Goal: Task Accomplishment & Management: Use online tool/utility

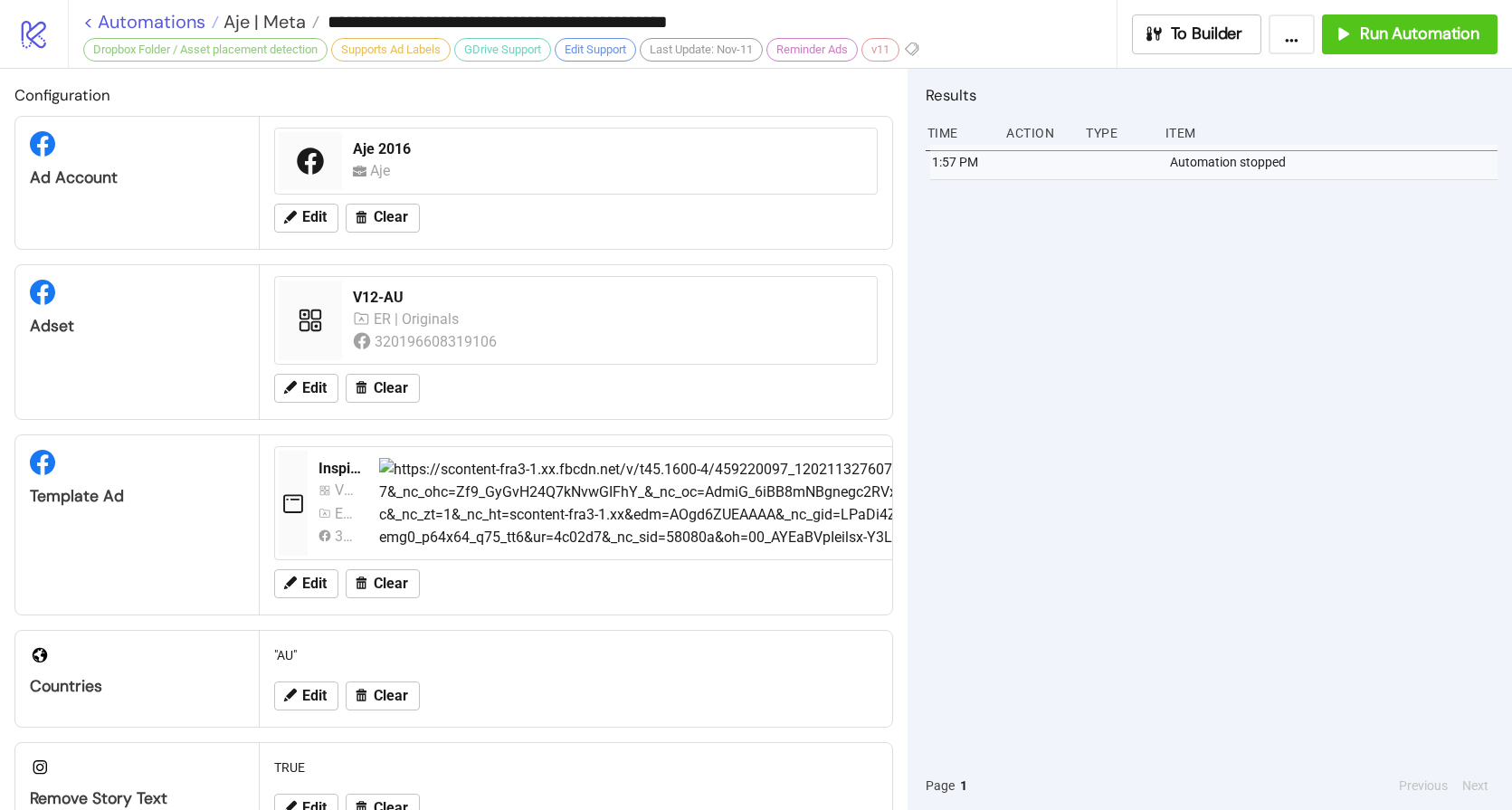
click at [157, 26] on link "< Automations" at bounding box center [151, 22] width 136 height 18
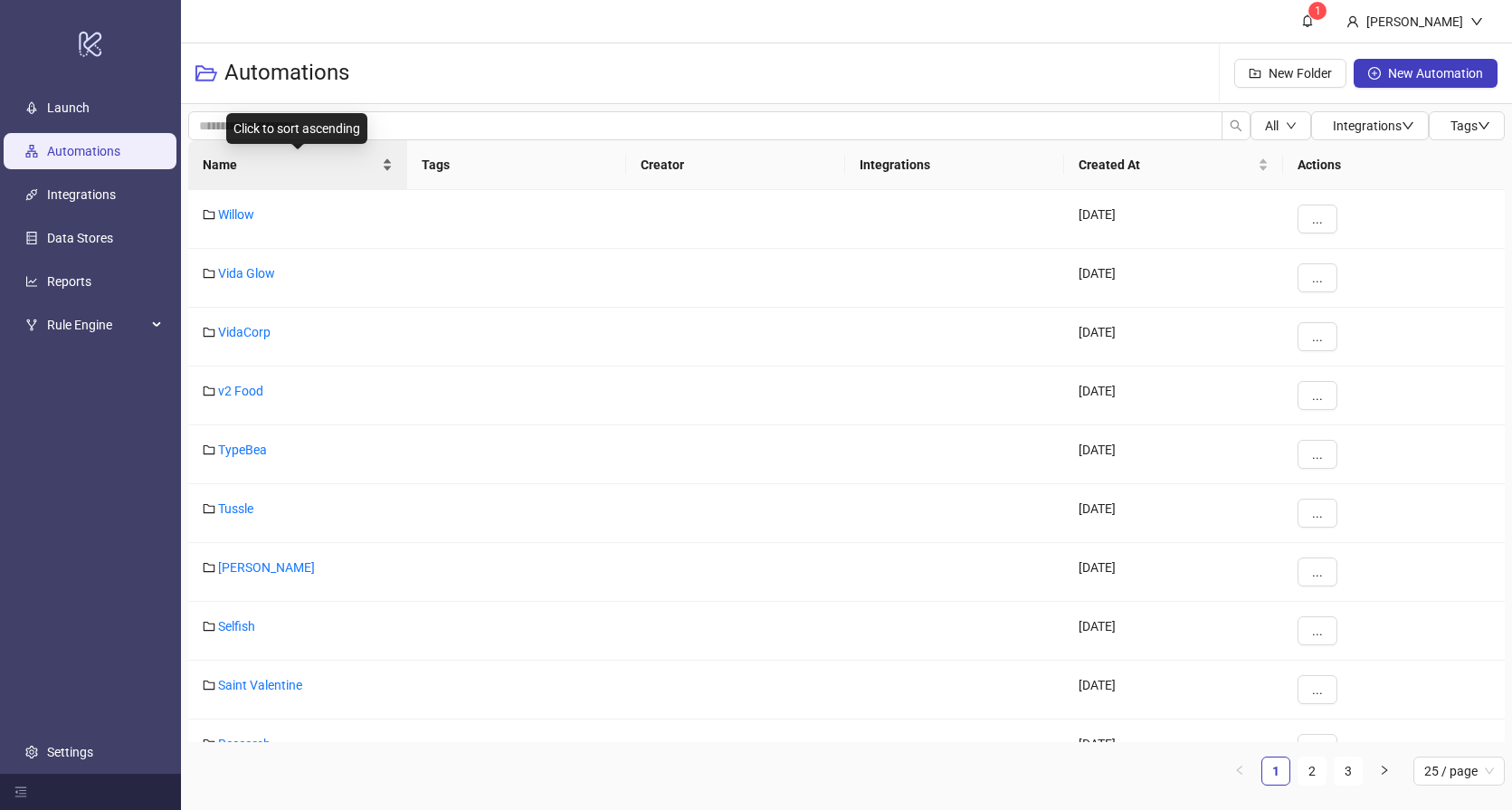
click at [307, 166] on span "Name" at bounding box center [290, 164] width 175 height 20
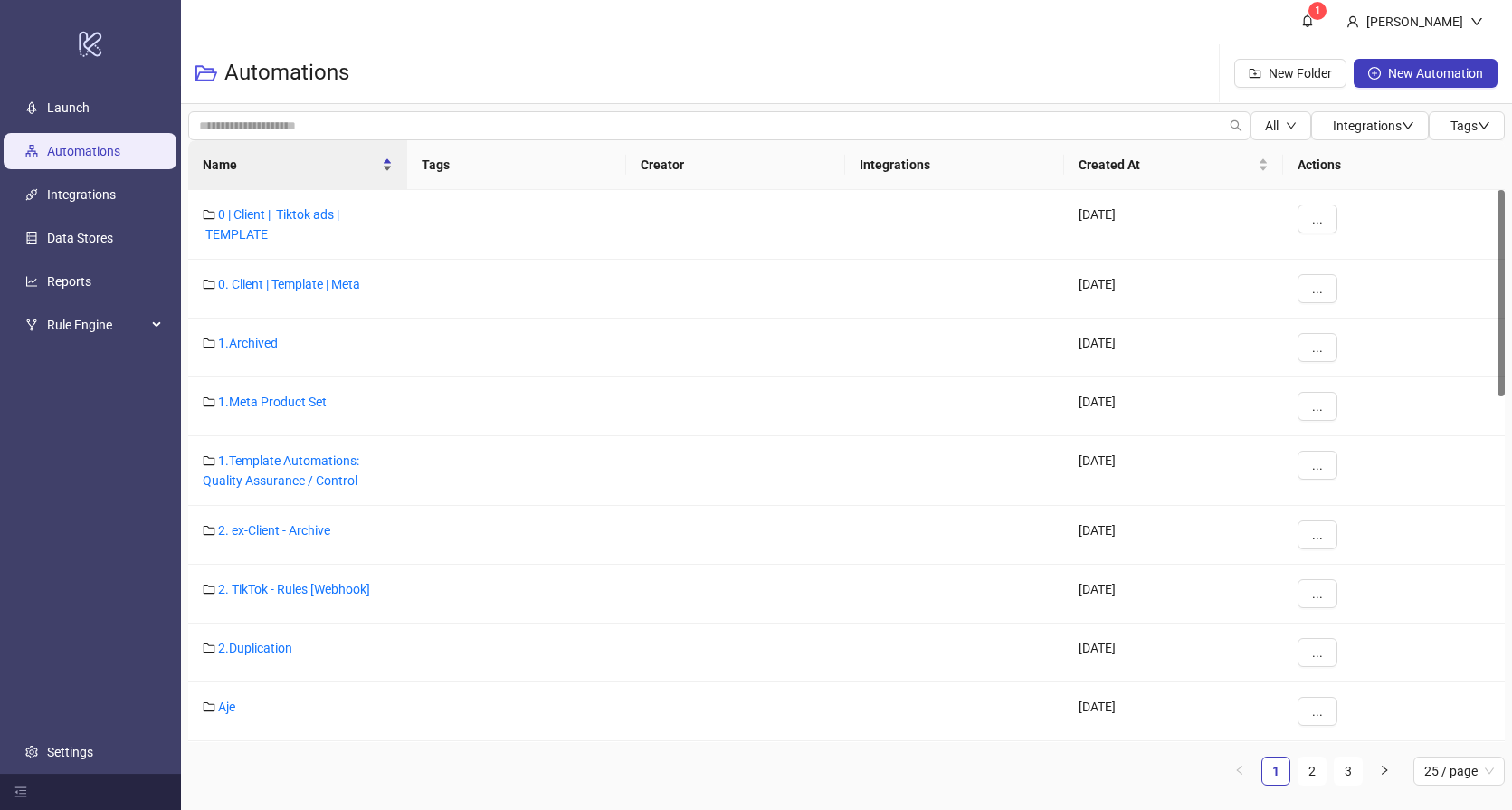
click at [254, 156] on span "Name" at bounding box center [290, 164] width 175 height 20
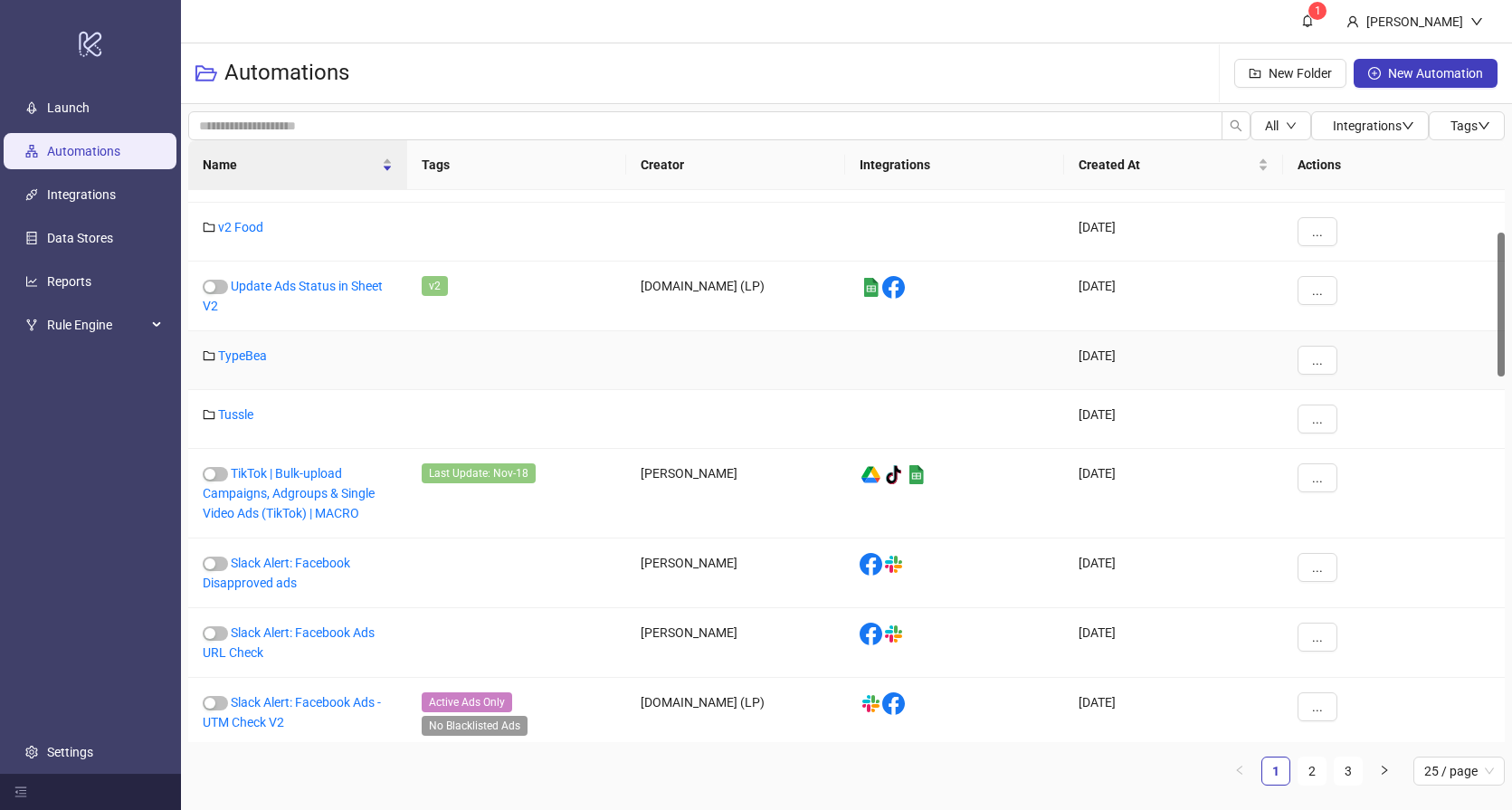
scroll to position [480, 0]
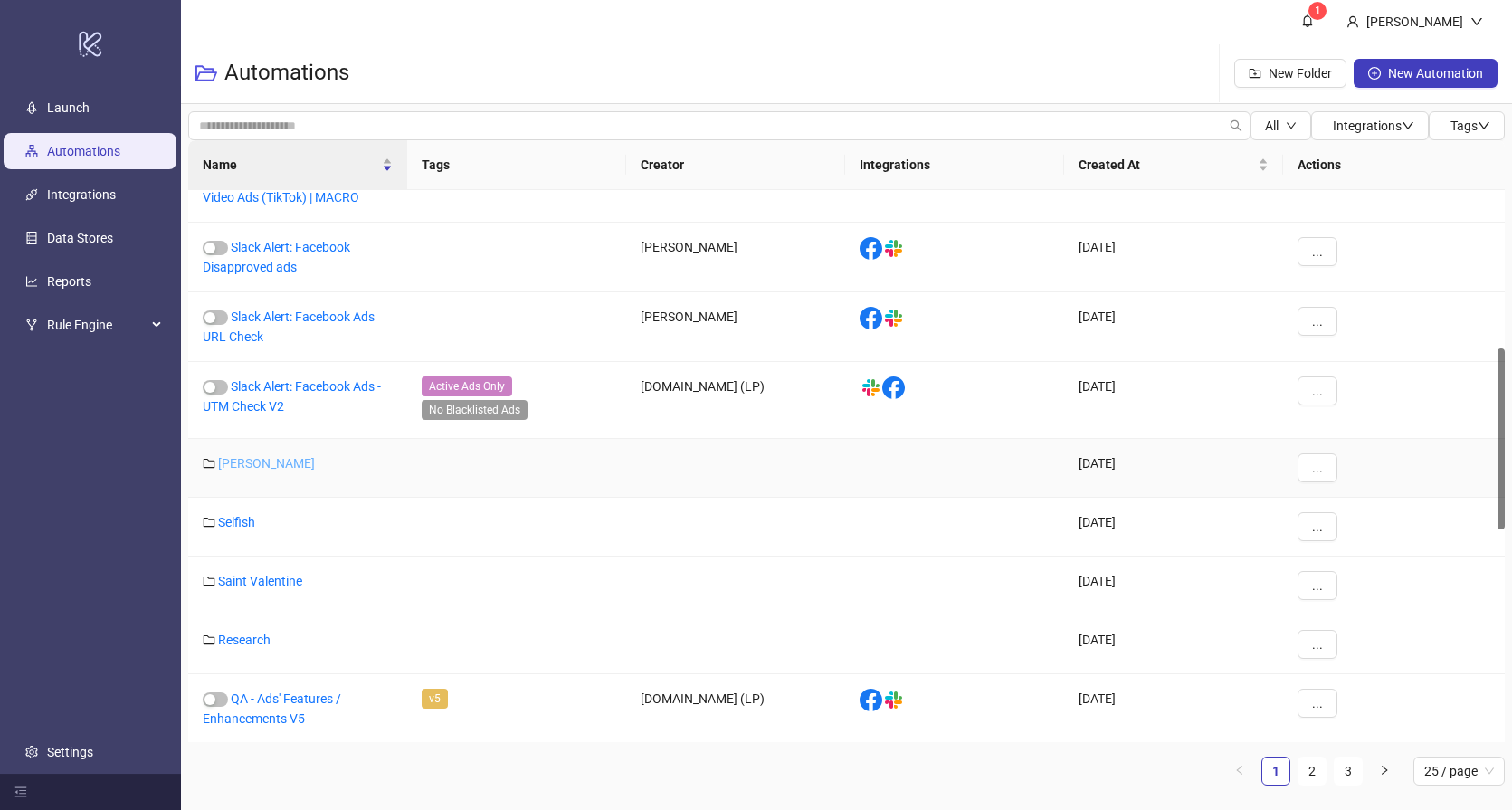
click at [246, 469] on link "[PERSON_NAME]" at bounding box center [266, 462] width 97 height 14
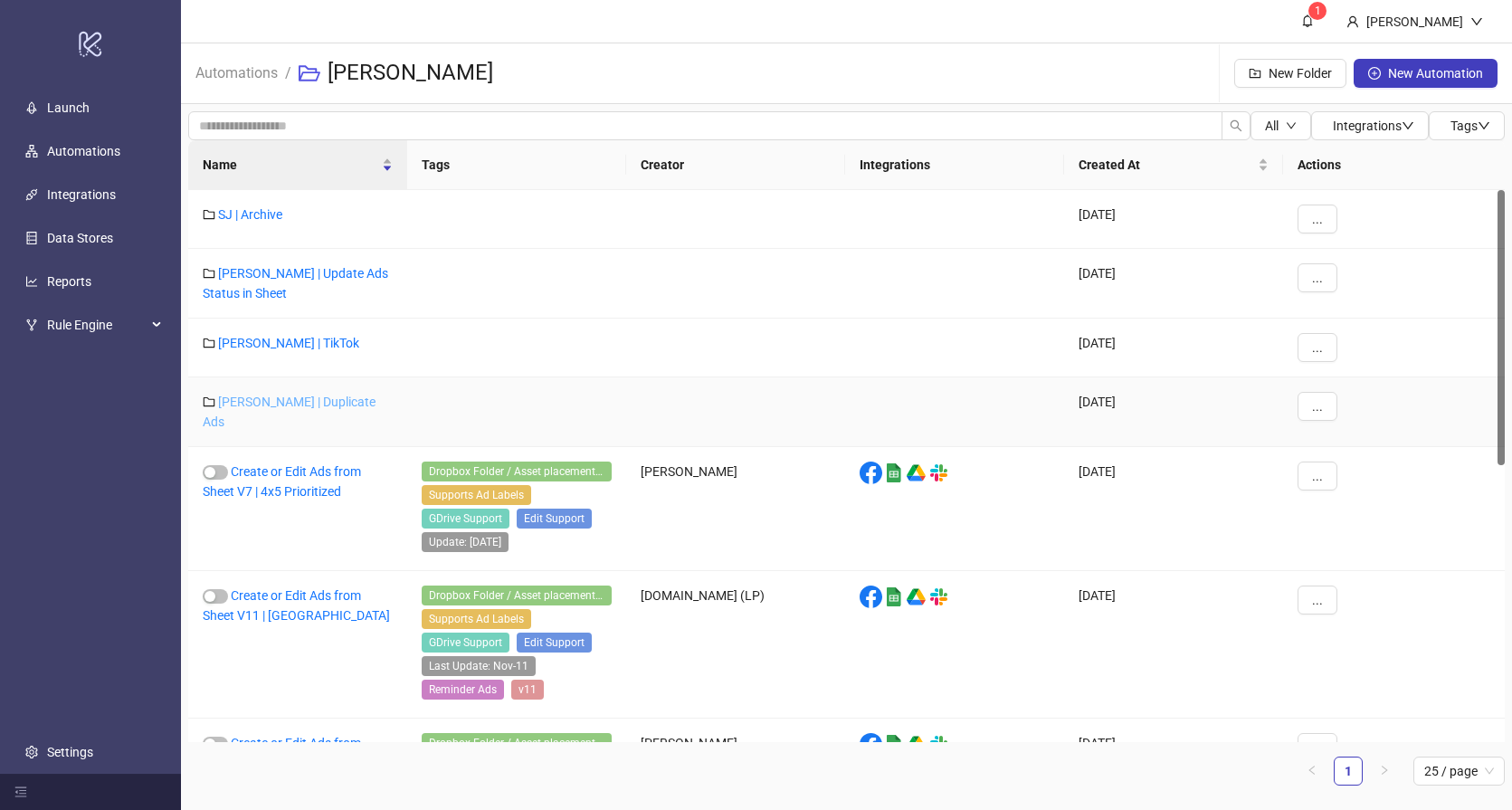
click at [301, 398] on link "[PERSON_NAME] | Duplicate Ads" at bounding box center [289, 412] width 172 height 35
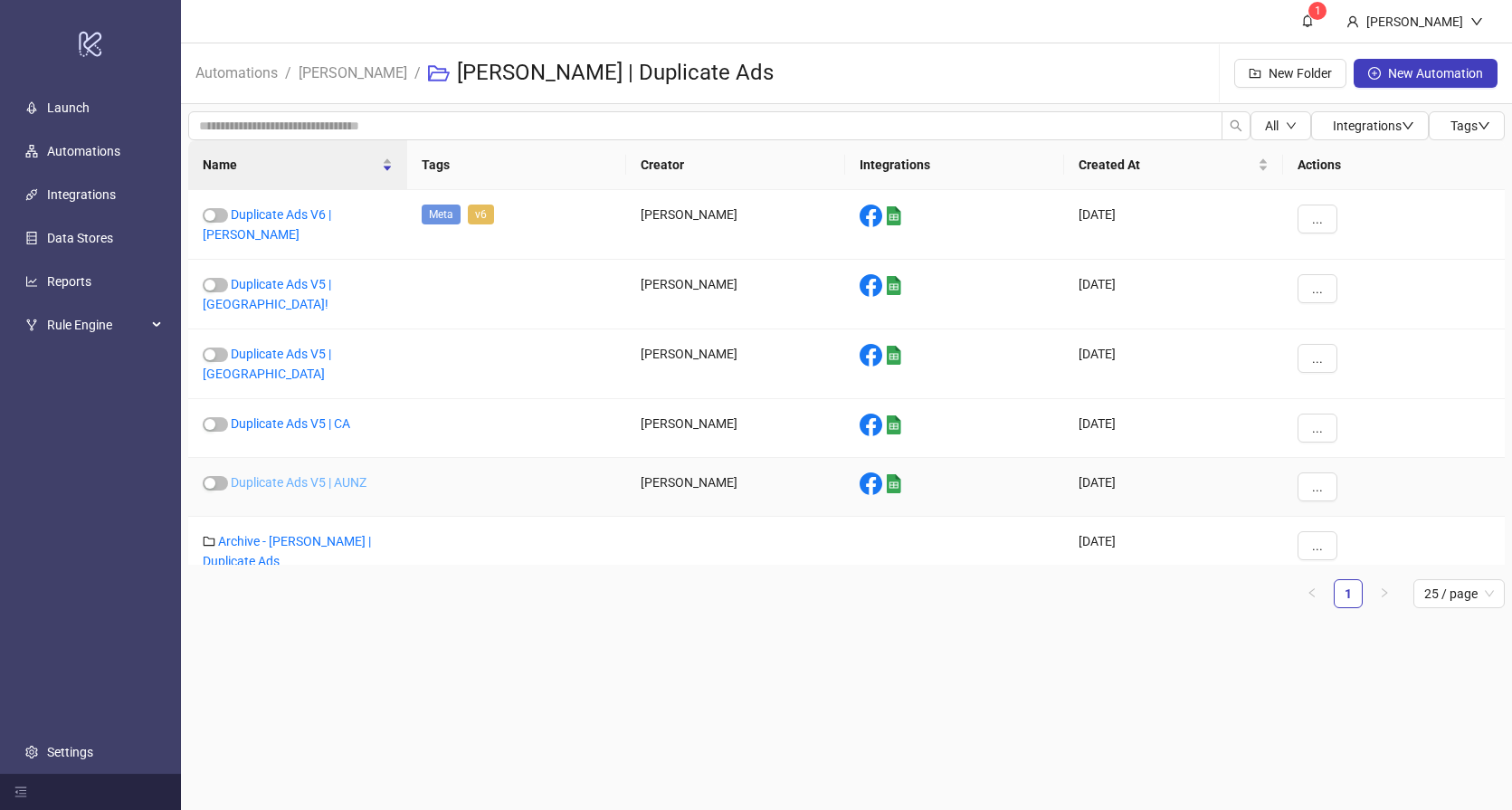
click at [337, 475] on link "Duplicate Ads V5 | AUNZ" at bounding box center [298, 482] width 136 height 14
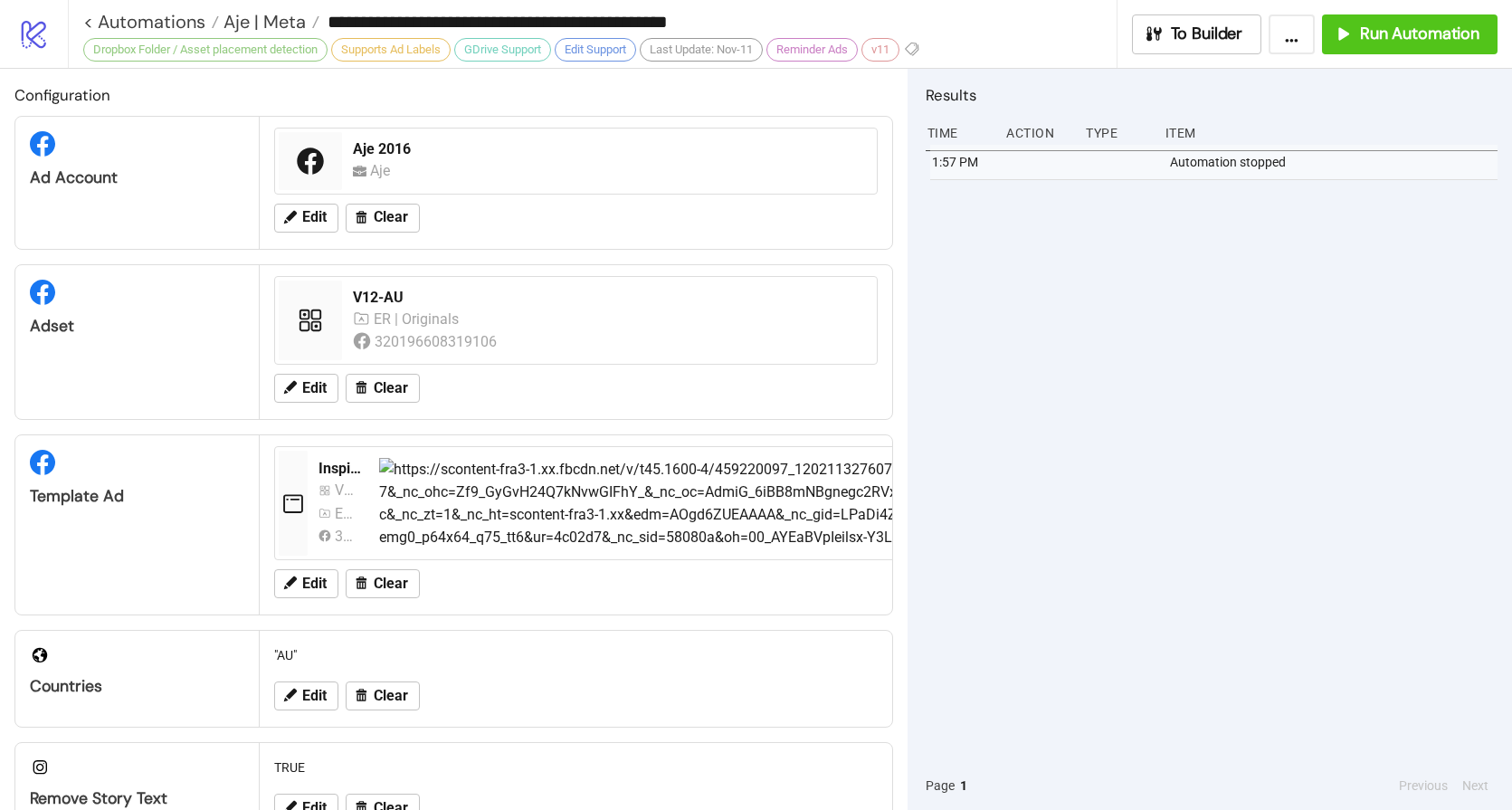
type input "**********"
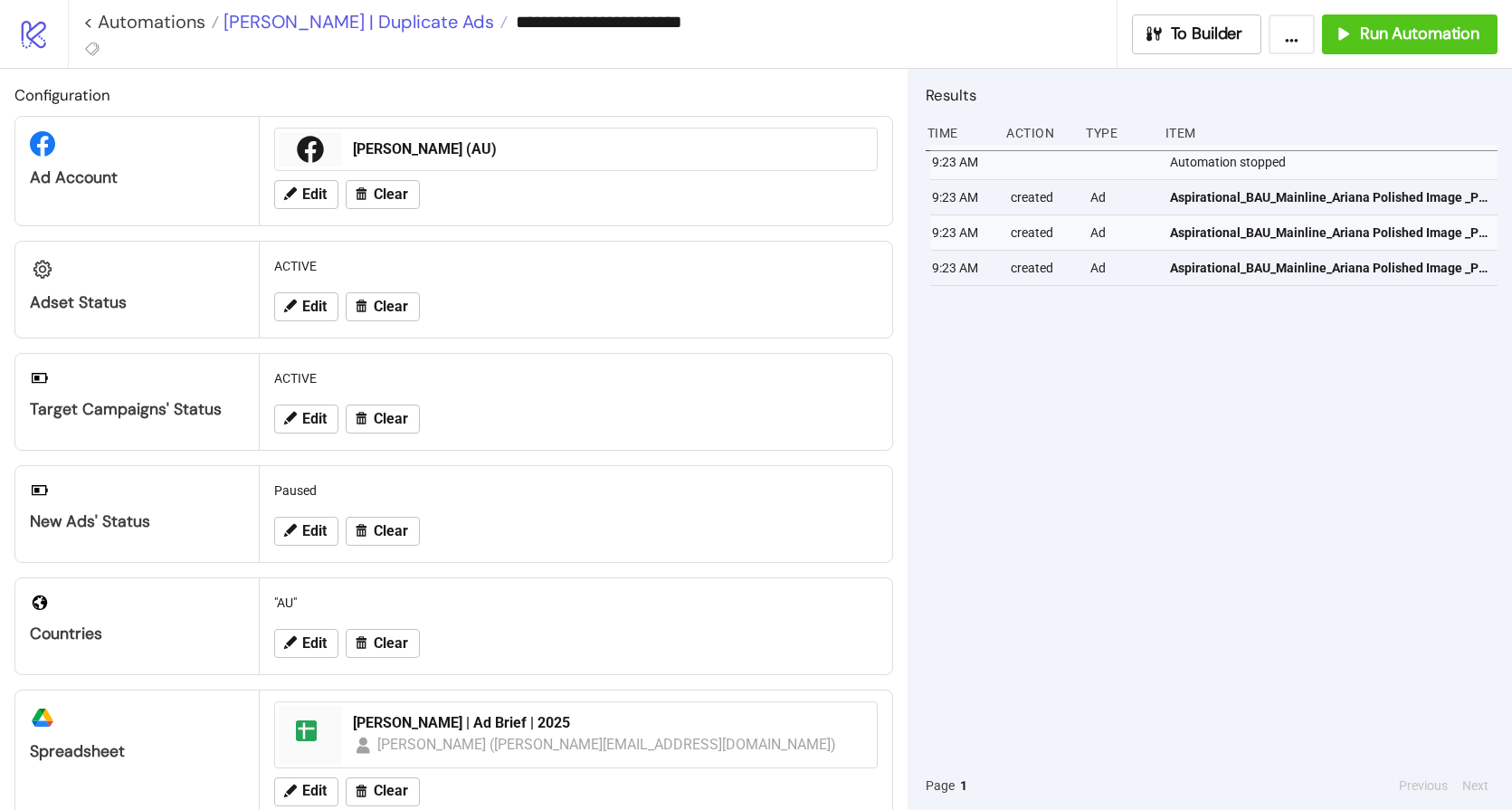
click at [352, 20] on span "[PERSON_NAME] | Duplicate Ads" at bounding box center [356, 22] width 275 height 23
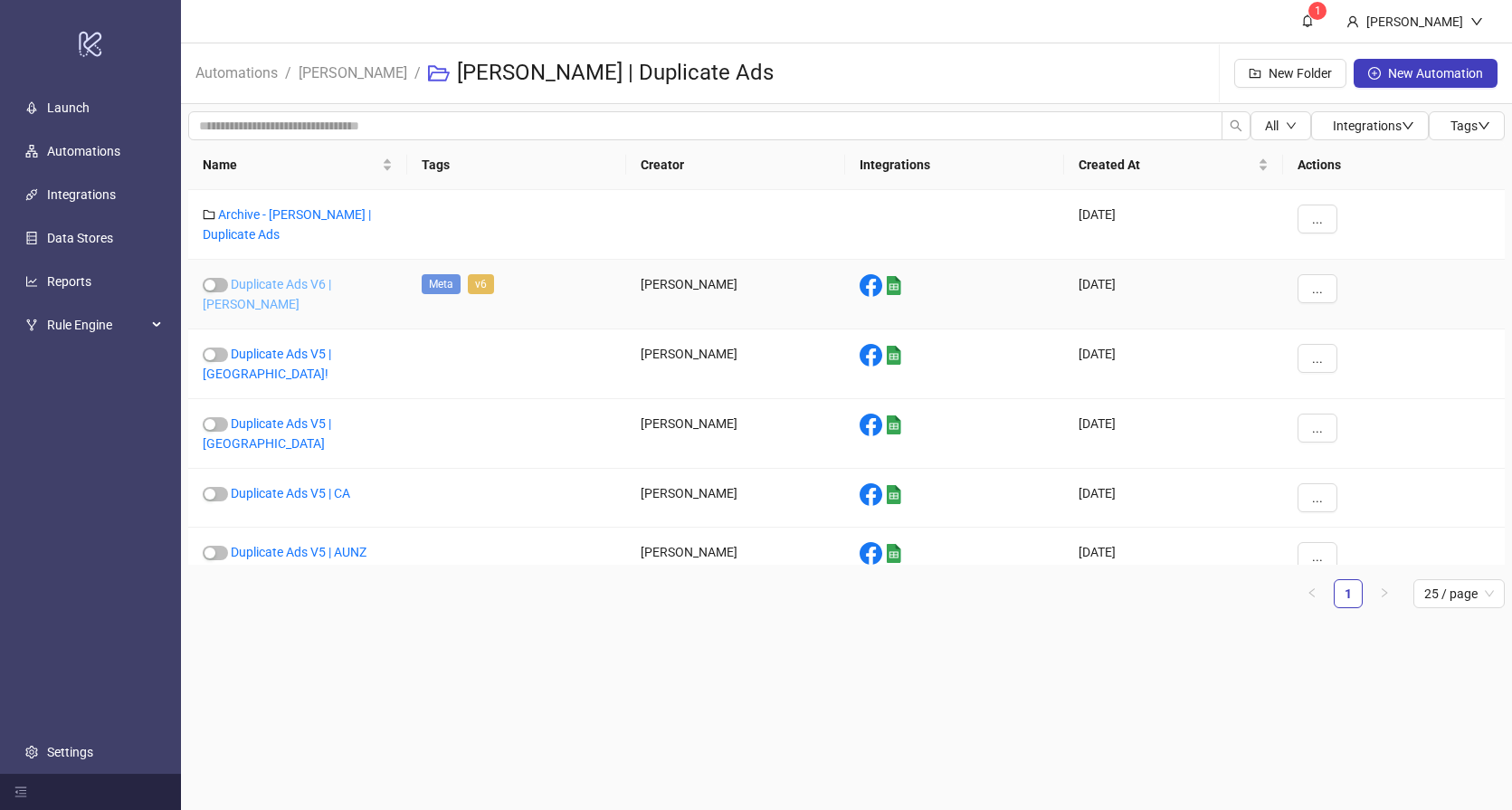
click at [295, 282] on link "Duplicate Ads V6 | [PERSON_NAME]" at bounding box center [266, 293] width 128 height 35
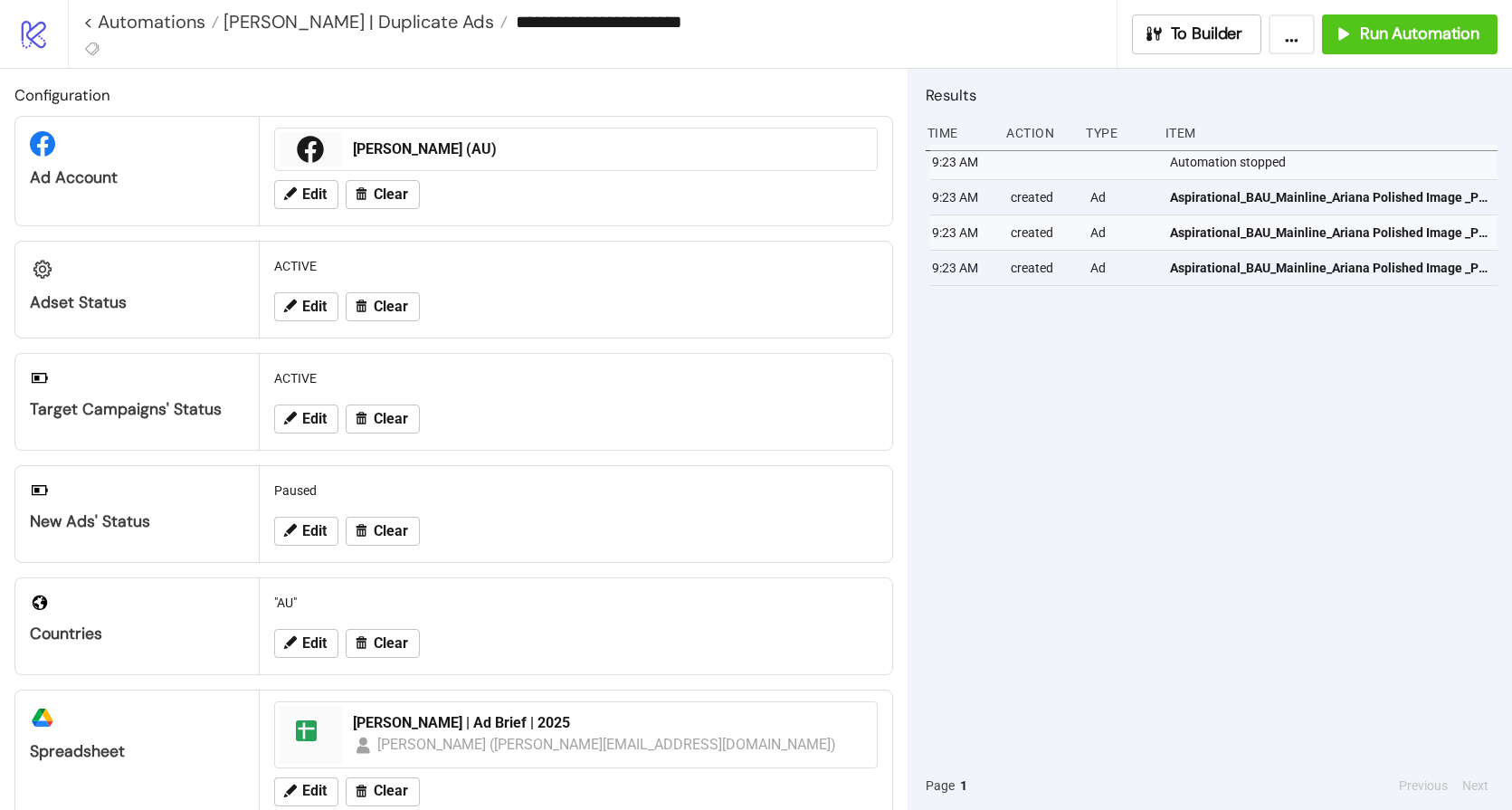
type input "**********"
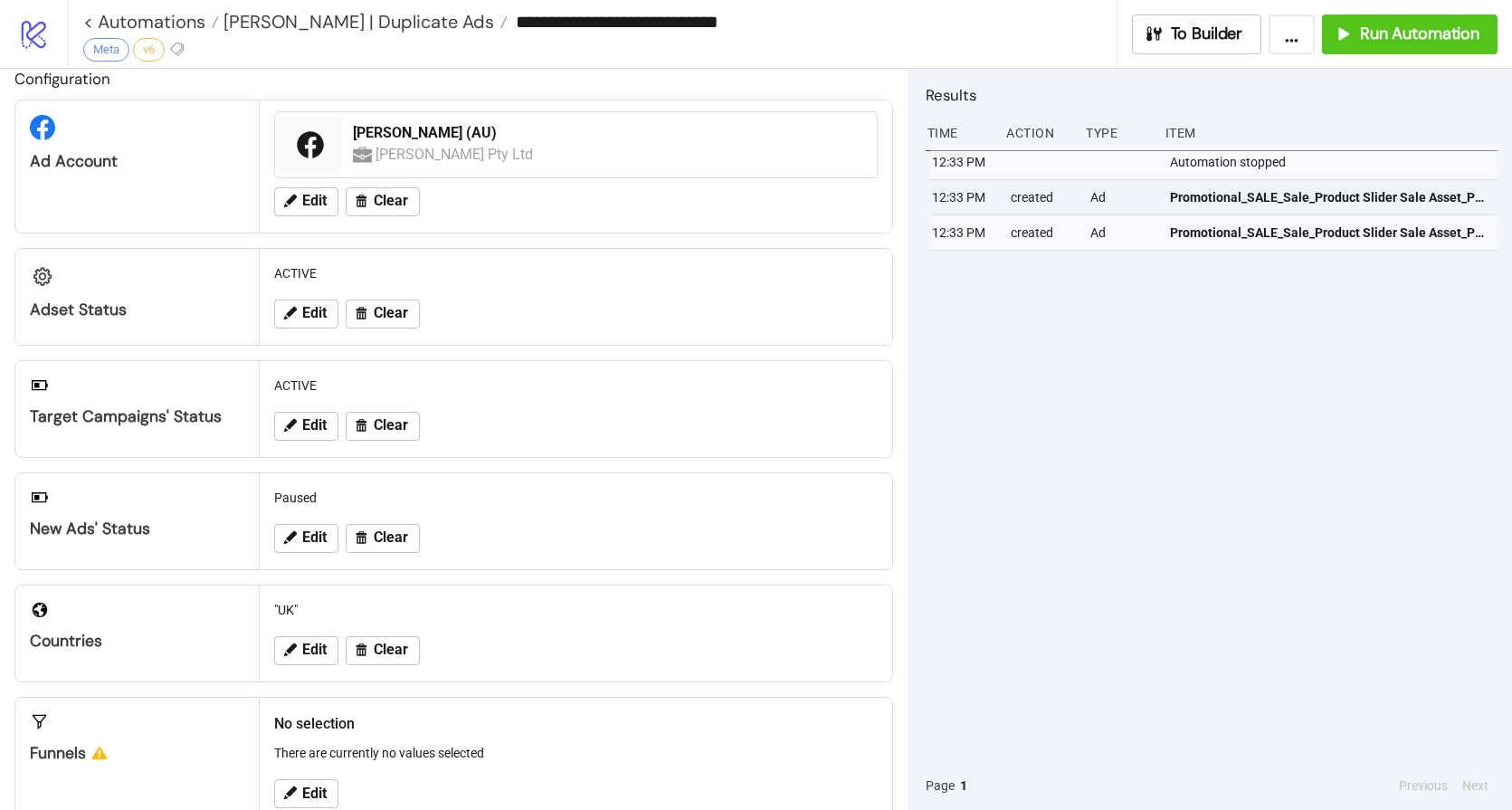
scroll to position [130, 0]
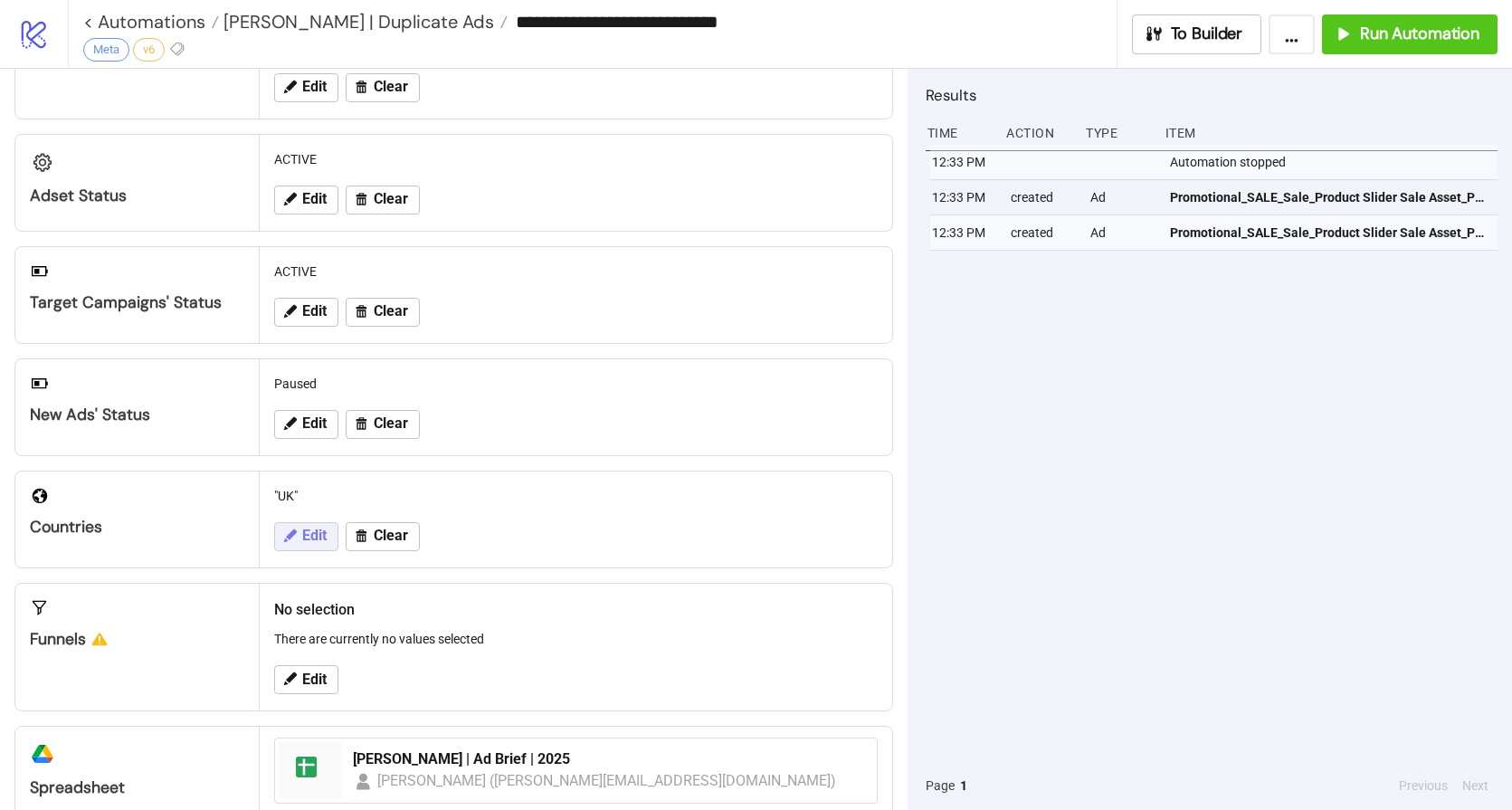
click at [290, 538] on icon at bounding box center [289, 535] width 16 height 16
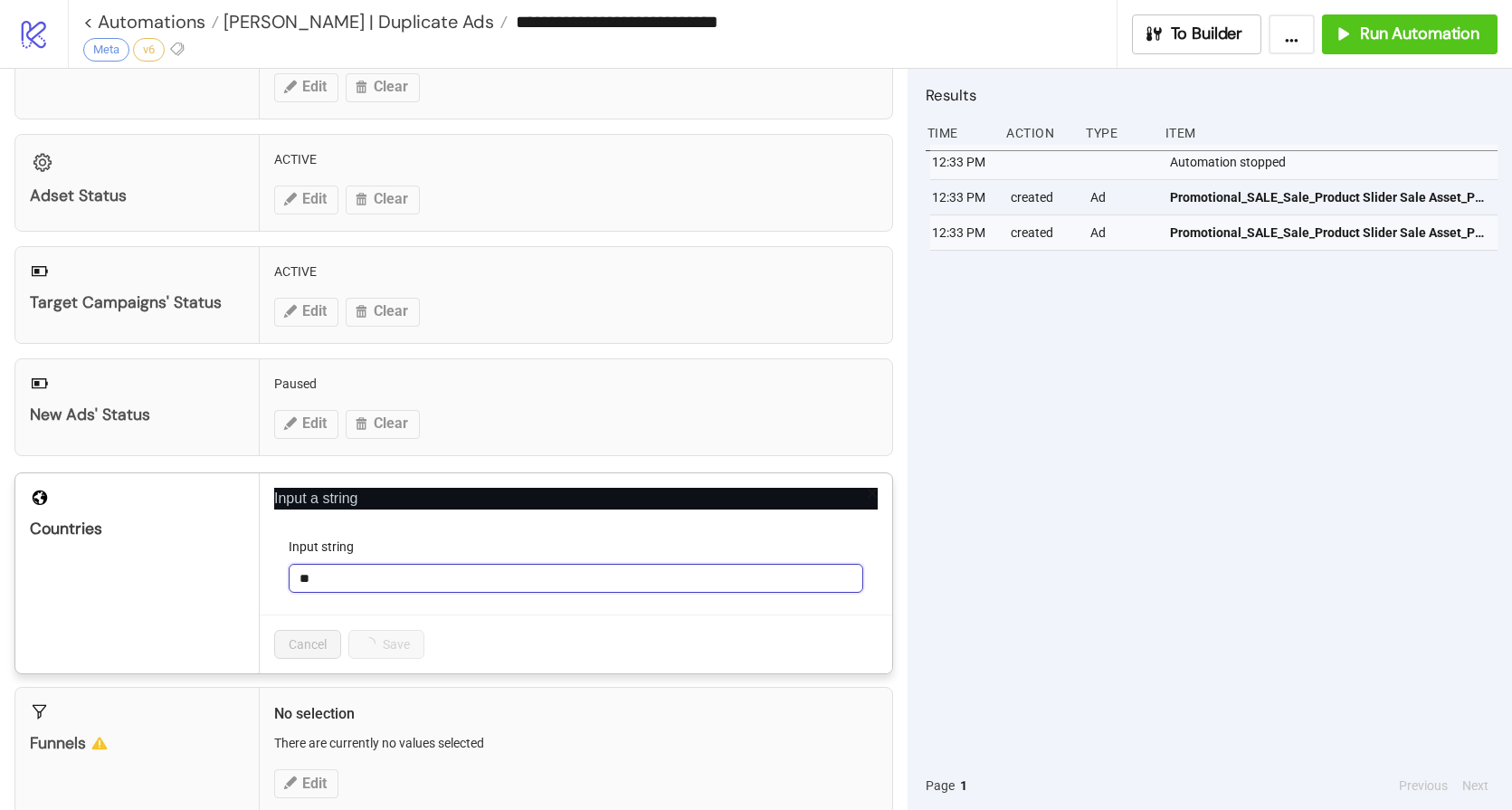
click at [371, 587] on input "**" at bounding box center [576, 578] width 575 height 29
type input "*"
type input "**"
click at [374, 639] on span "Save" at bounding box center [376, 643] width 27 height 14
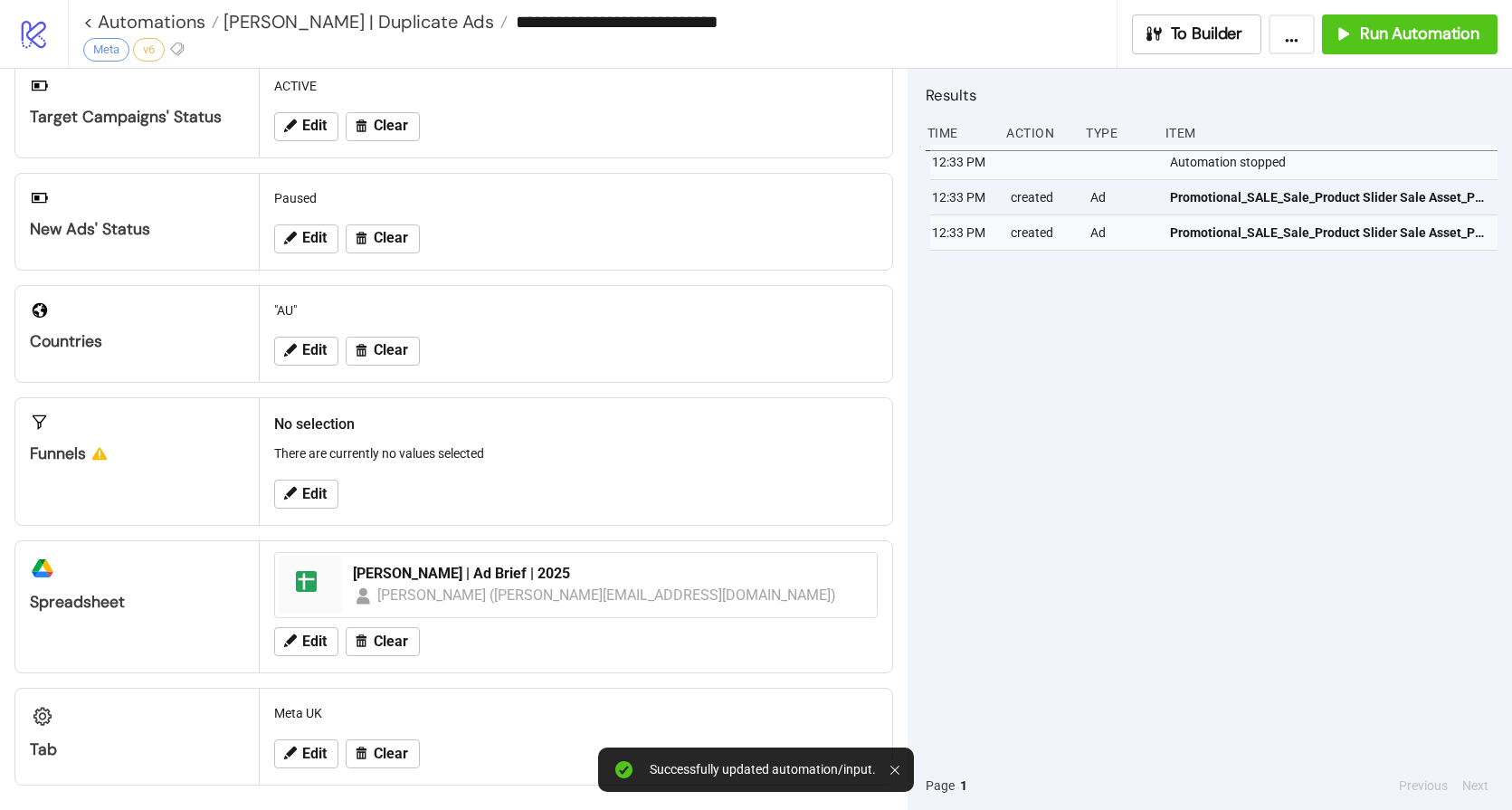
scroll to position [321, 0]
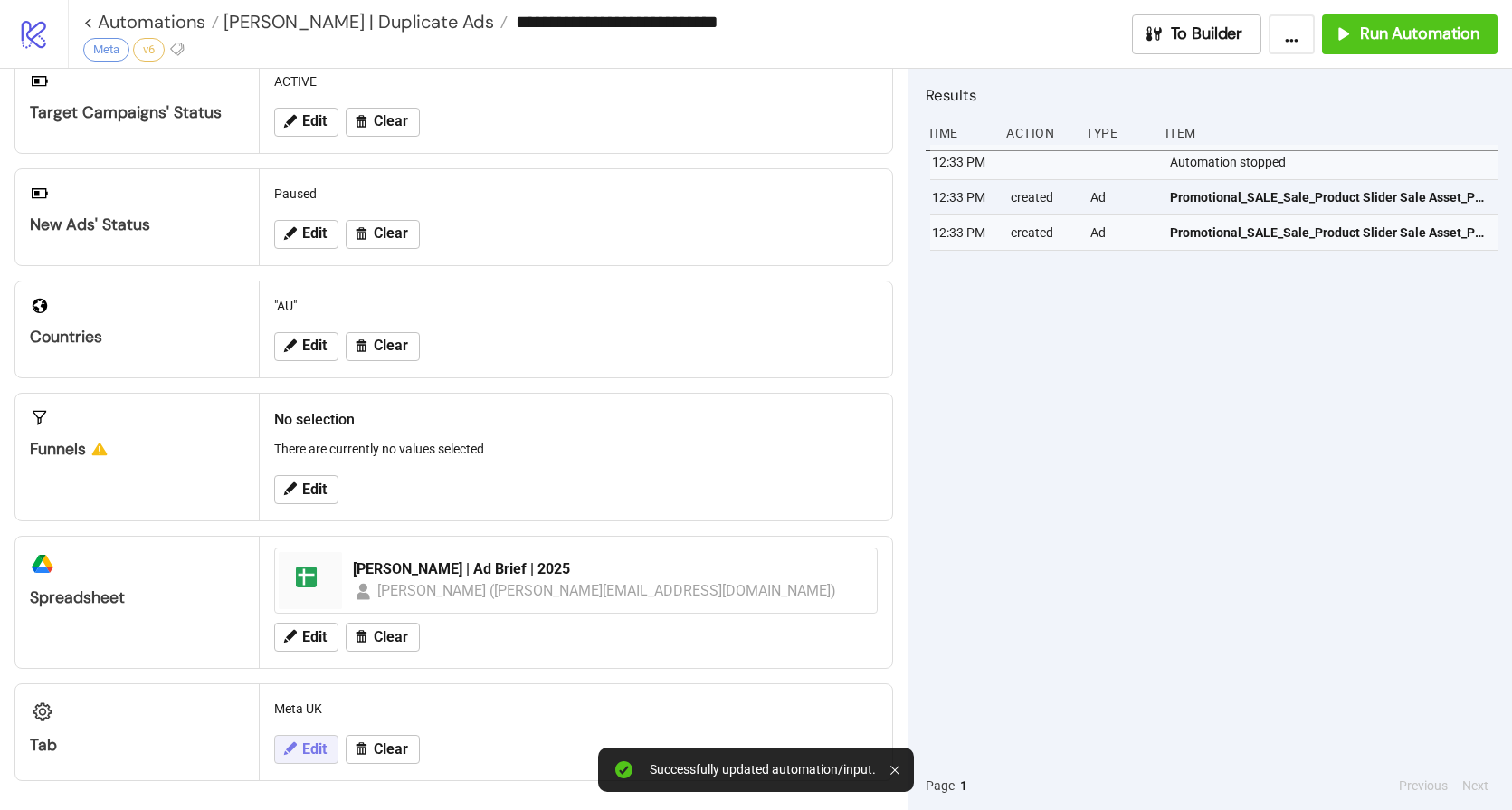
click at [293, 742] on icon at bounding box center [291, 748] width 13 height 13
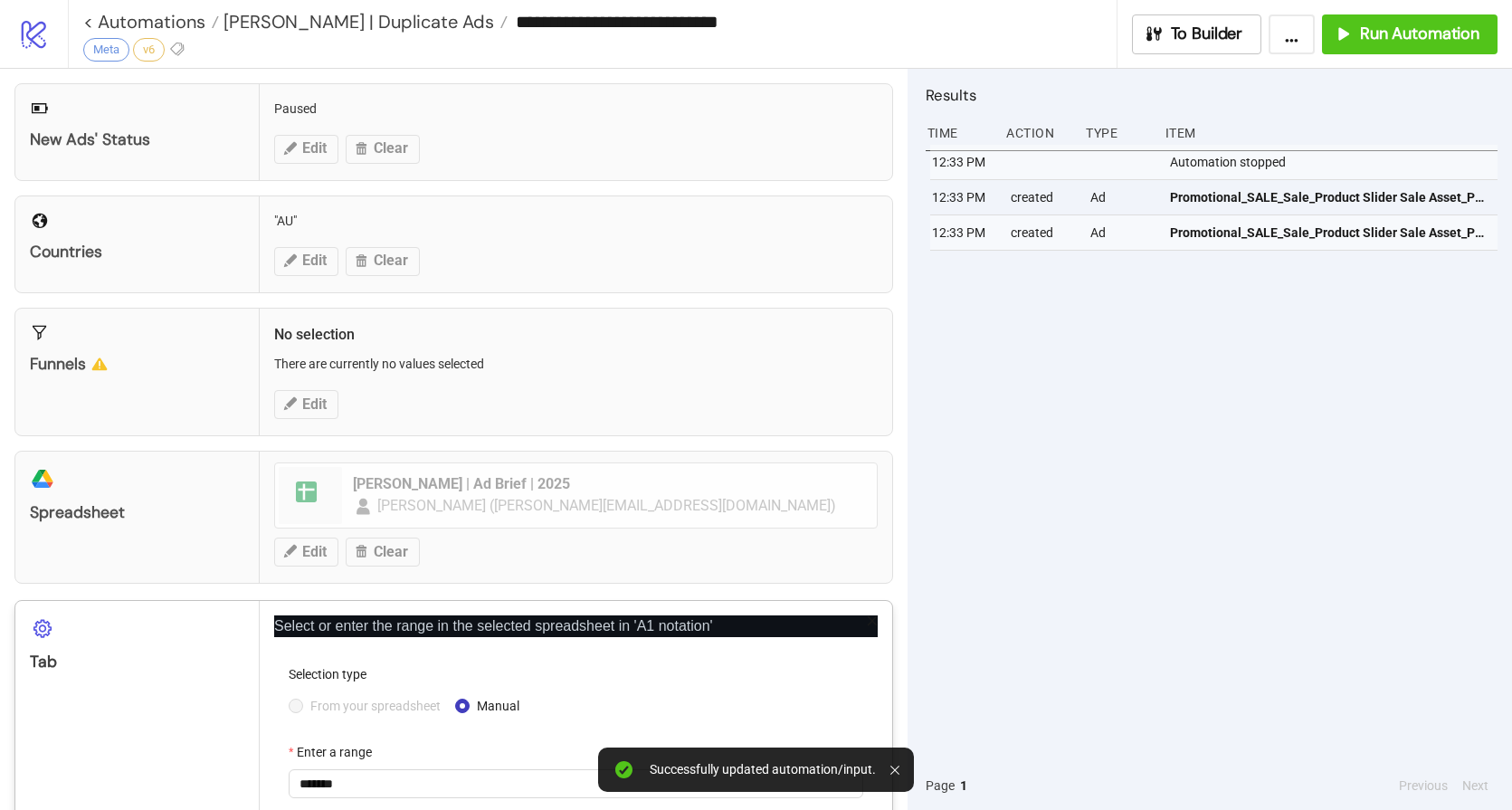
scroll to position [502, 0]
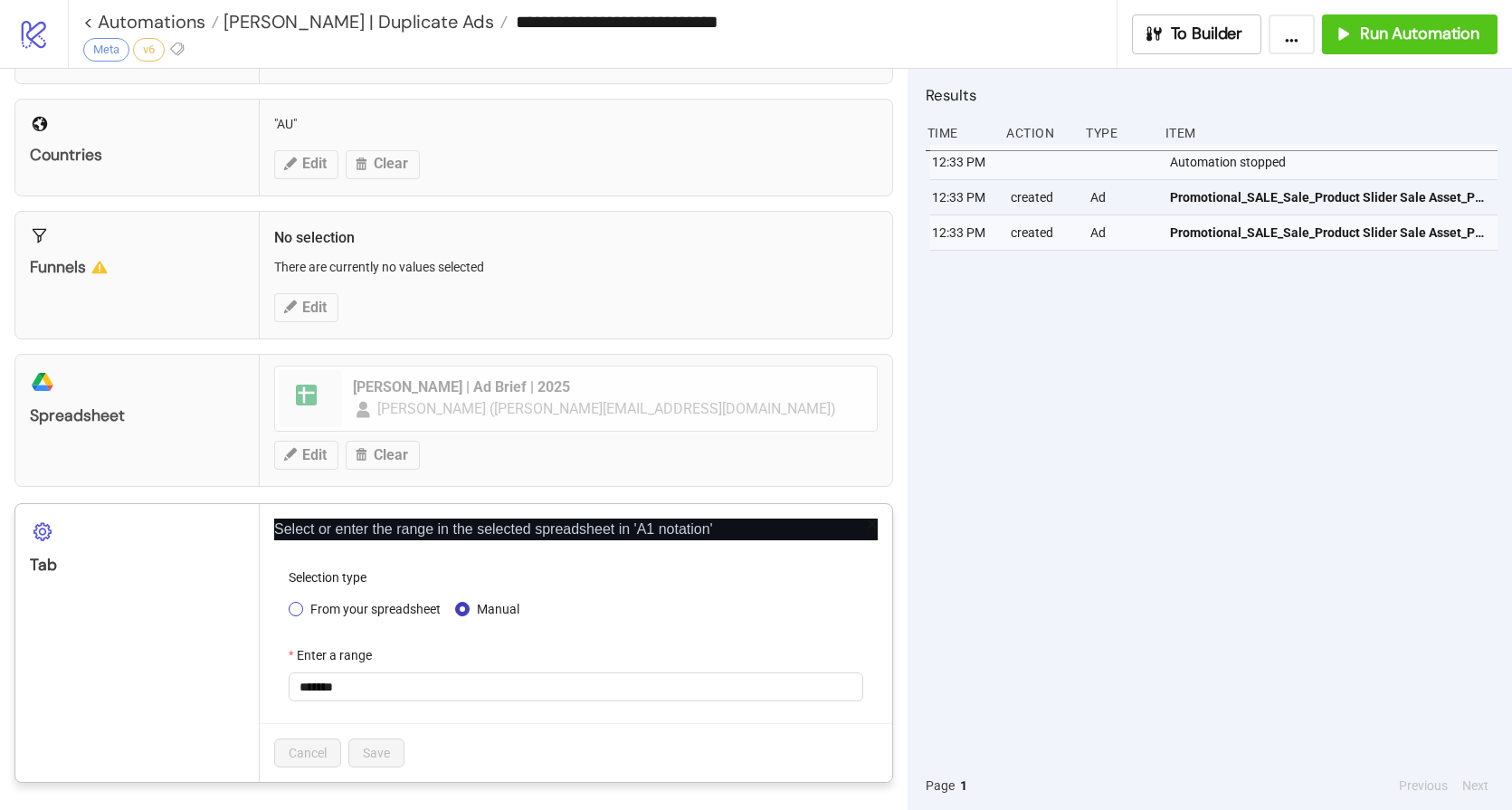
click at [393, 610] on span "From your spreadsheet" at bounding box center [375, 608] width 144 height 20
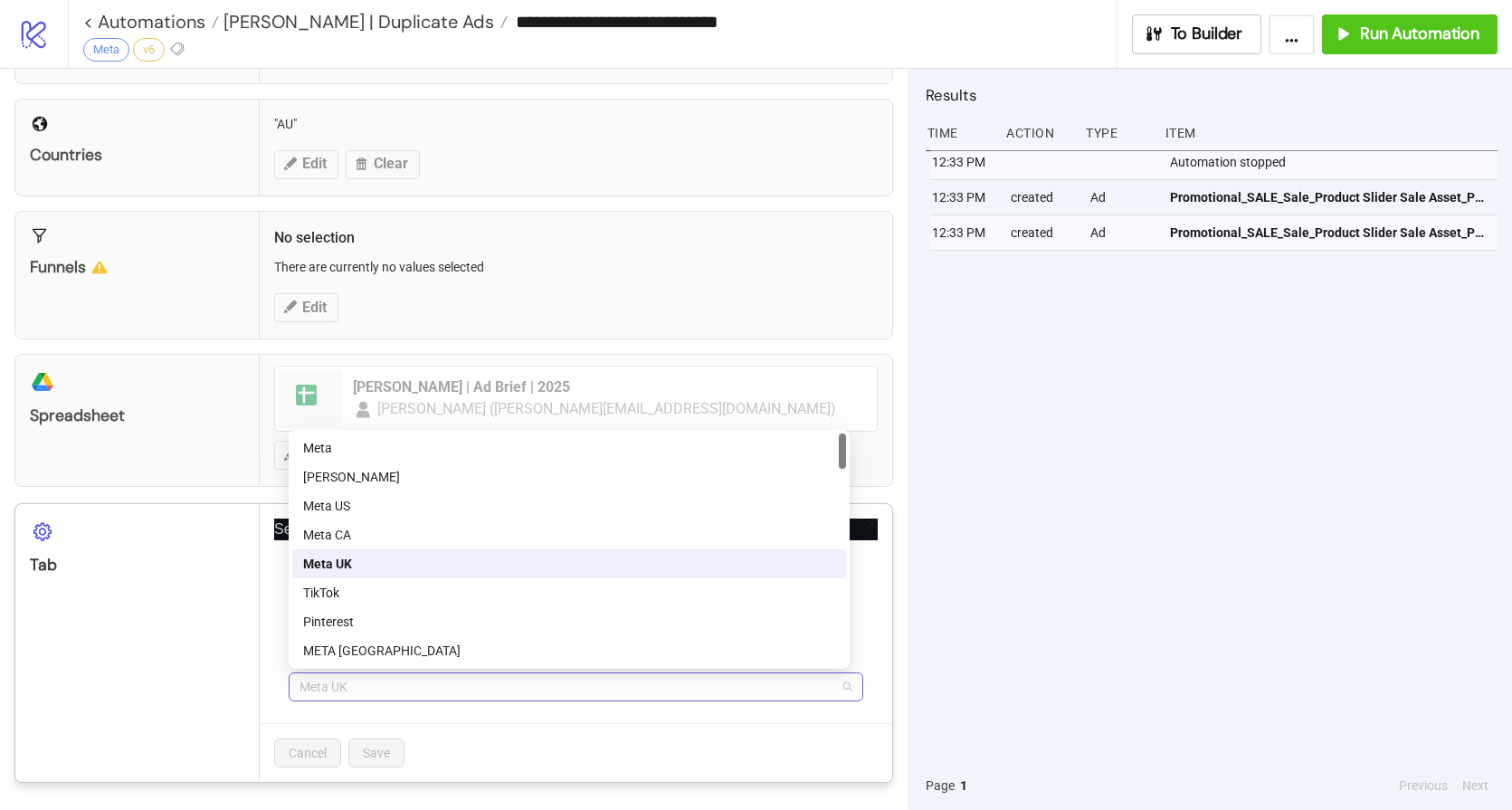
click at [366, 697] on span "Meta UK" at bounding box center [576, 686] width 553 height 27
click at [364, 474] on div "[PERSON_NAME]" at bounding box center [569, 476] width 532 height 20
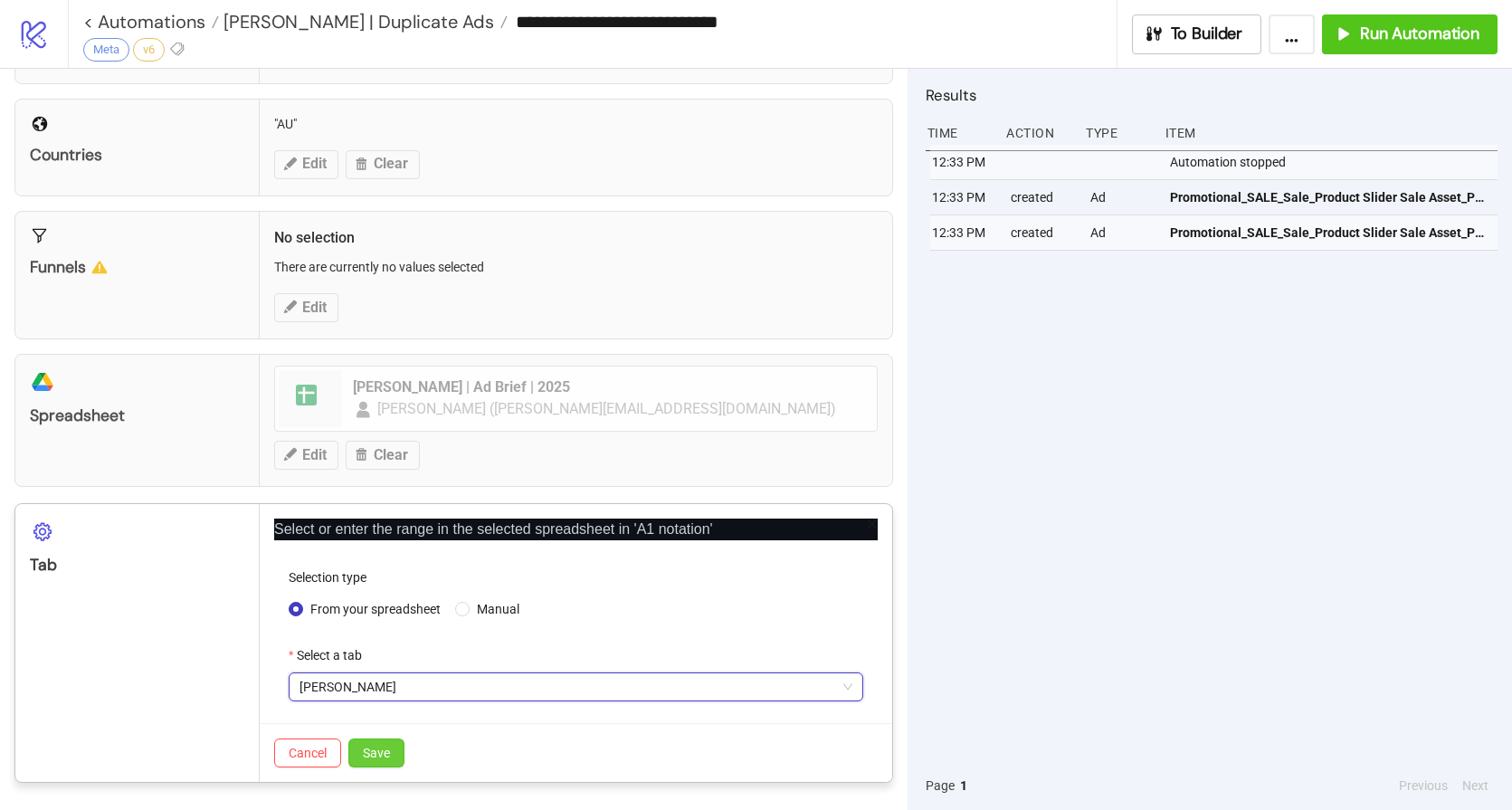
click at [388, 741] on button "Save" at bounding box center [377, 753] width 56 height 29
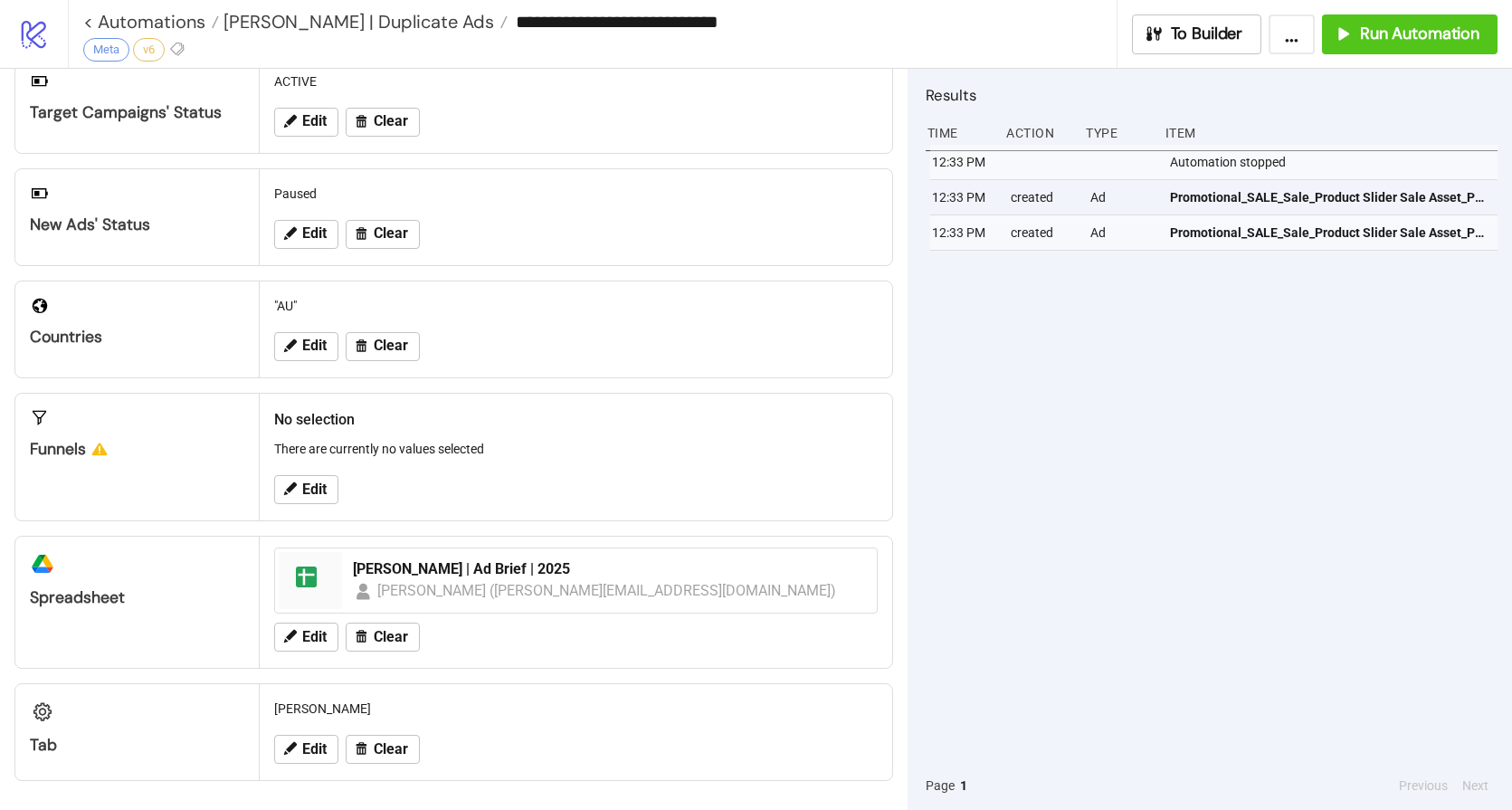
scroll to position [0, 0]
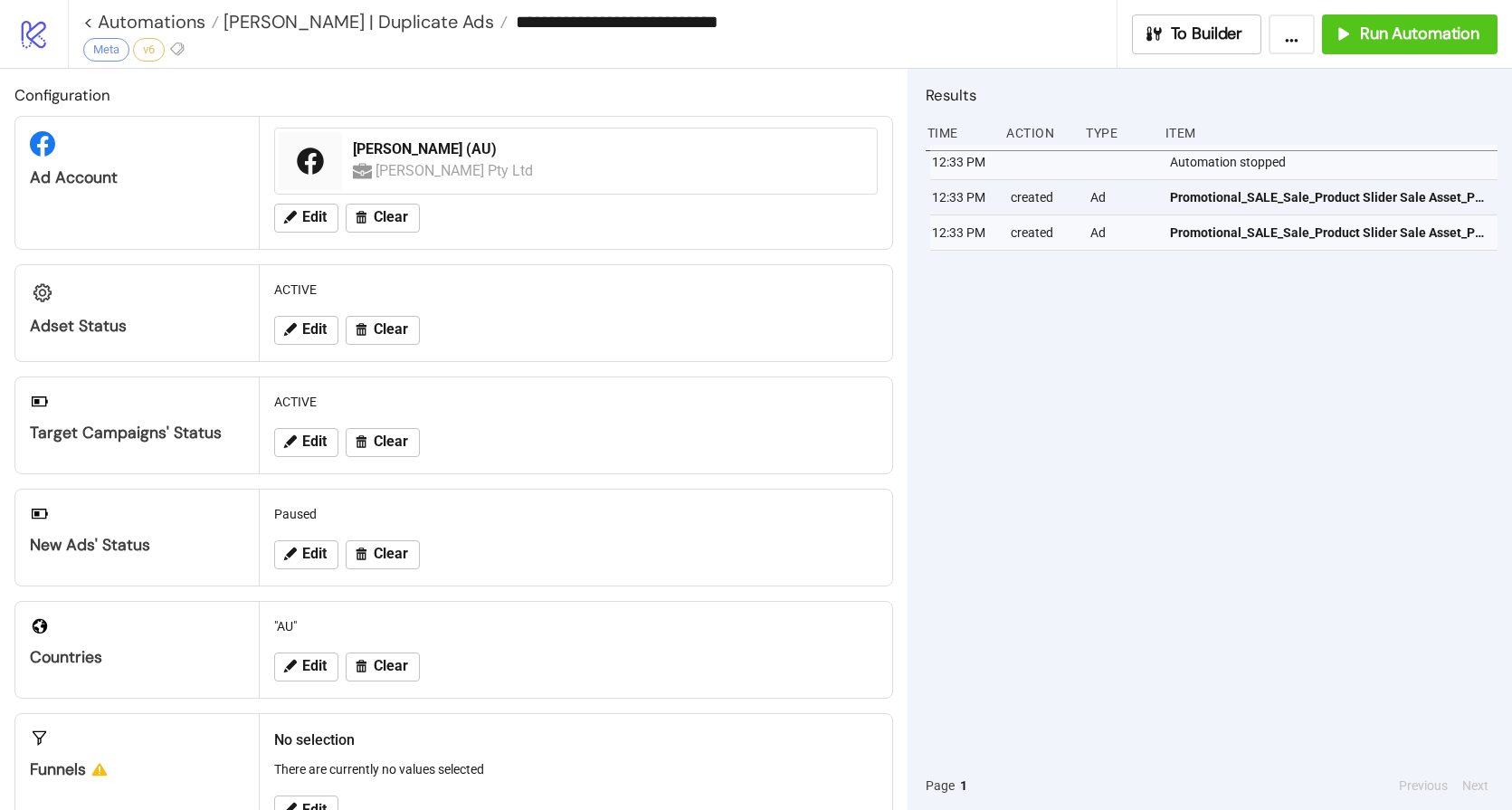
click at [1269, 351] on div "12:33 PM Automation stopped 12:33 PM created Ad Promotional_SALE_Sale_Product S…" at bounding box center [1211, 452] width 572 height 616
click at [1371, 30] on span "Run Automation" at bounding box center [1419, 34] width 119 height 21
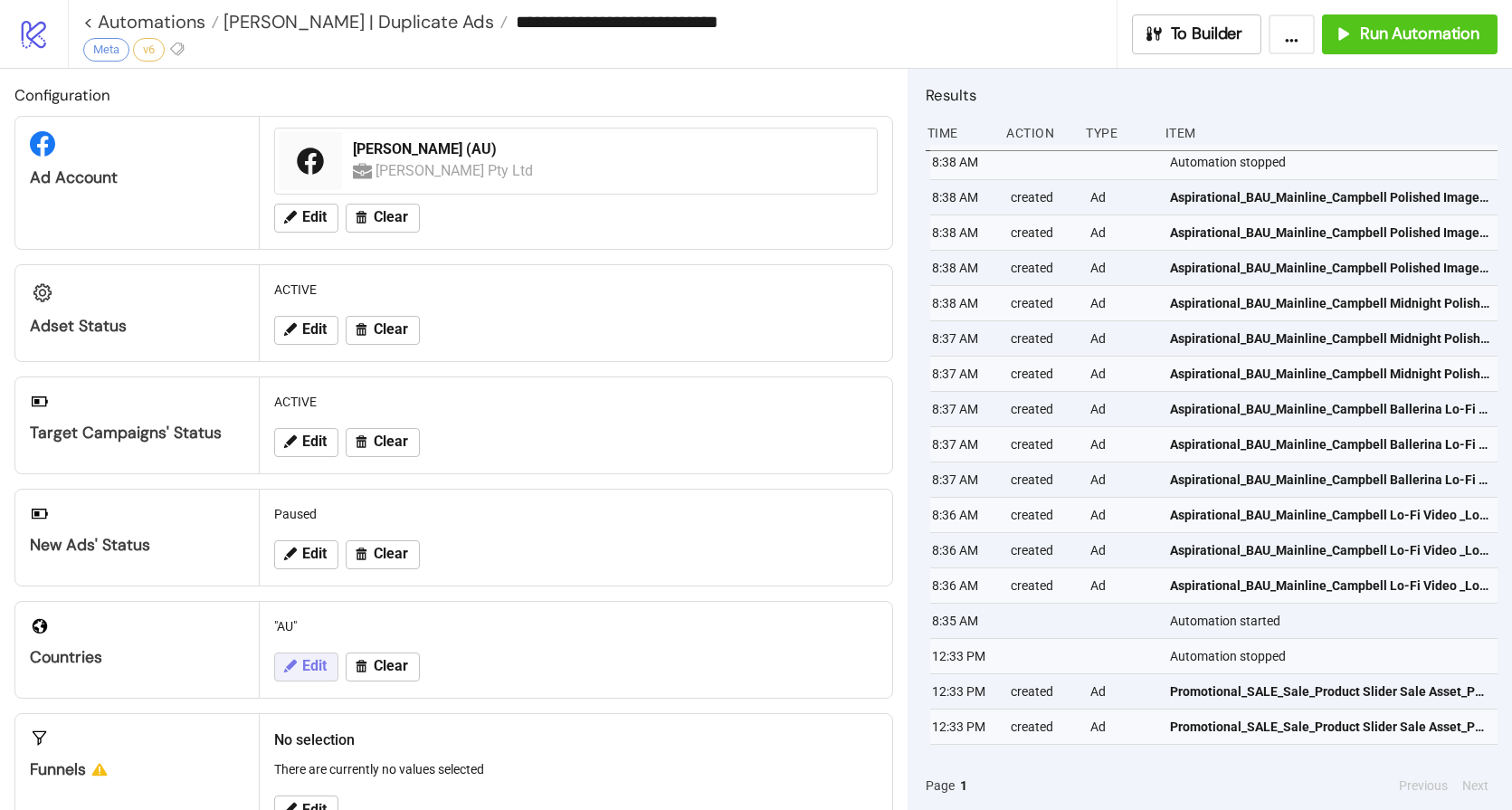
click at [311, 669] on span "Edit" at bounding box center [314, 666] width 24 height 16
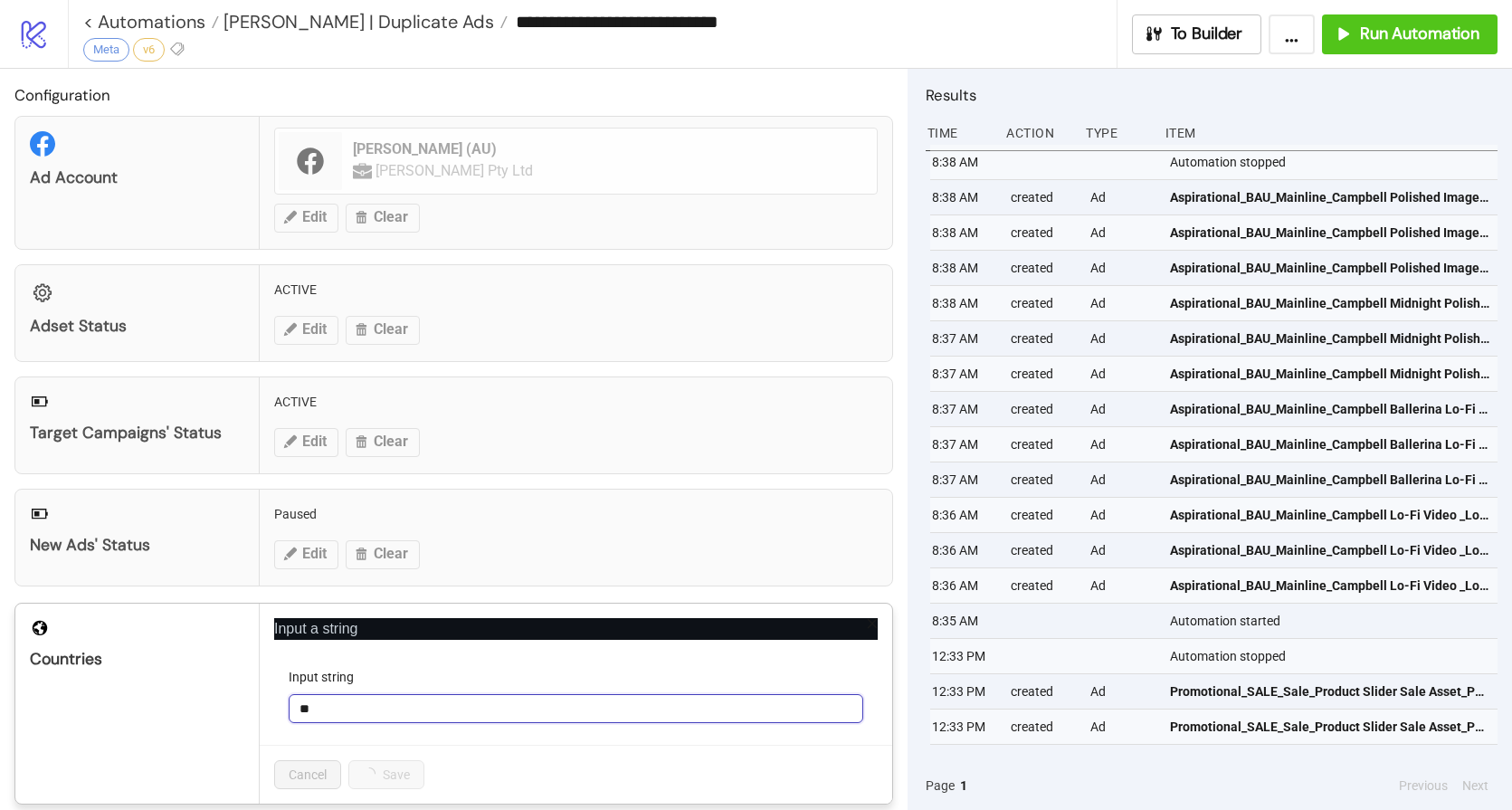
click at [342, 712] on input "**" at bounding box center [576, 708] width 575 height 29
type input "*"
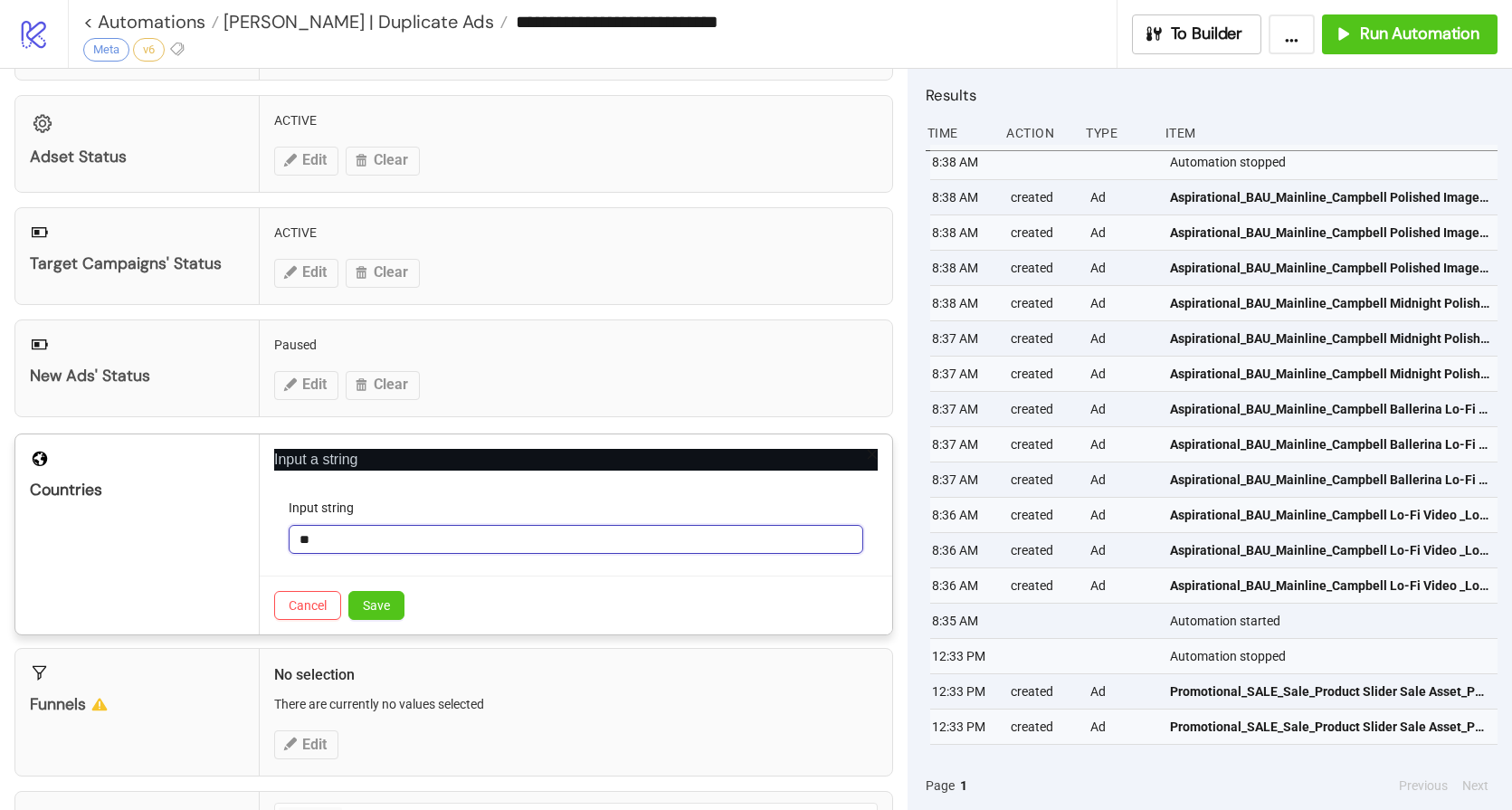
scroll to position [388, 0]
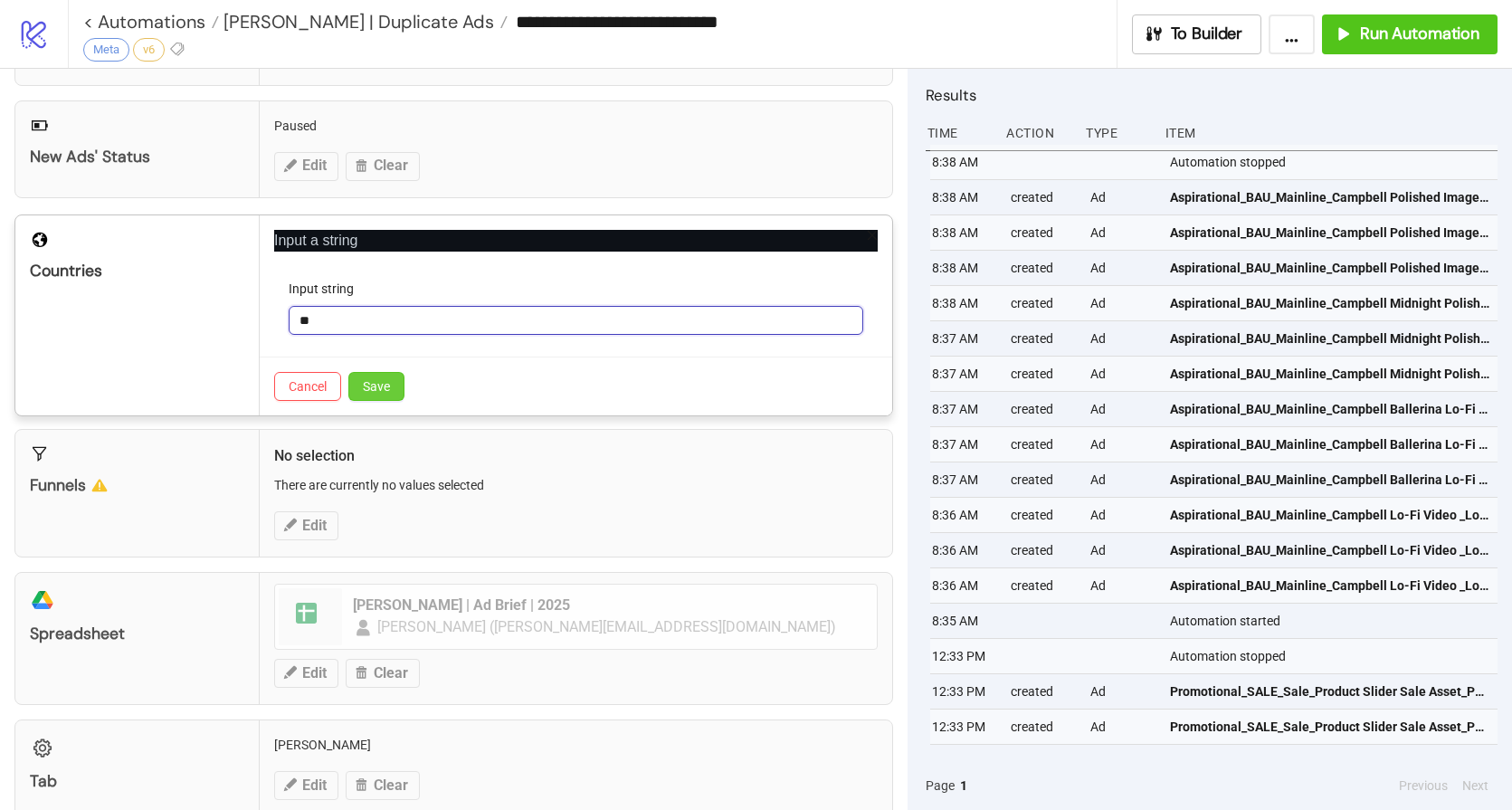
type input "**"
click at [389, 390] on span "Save" at bounding box center [376, 385] width 27 height 14
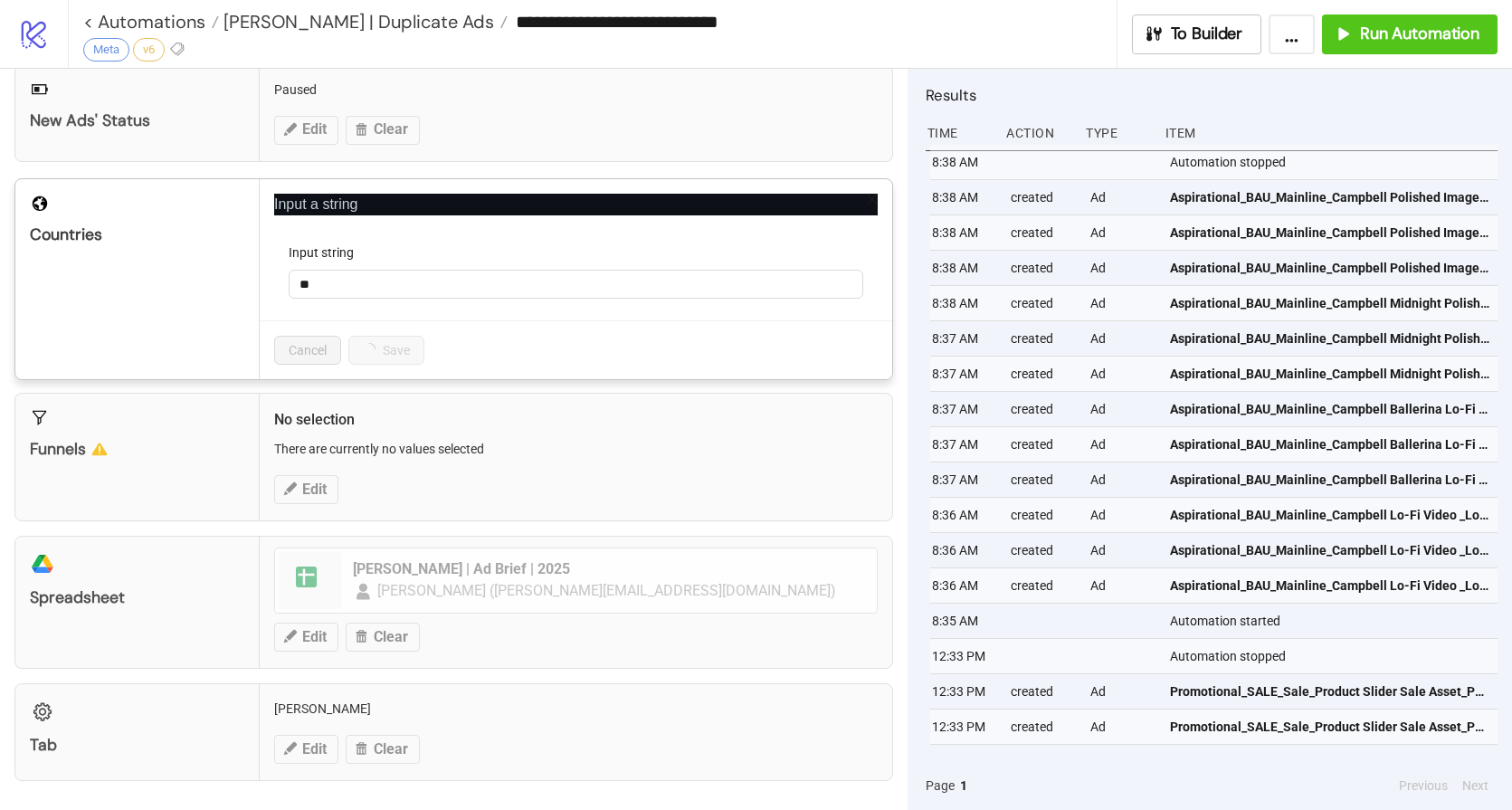
scroll to position [321, 0]
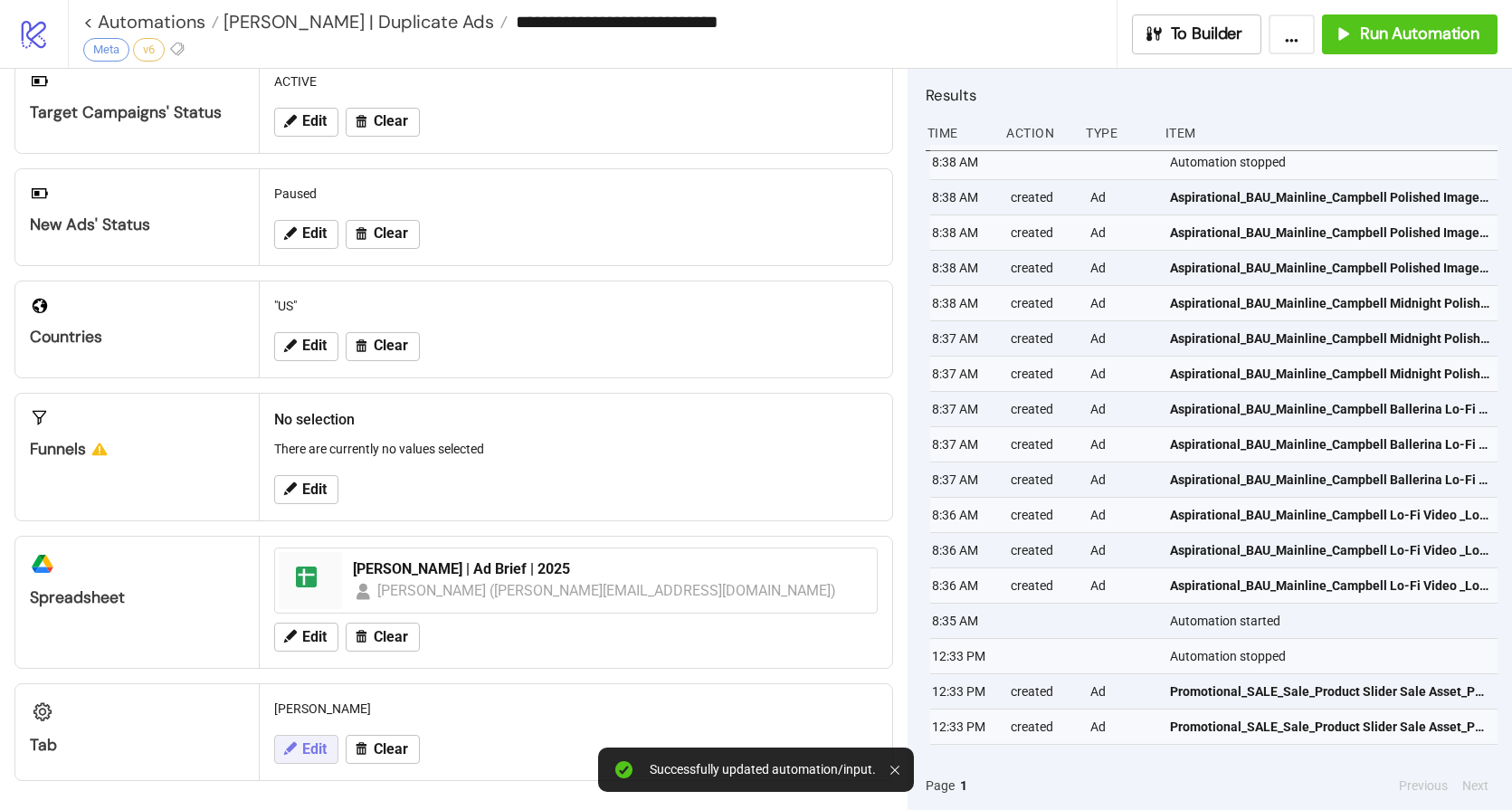
click at [315, 753] on span "Edit" at bounding box center [314, 748] width 24 height 16
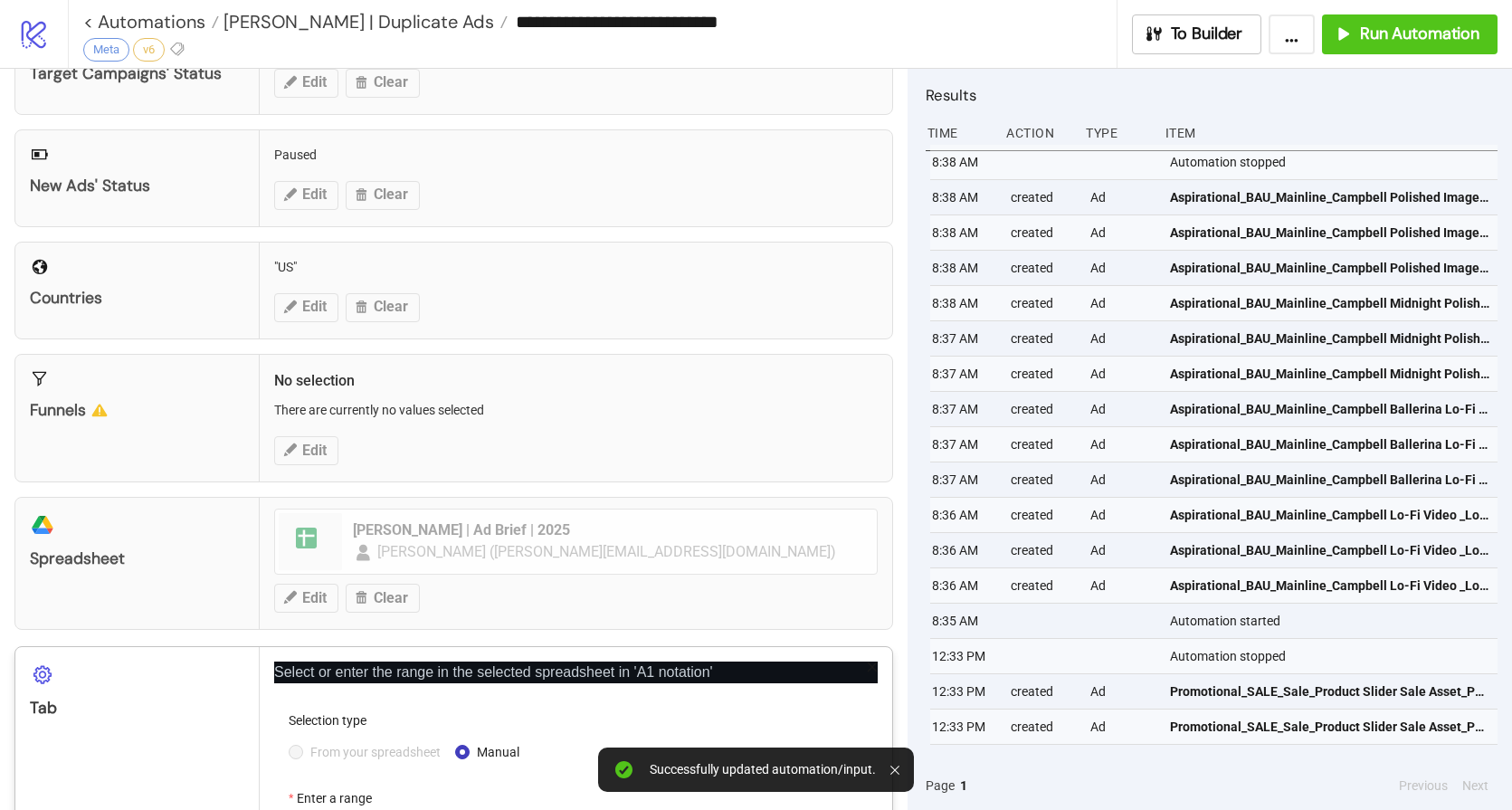
scroll to position [502, 0]
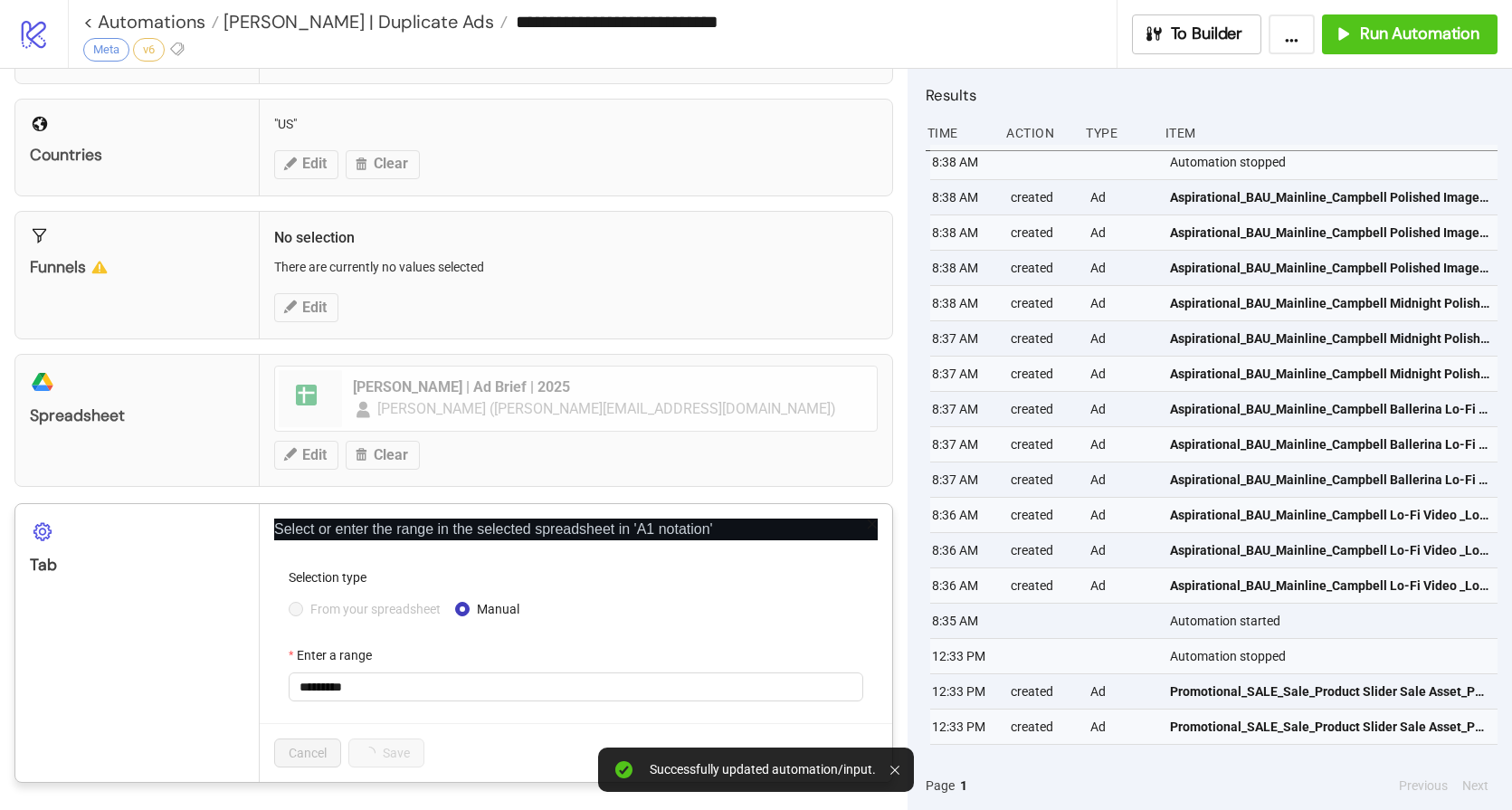
click at [414, 712] on form "Selection type From your spreadsheet Manual Enter a range *********" at bounding box center [576, 645] width 604 height 156
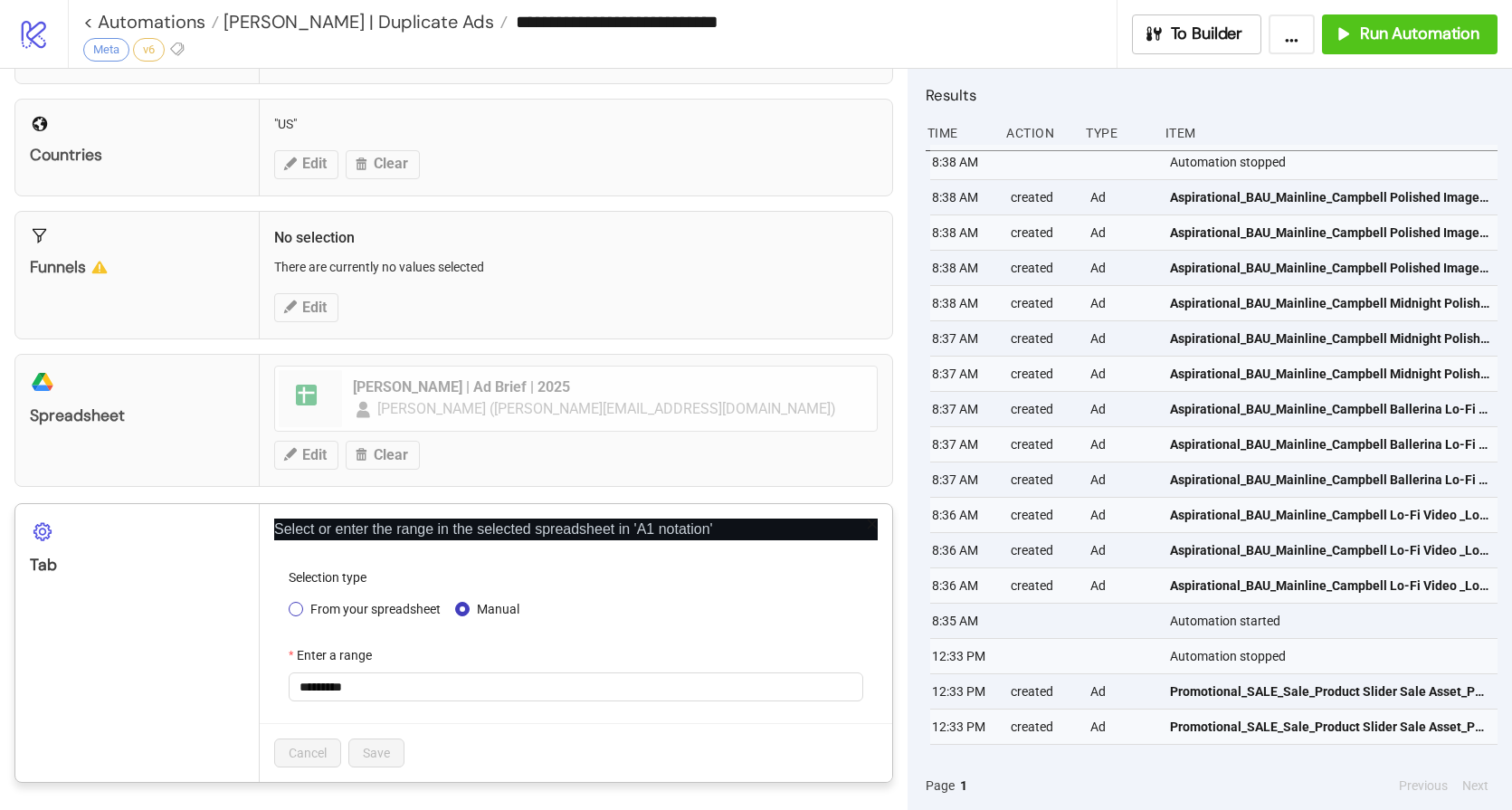
click at [367, 612] on span "From your spreadsheet" at bounding box center [375, 608] width 144 height 20
click at [400, 694] on span "[PERSON_NAME]" at bounding box center [576, 686] width 553 height 27
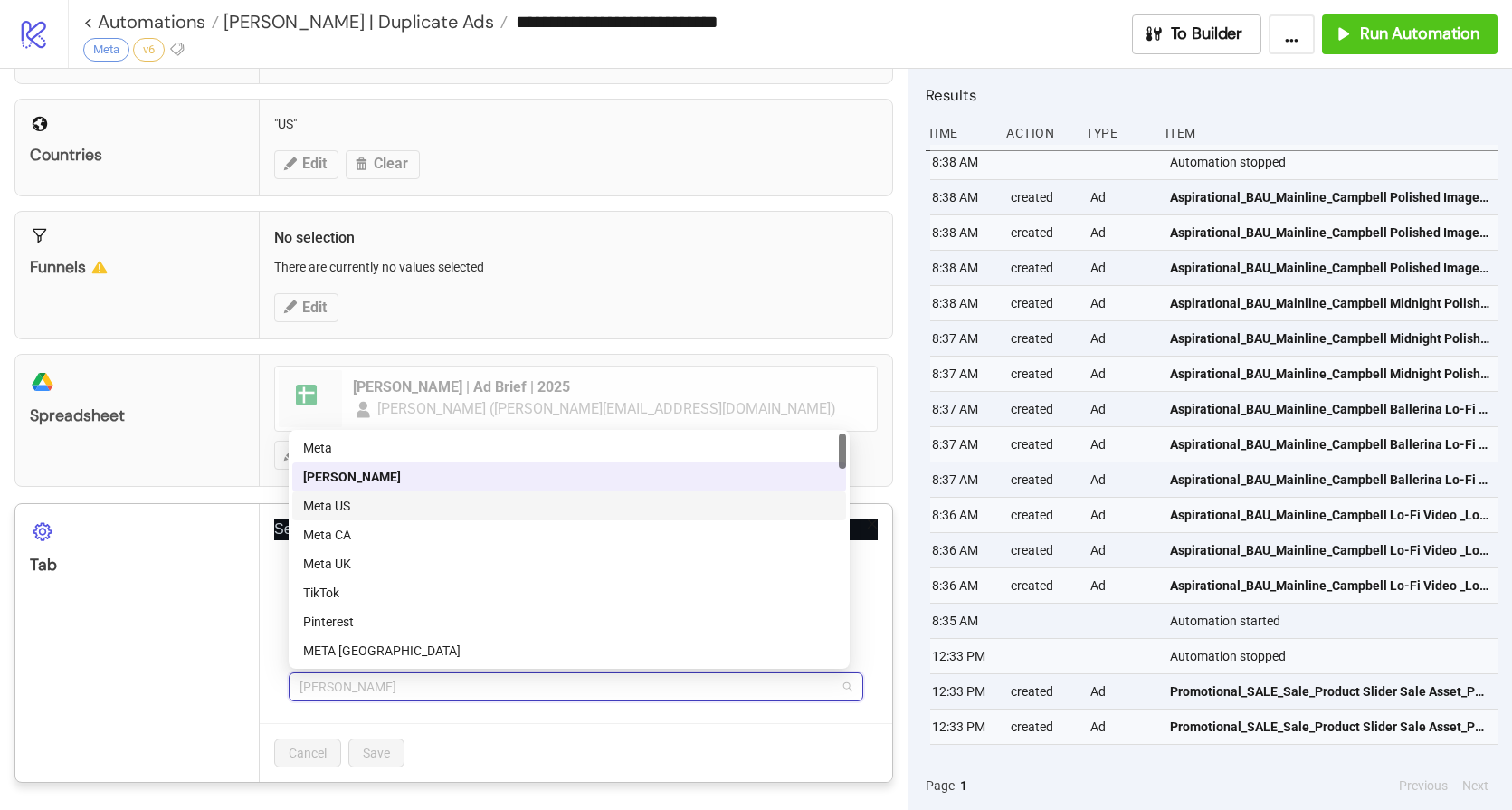
click at [379, 502] on div "Meta US" at bounding box center [569, 505] width 532 height 20
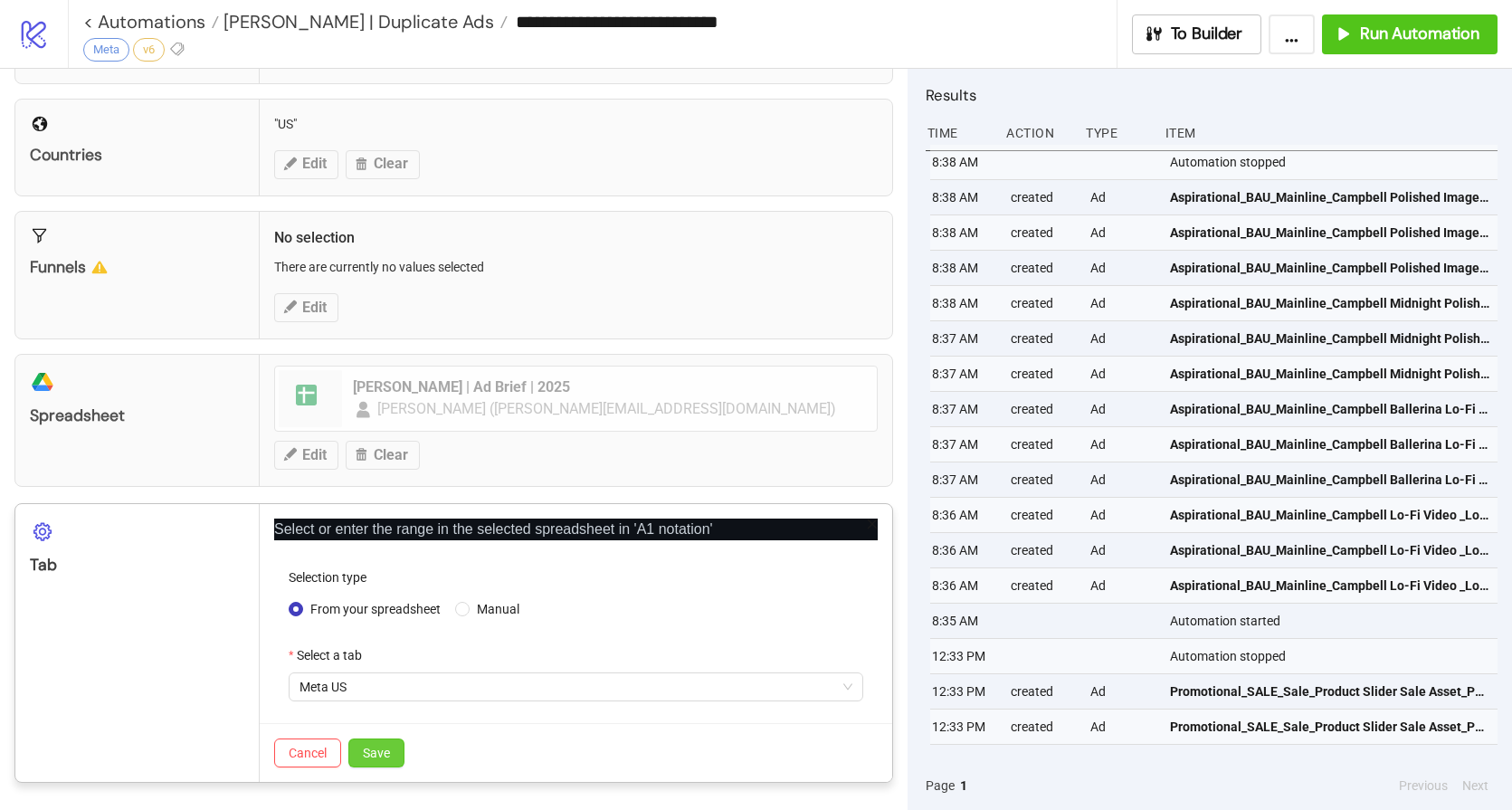
click at [378, 750] on span "Save" at bounding box center [376, 752] width 27 height 14
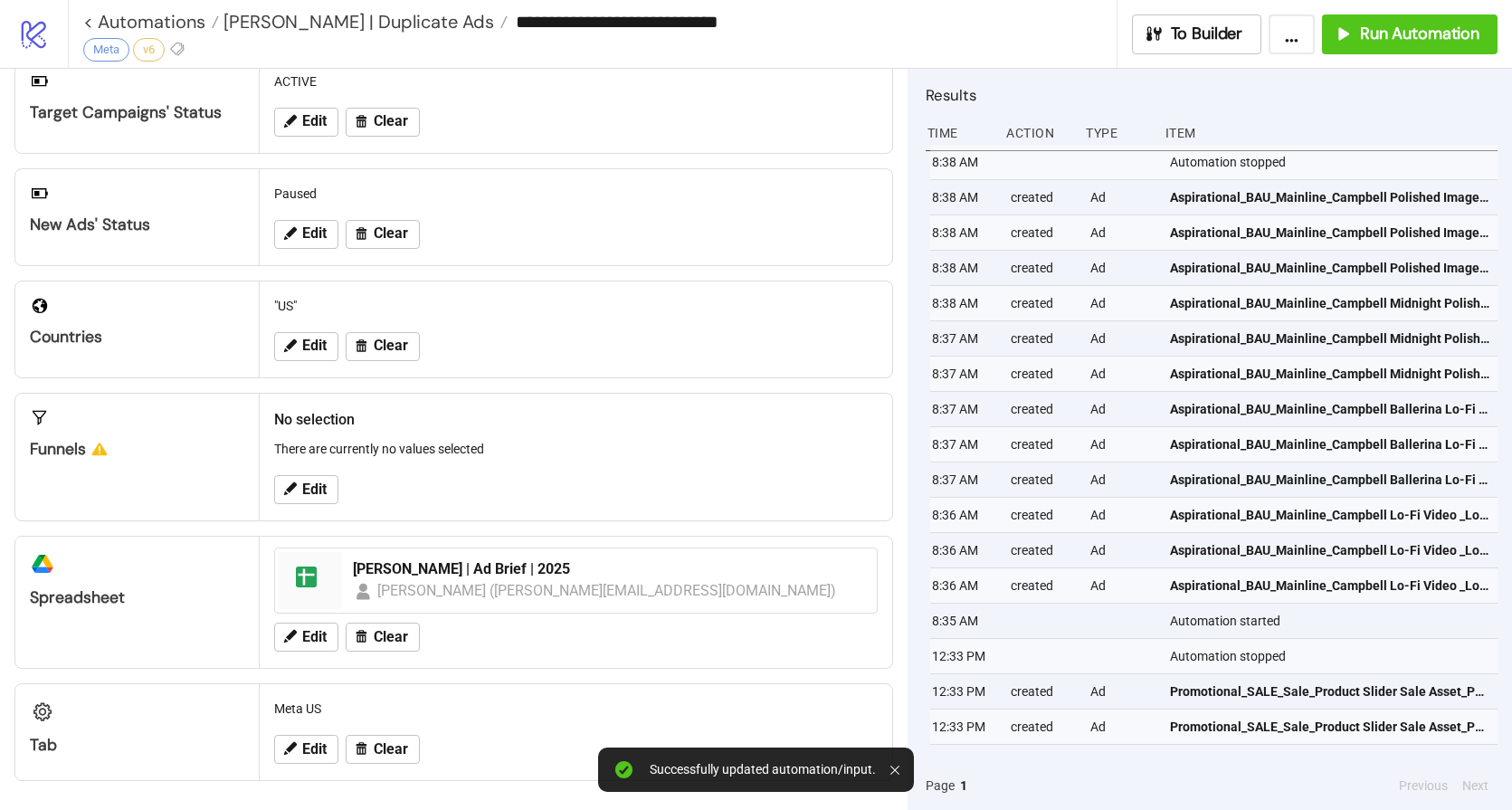
scroll to position [0, 0]
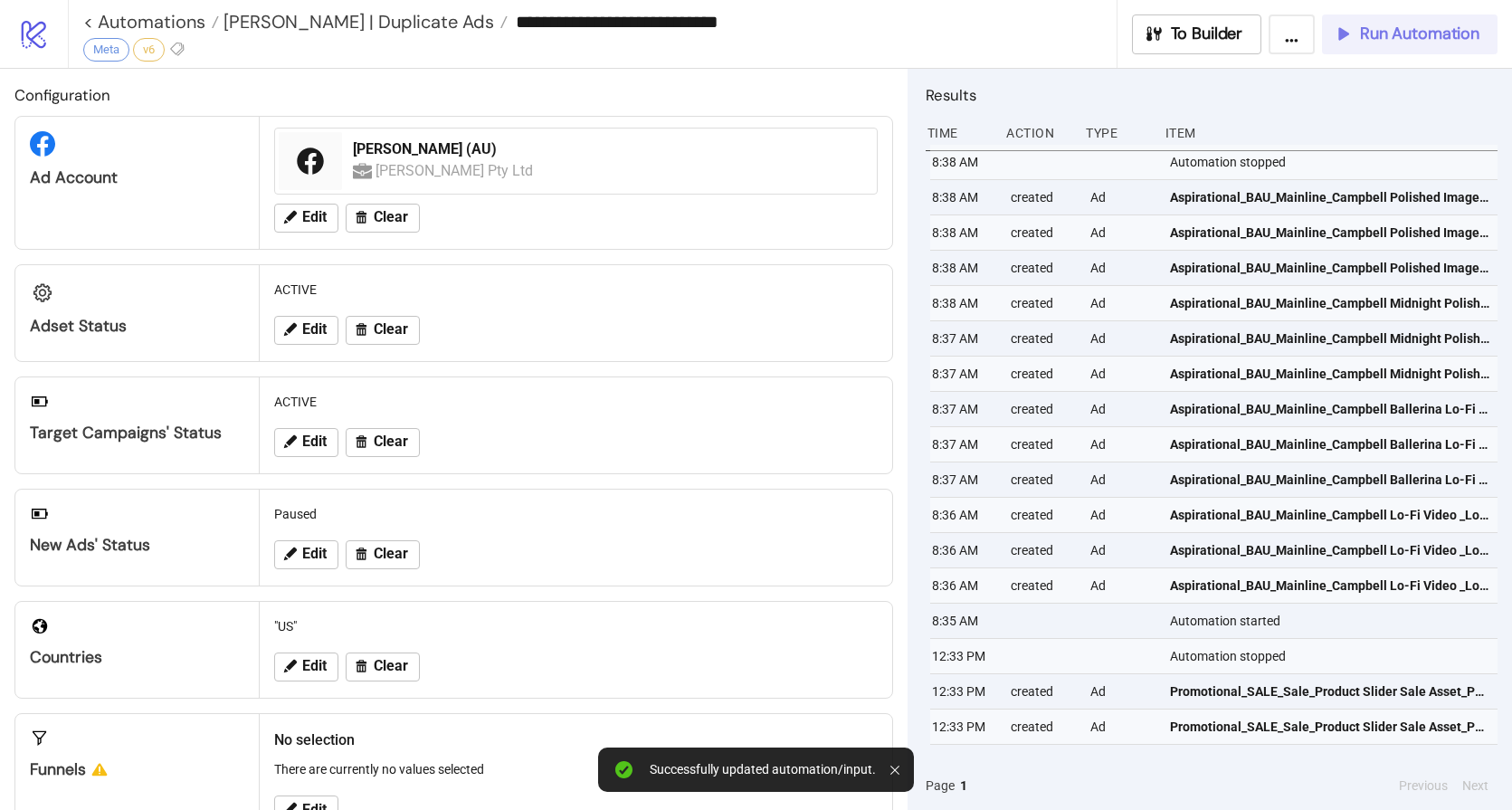
click at [1414, 36] on span "Run Automation" at bounding box center [1419, 34] width 119 height 21
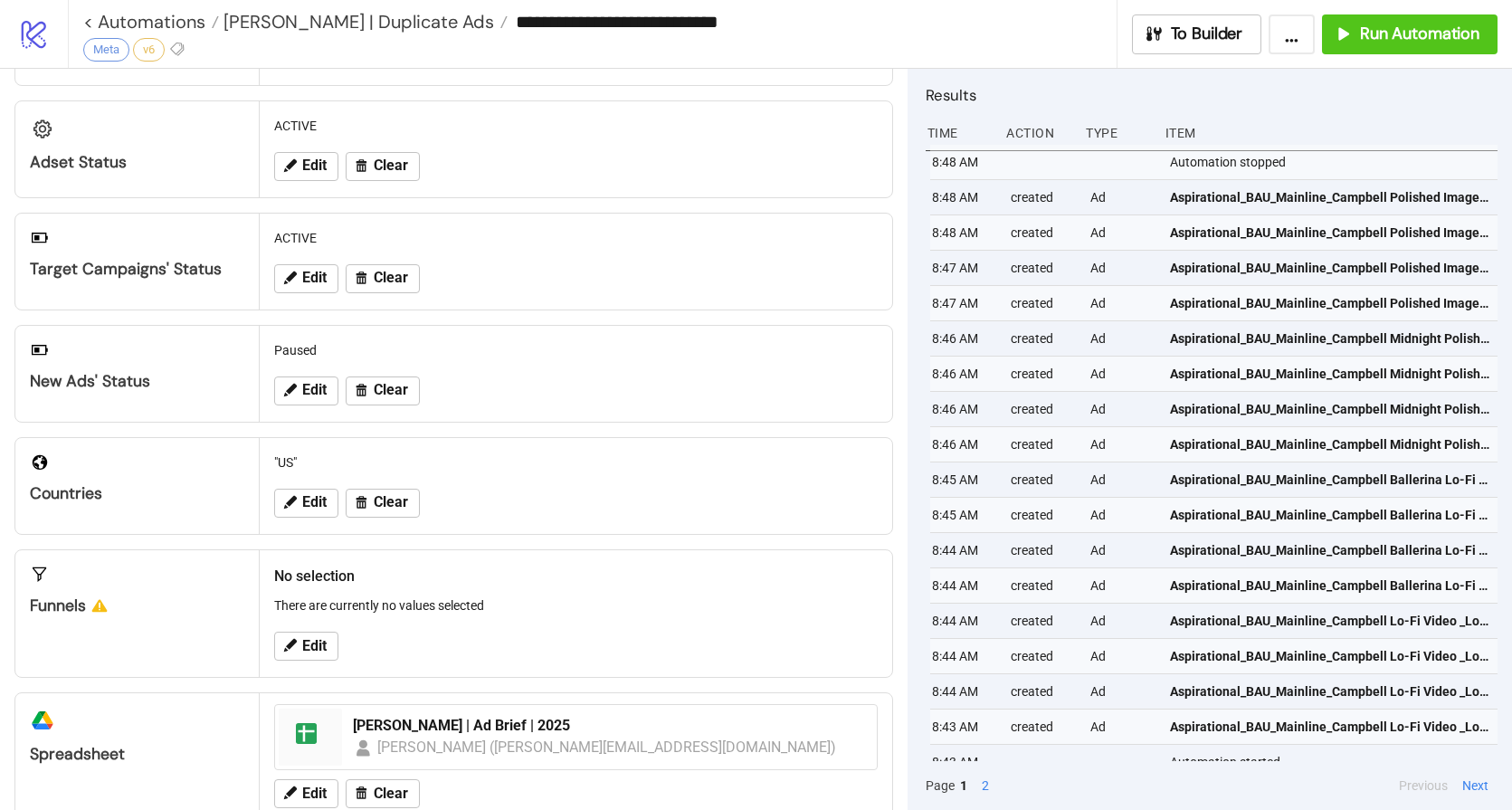
scroll to position [321, 0]
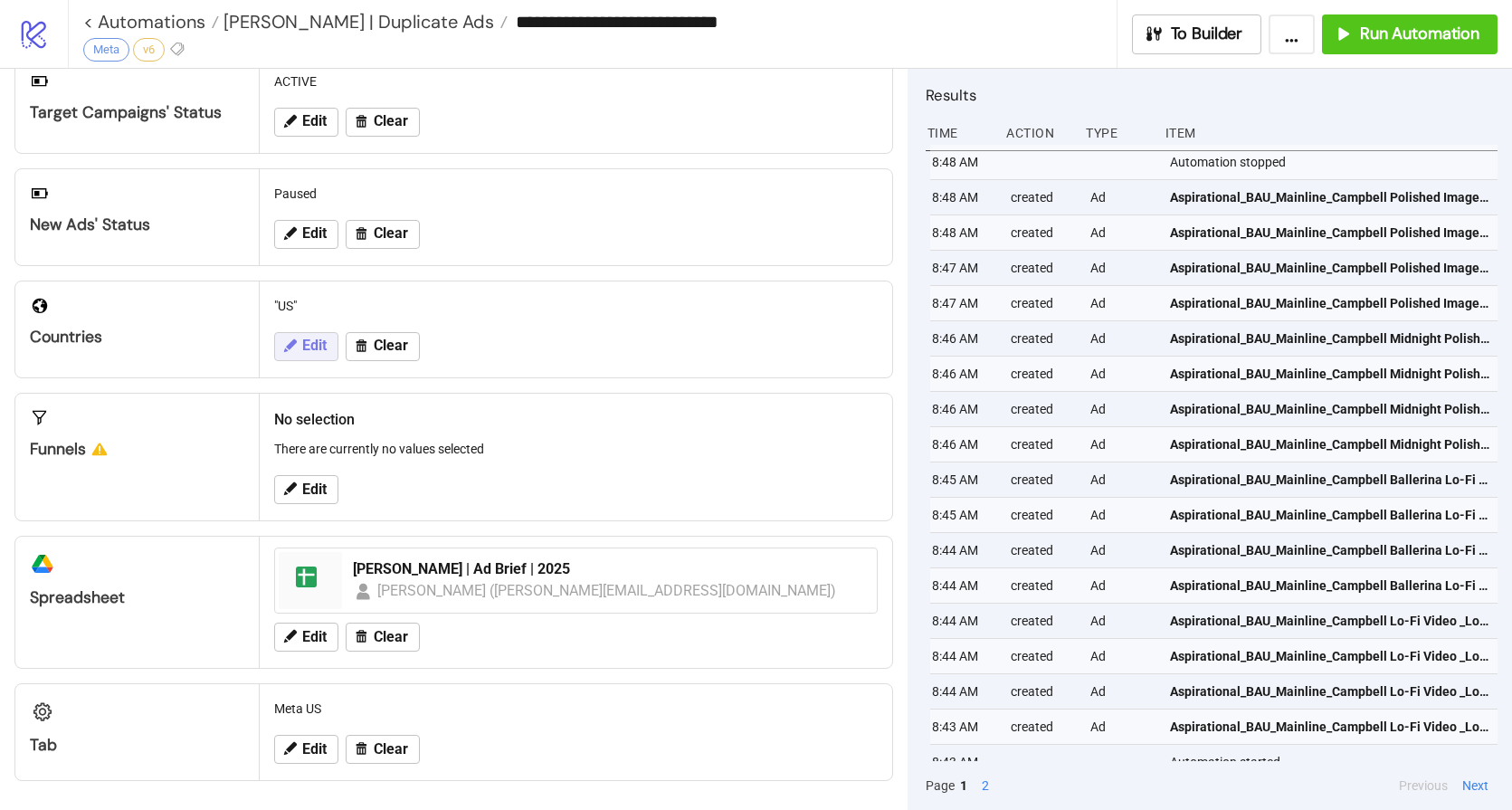
click at [318, 356] on button "Edit" at bounding box center [306, 346] width 65 height 29
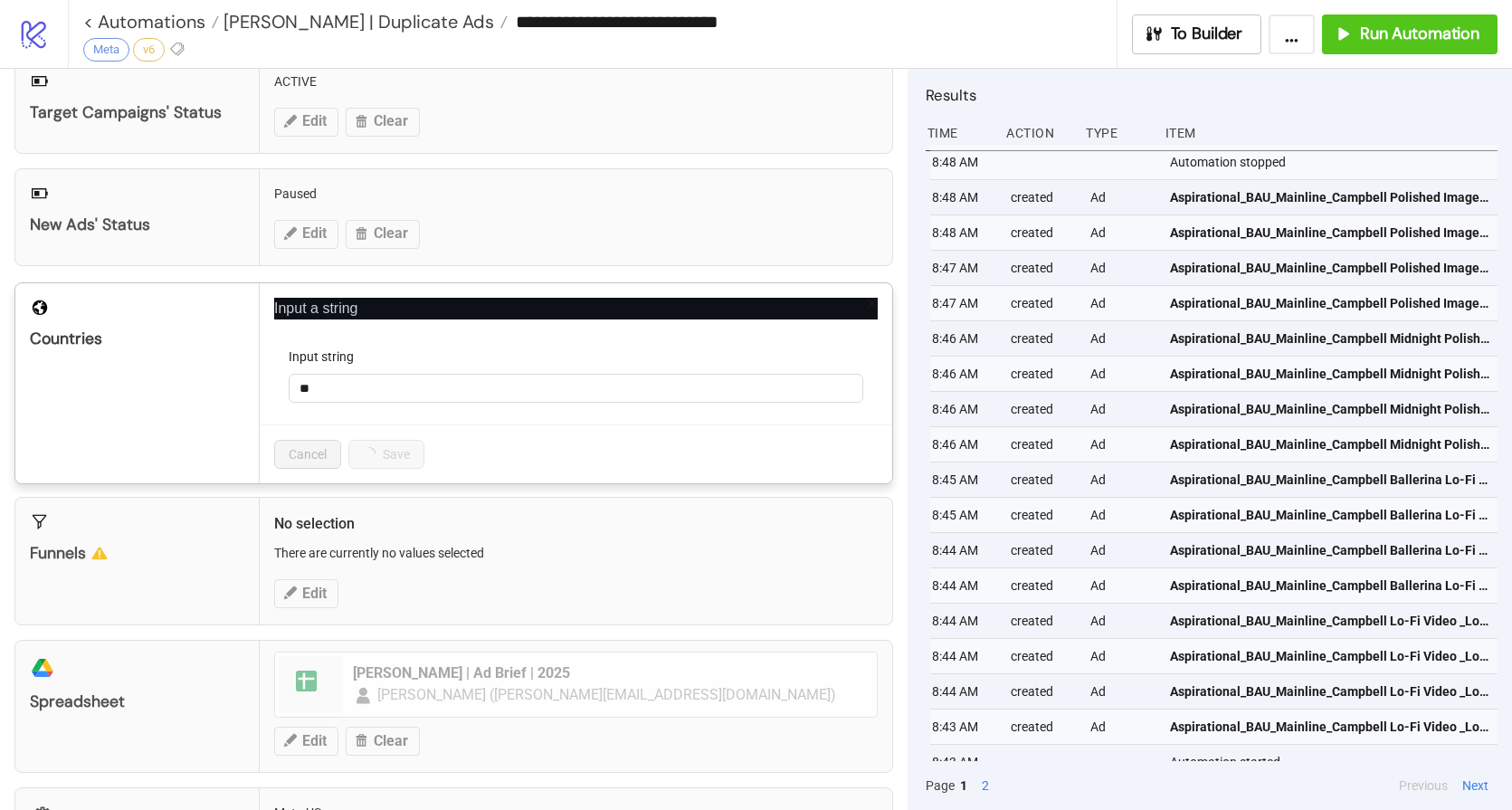
click at [387, 403] on form "Input string **" at bounding box center [576, 385] width 604 height 78
click at [390, 392] on input "**" at bounding box center [576, 388] width 575 height 29
type input "*"
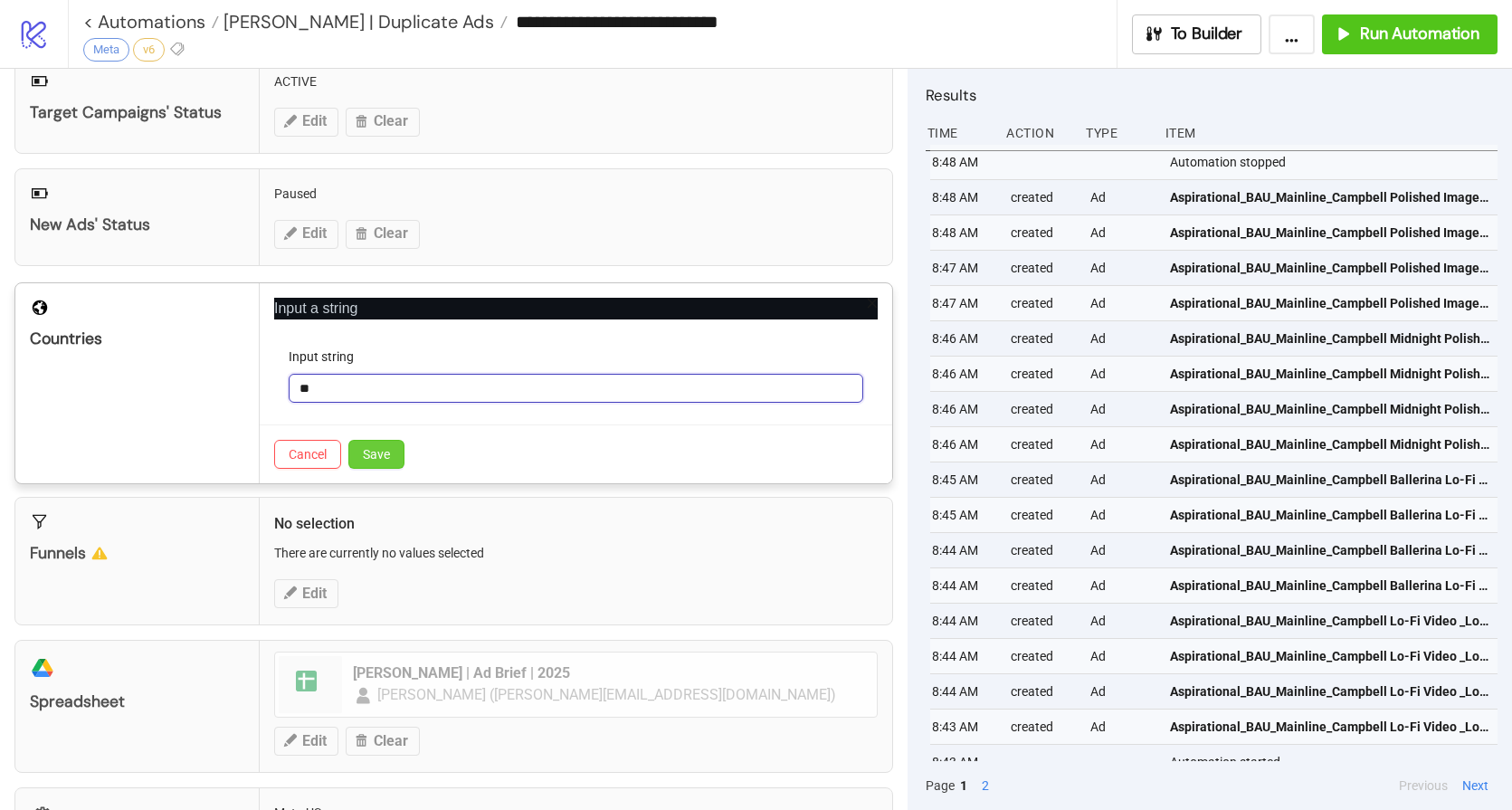
type input "**"
click at [382, 461] on button "Save" at bounding box center [377, 454] width 56 height 29
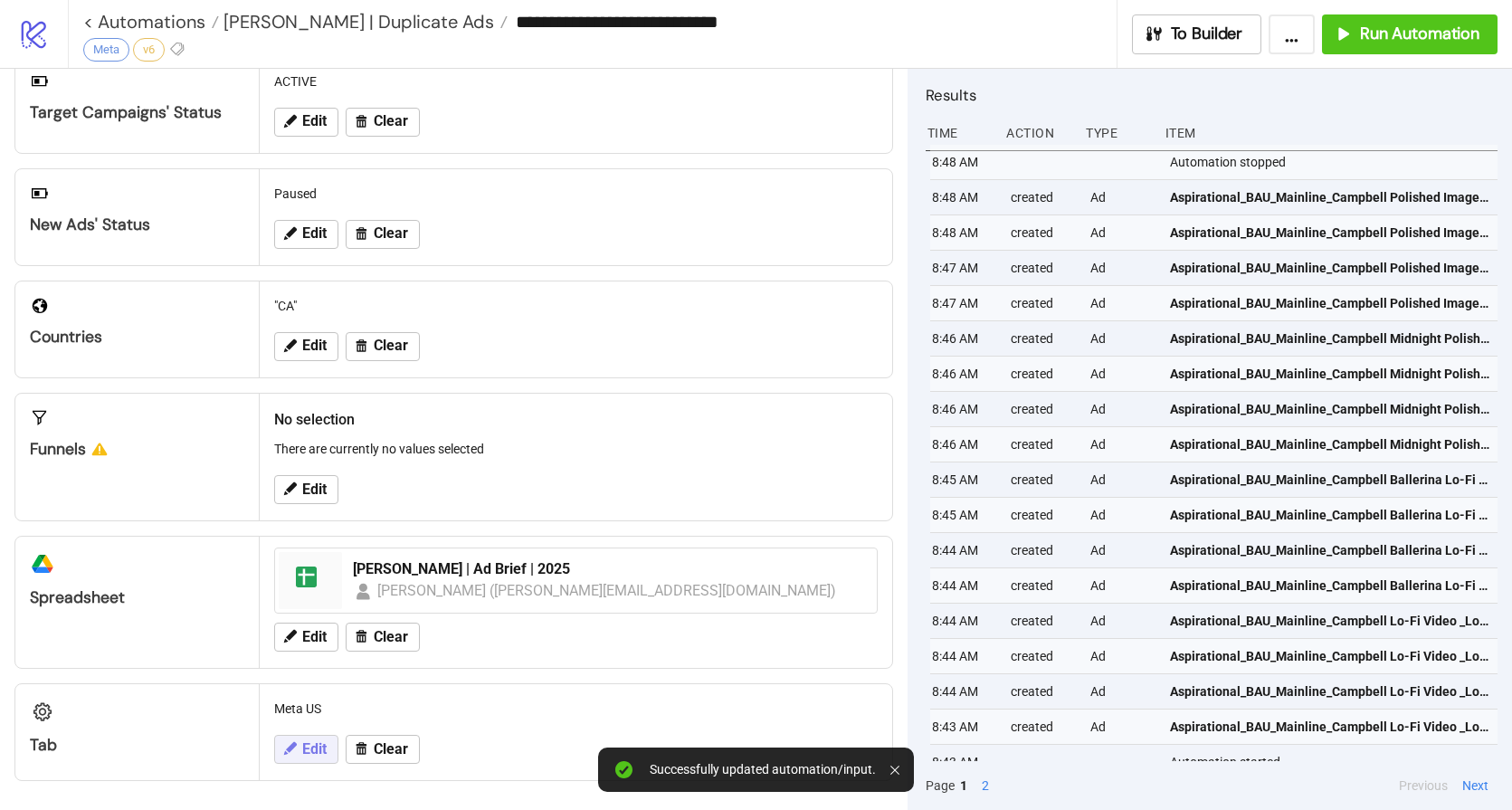
click at [319, 743] on span "Edit" at bounding box center [314, 748] width 24 height 16
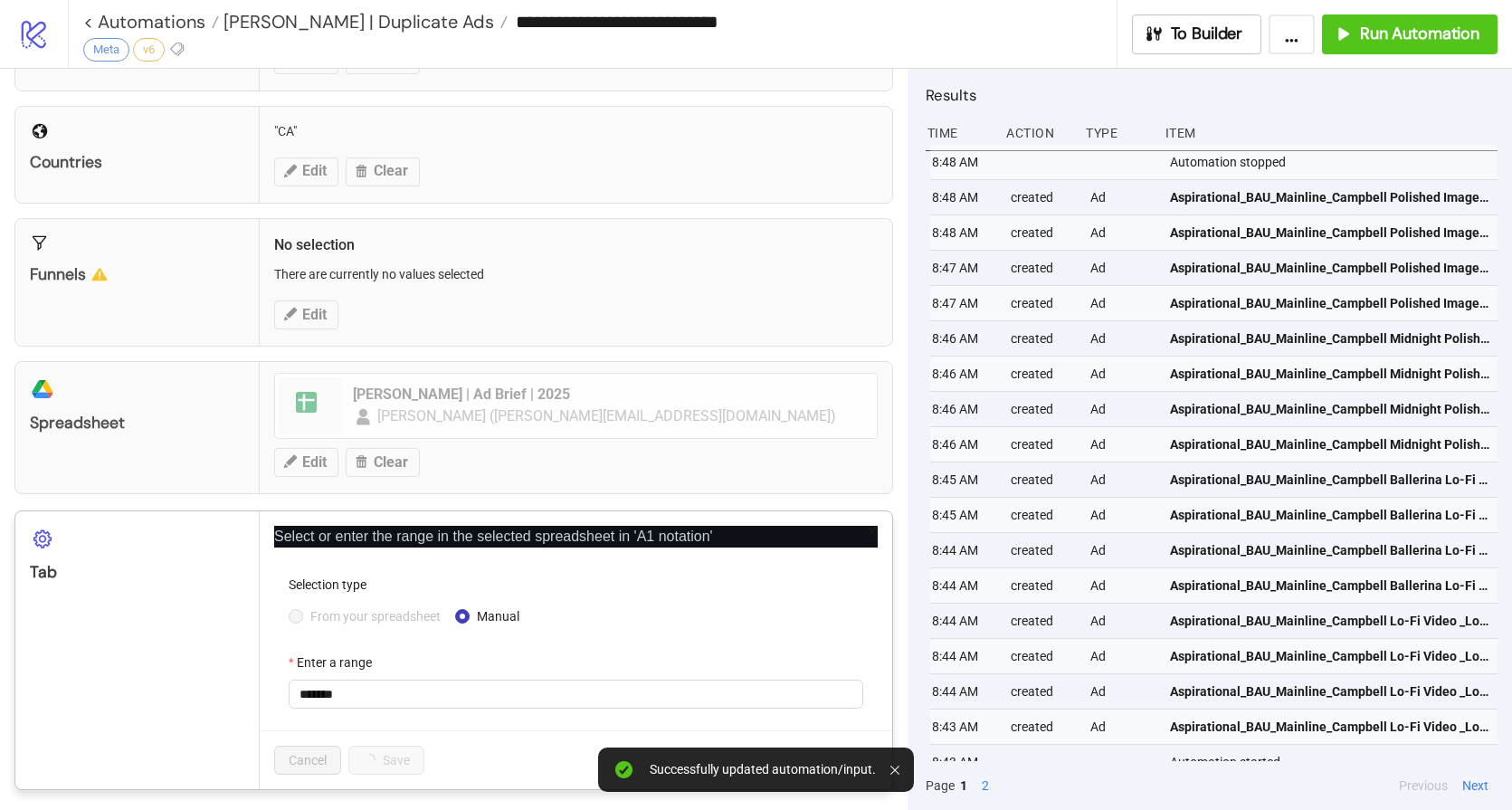
scroll to position [502, 0]
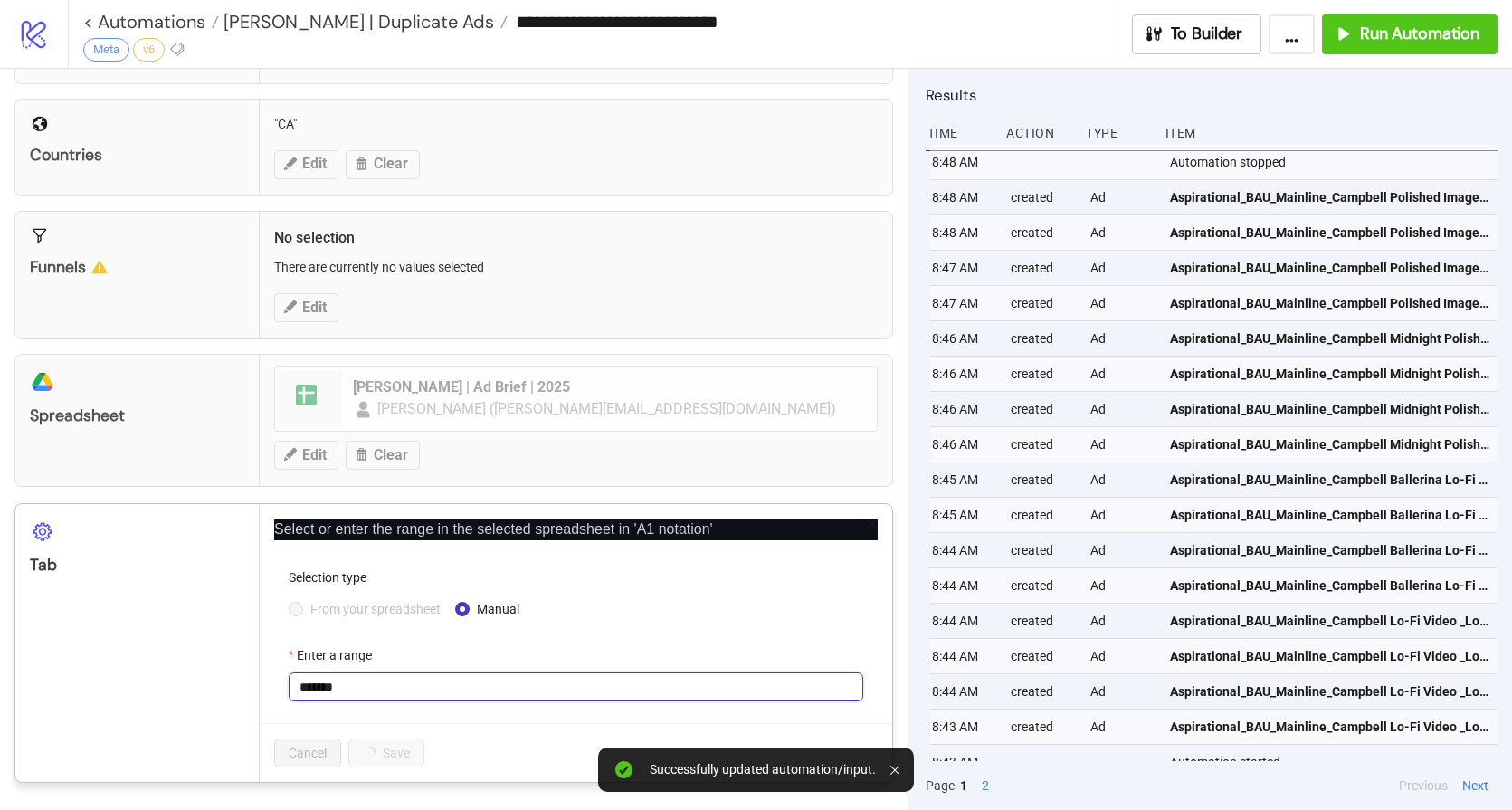
click at [373, 683] on input "*******" at bounding box center [576, 686] width 575 height 29
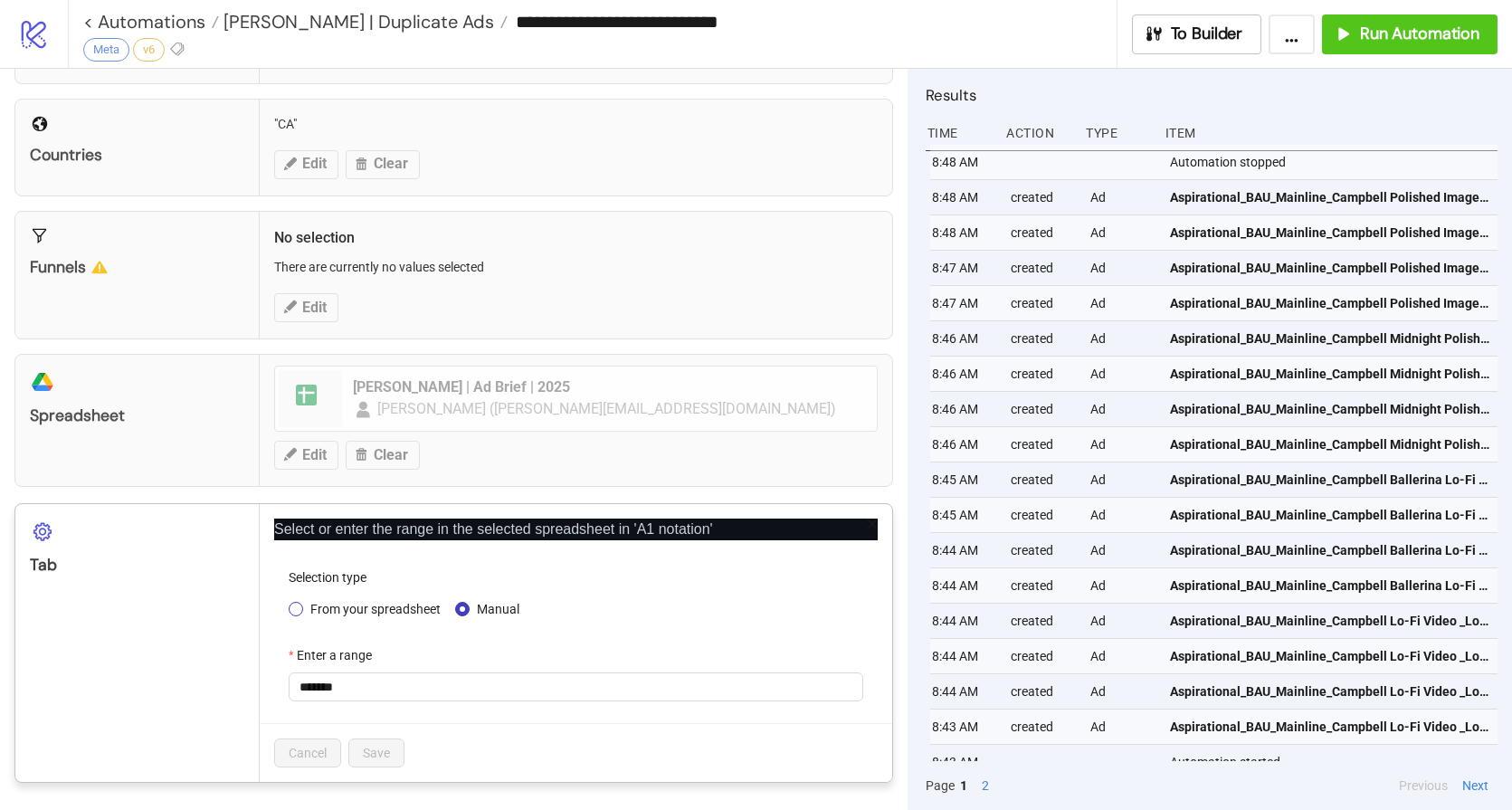
click at [337, 608] on span "From your spreadsheet" at bounding box center [375, 608] width 144 height 20
click at [367, 685] on span "Meta US" at bounding box center [576, 686] width 553 height 27
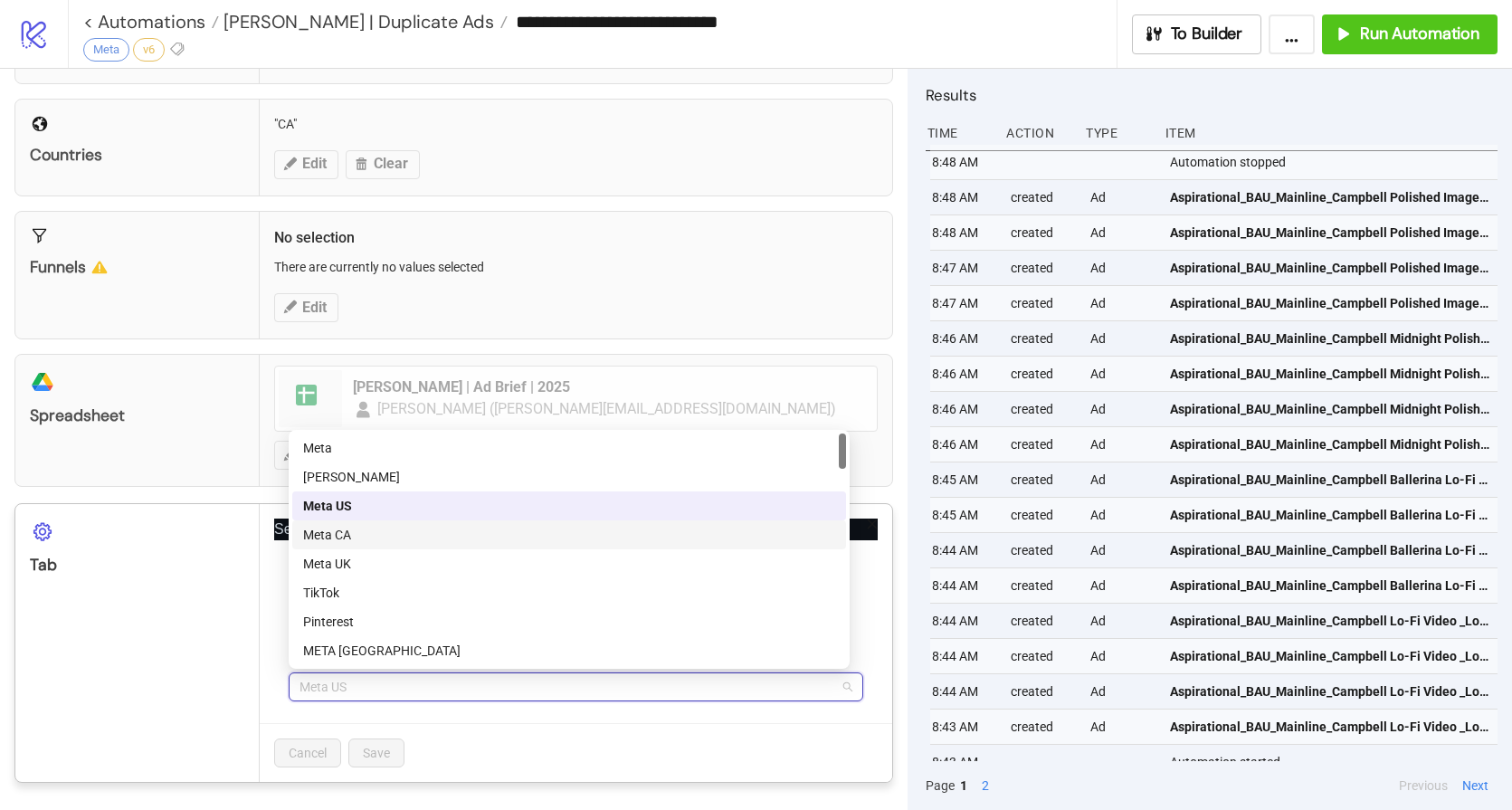
click at [377, 537] on div "Meta CA" at bounding box center [569, 534] width 532 height 20
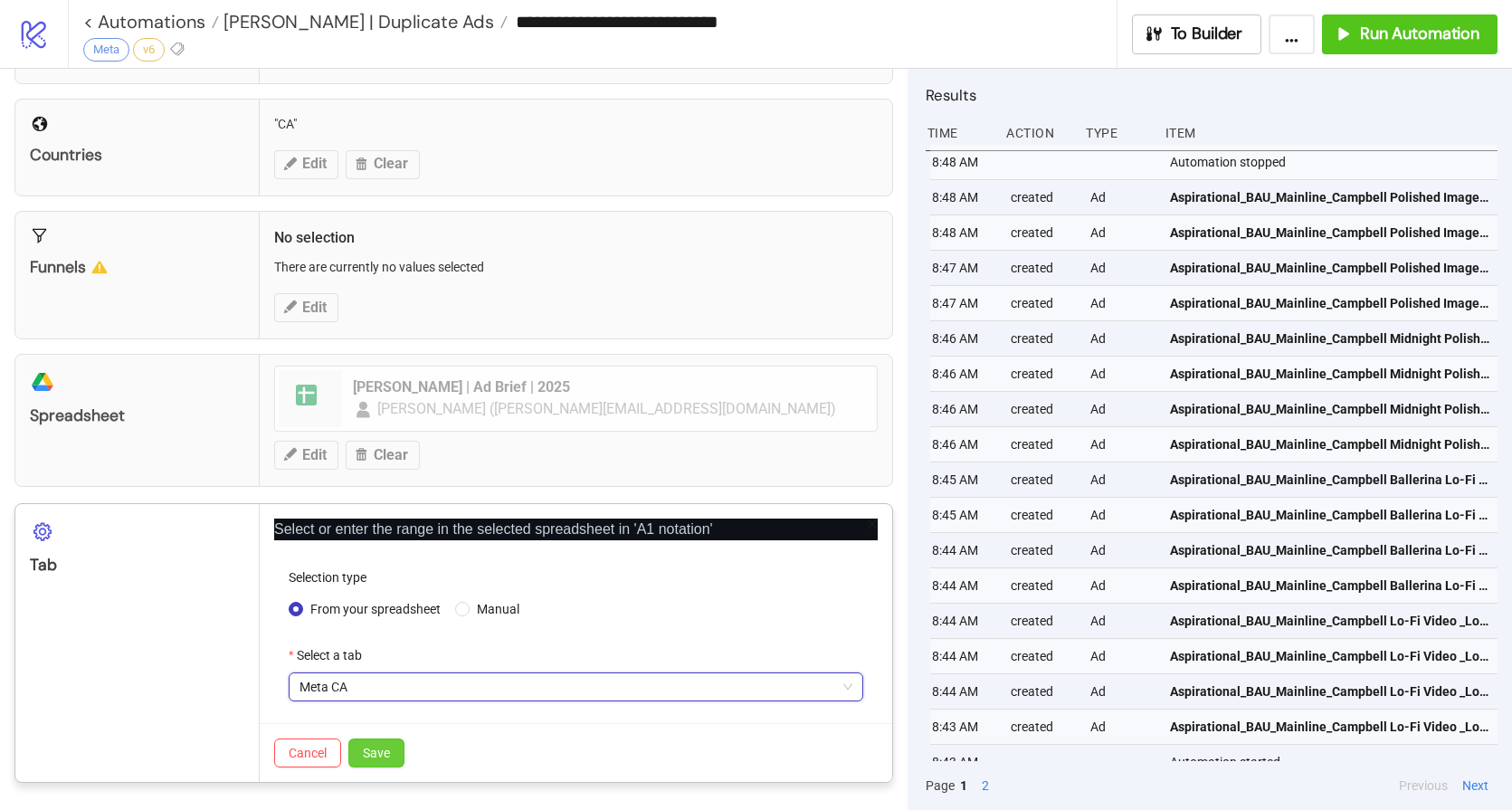
click at [391, 746] on button "Save" at bounding box center [377, 753] width 56 height 29
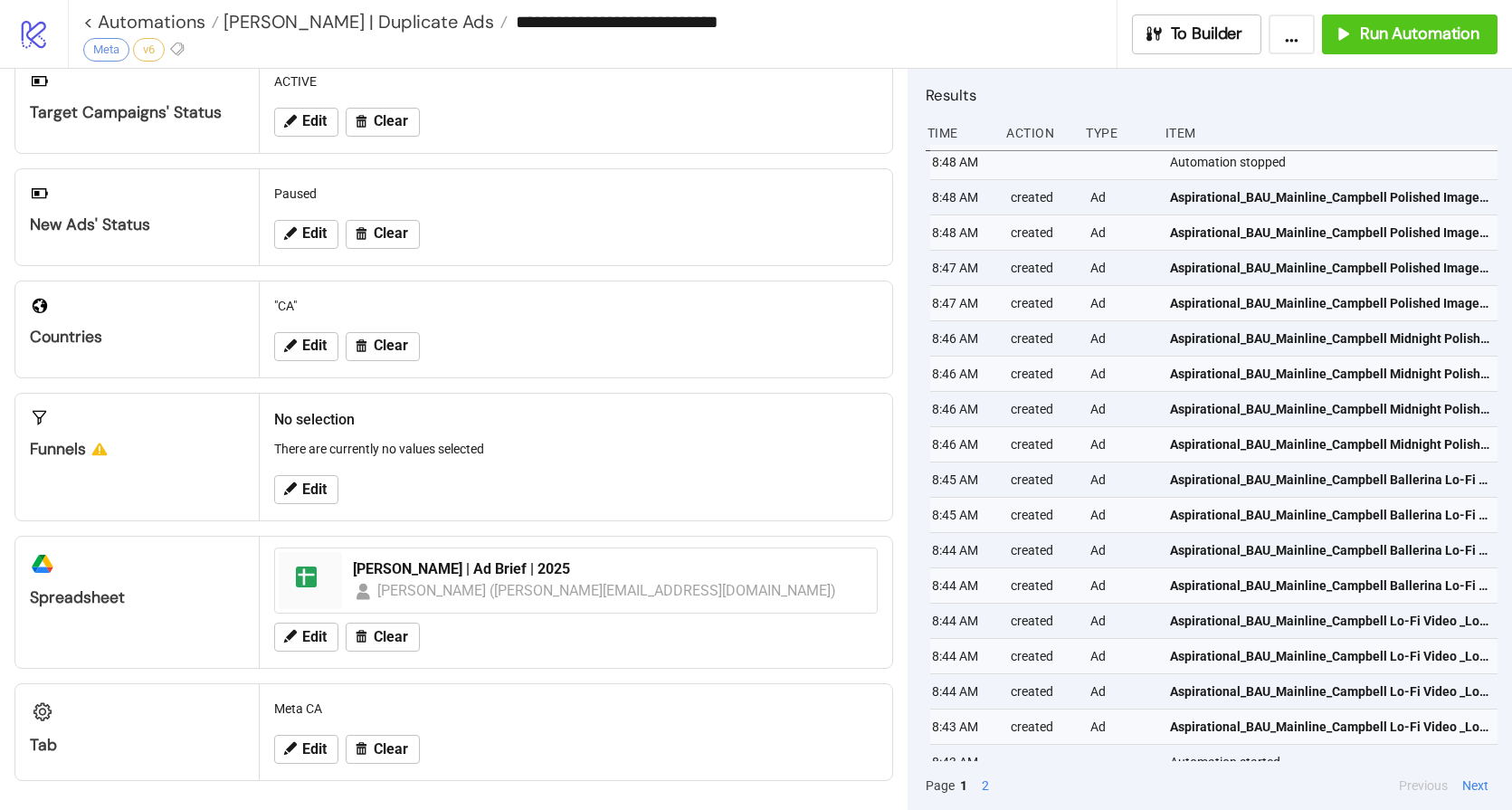
scroll to position [0, 0]
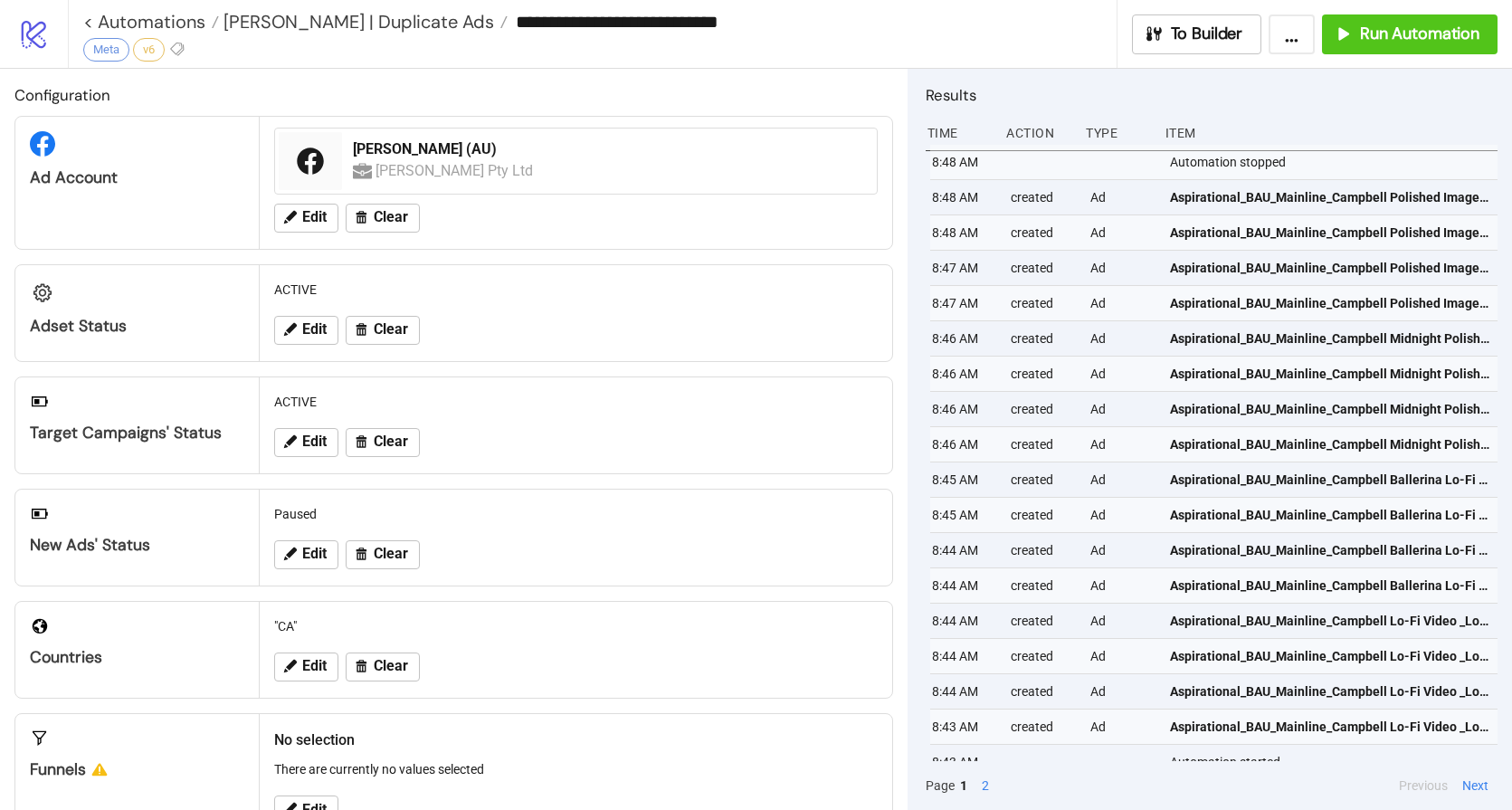
click at [1052, 35] on input "**********" at bounding box center [811, 22] width 608 height 27
click at [1430, 31] on span "Run Automation" at bounding box center [1419, 34] width 119 height 21
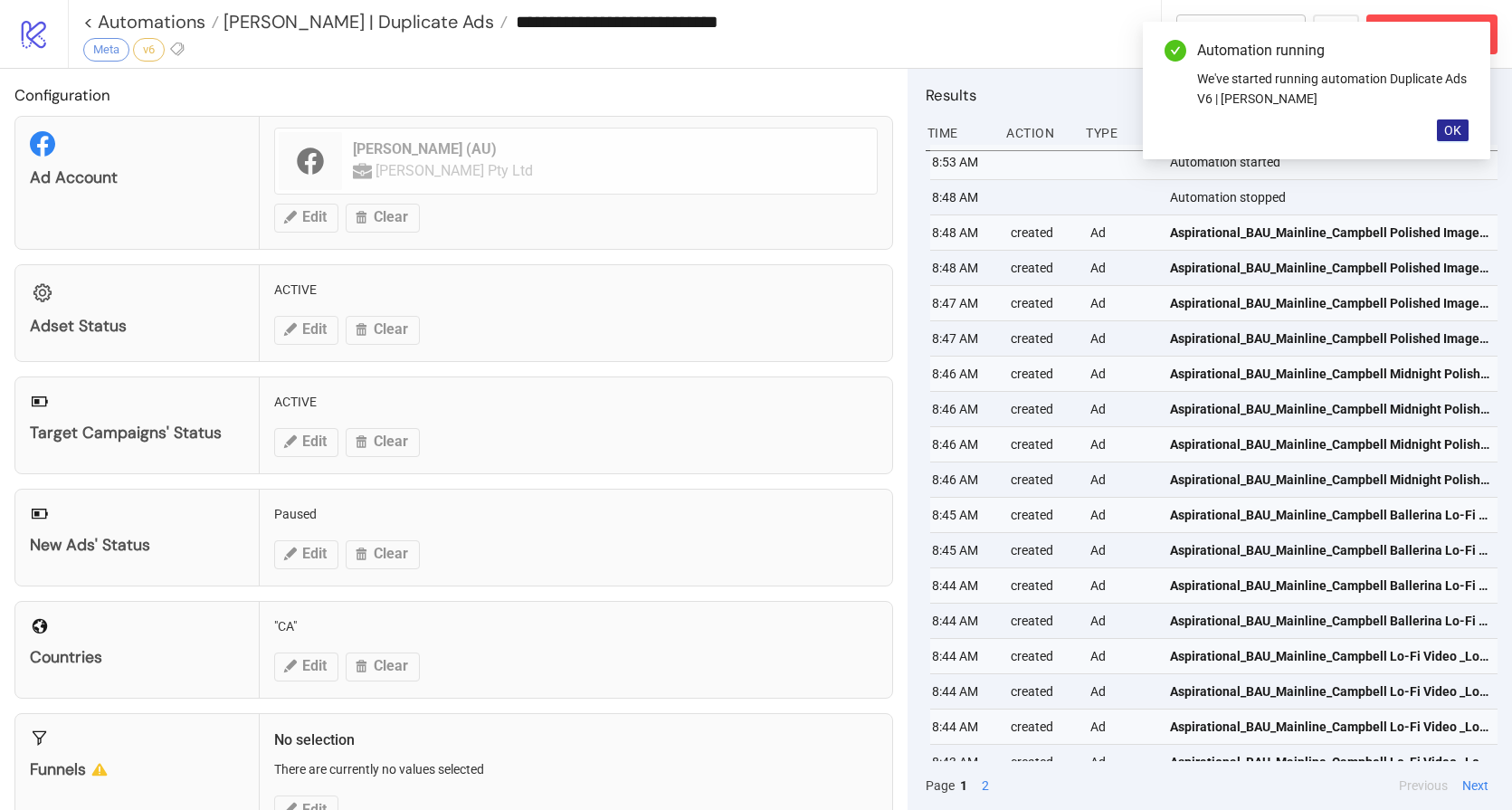
click at [1449, 128] on span "OK" at bounding box center [1452, 129] width 17 height 14
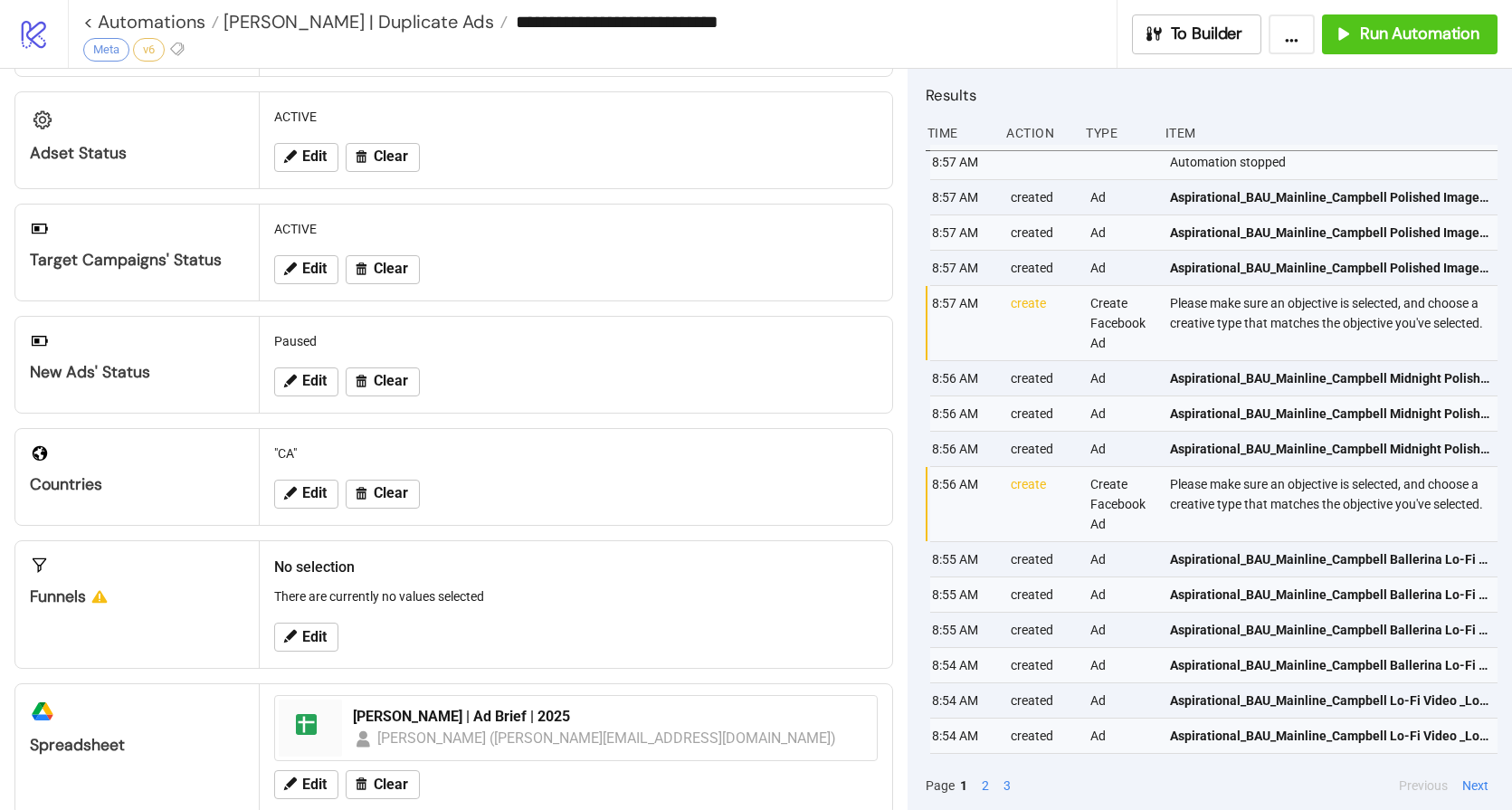
scroll to position [321, 0]
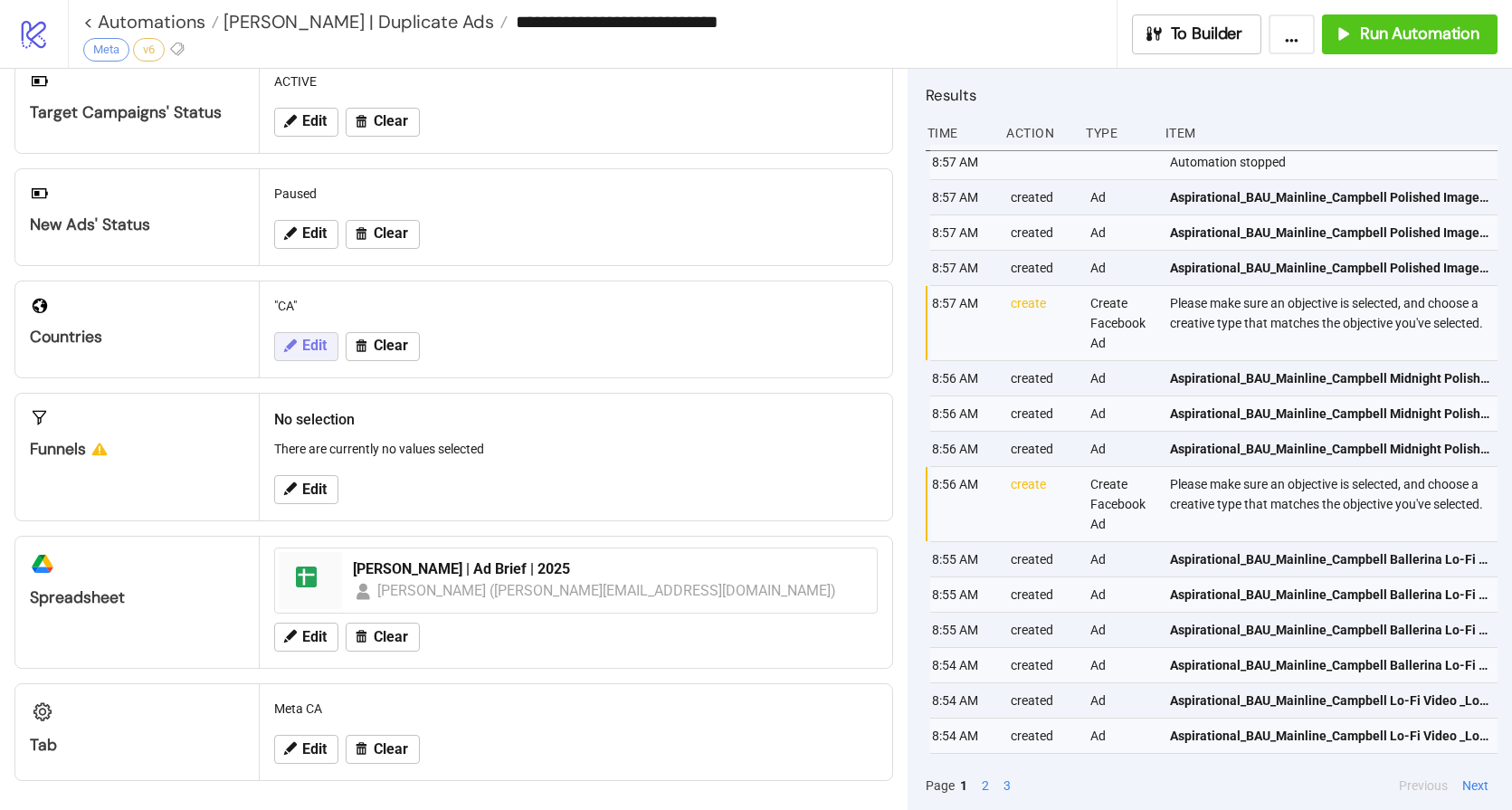
click at [308, 351] on span "Edit" at bounding box center [314, 345] width 24 height 16
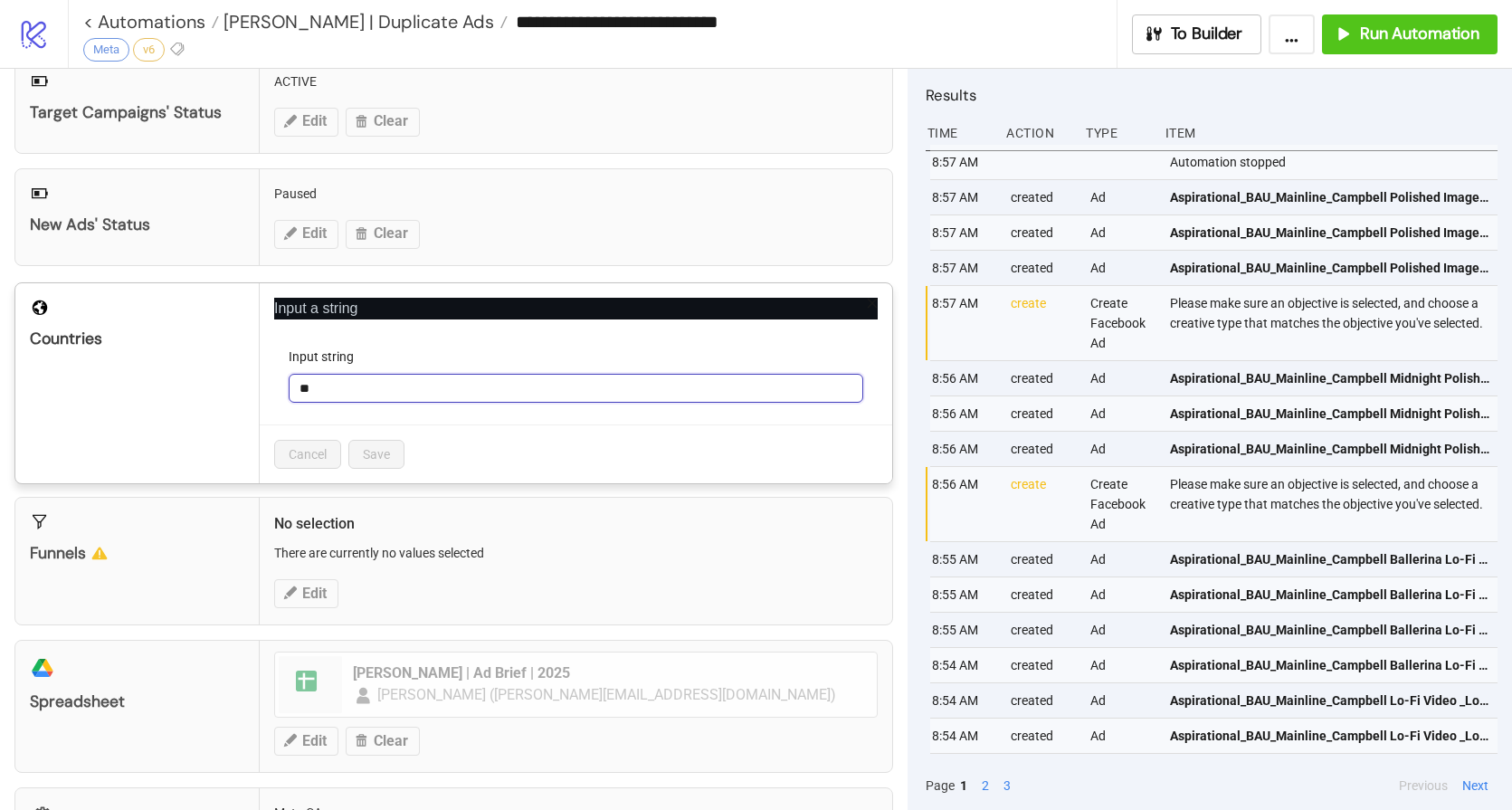
click at [377, 389] on input "**" at bounding box center [576, 388] width 575 height 29
type input "*"
type input "**"
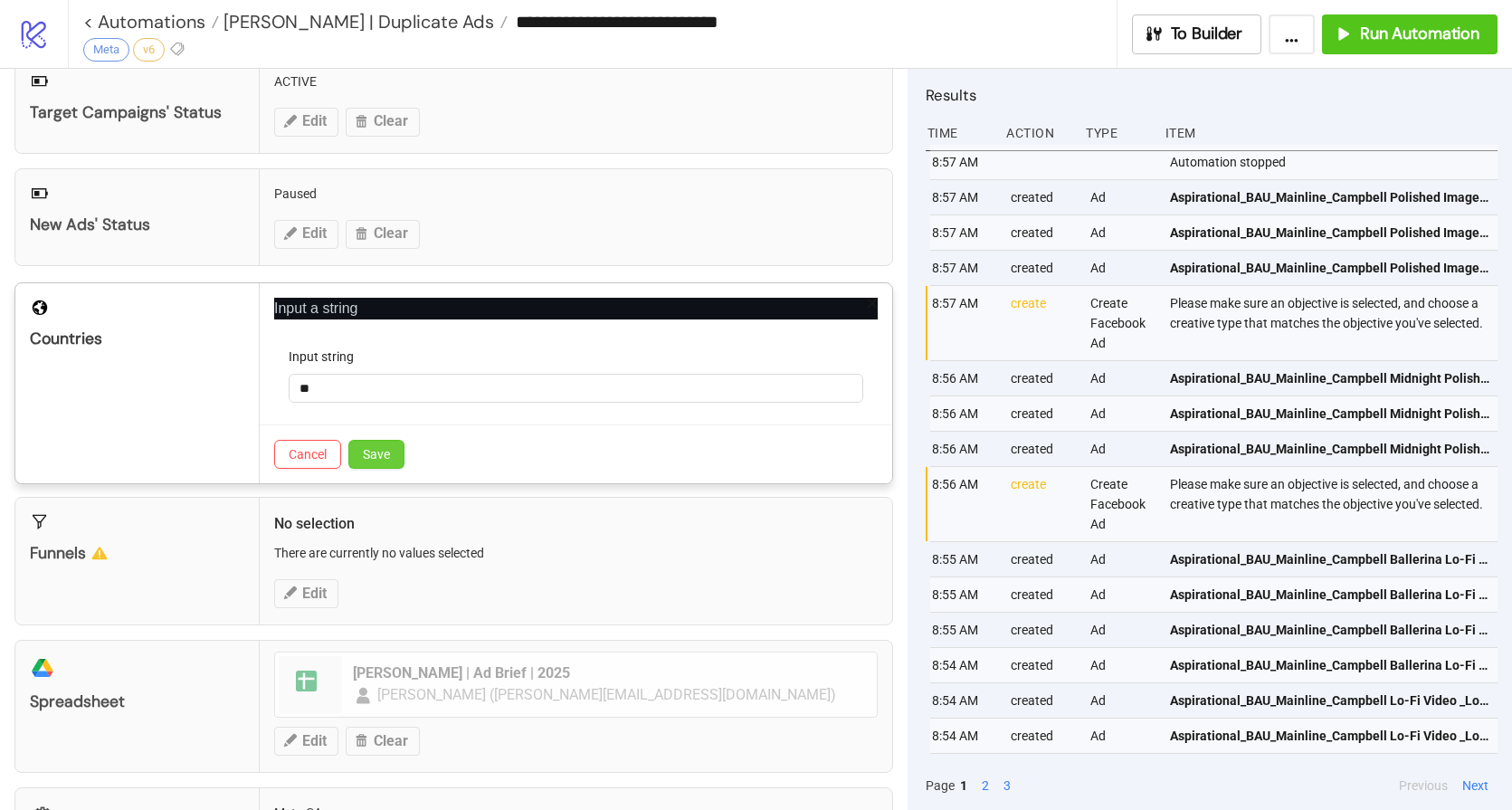
click at [375, 447] on span "Save" at bounding box center [376, 454] width 27 height 14
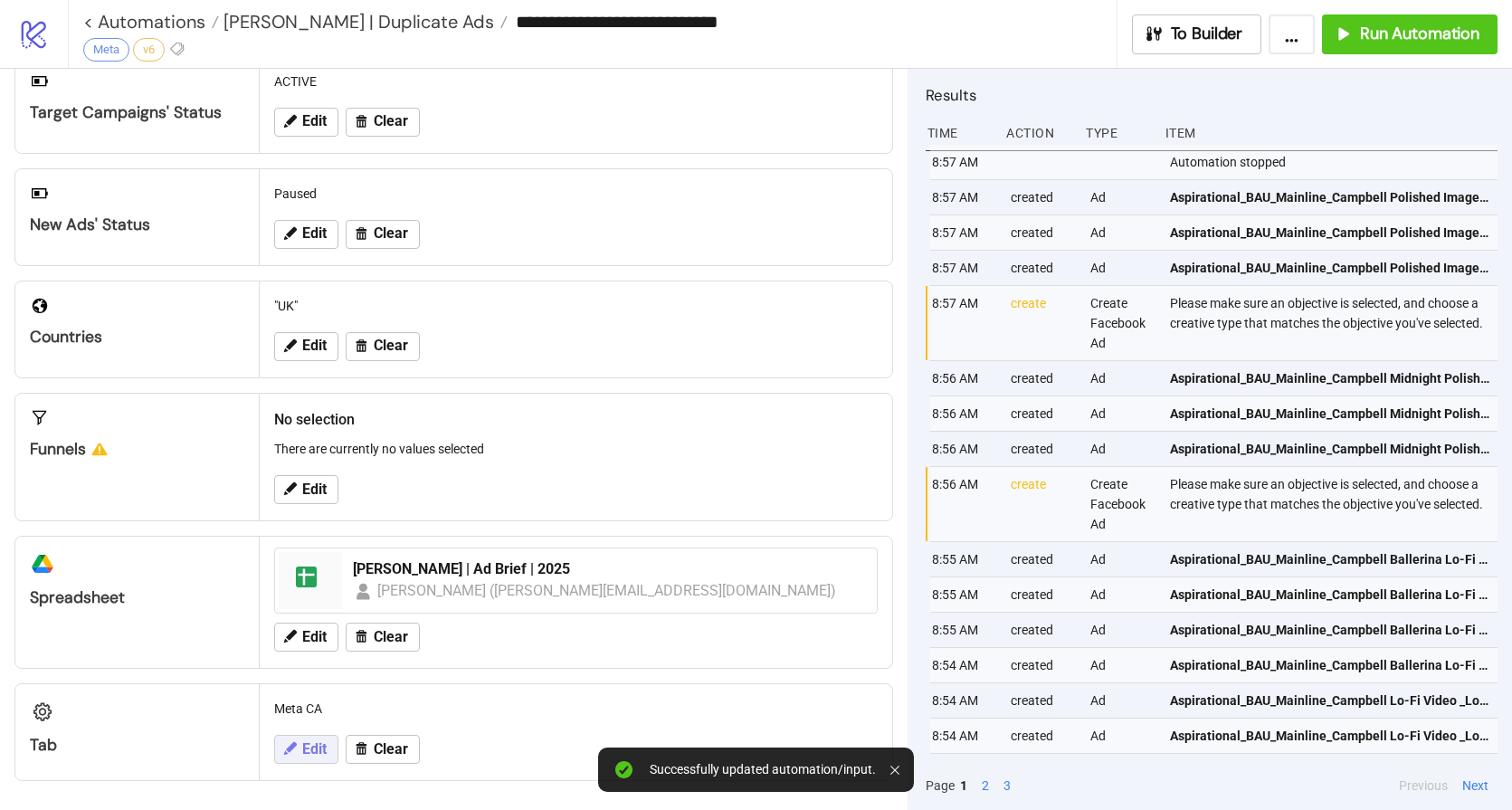
click at [319, 753] on span "Edit" at bounding box center [314, 748] width 24 height 16
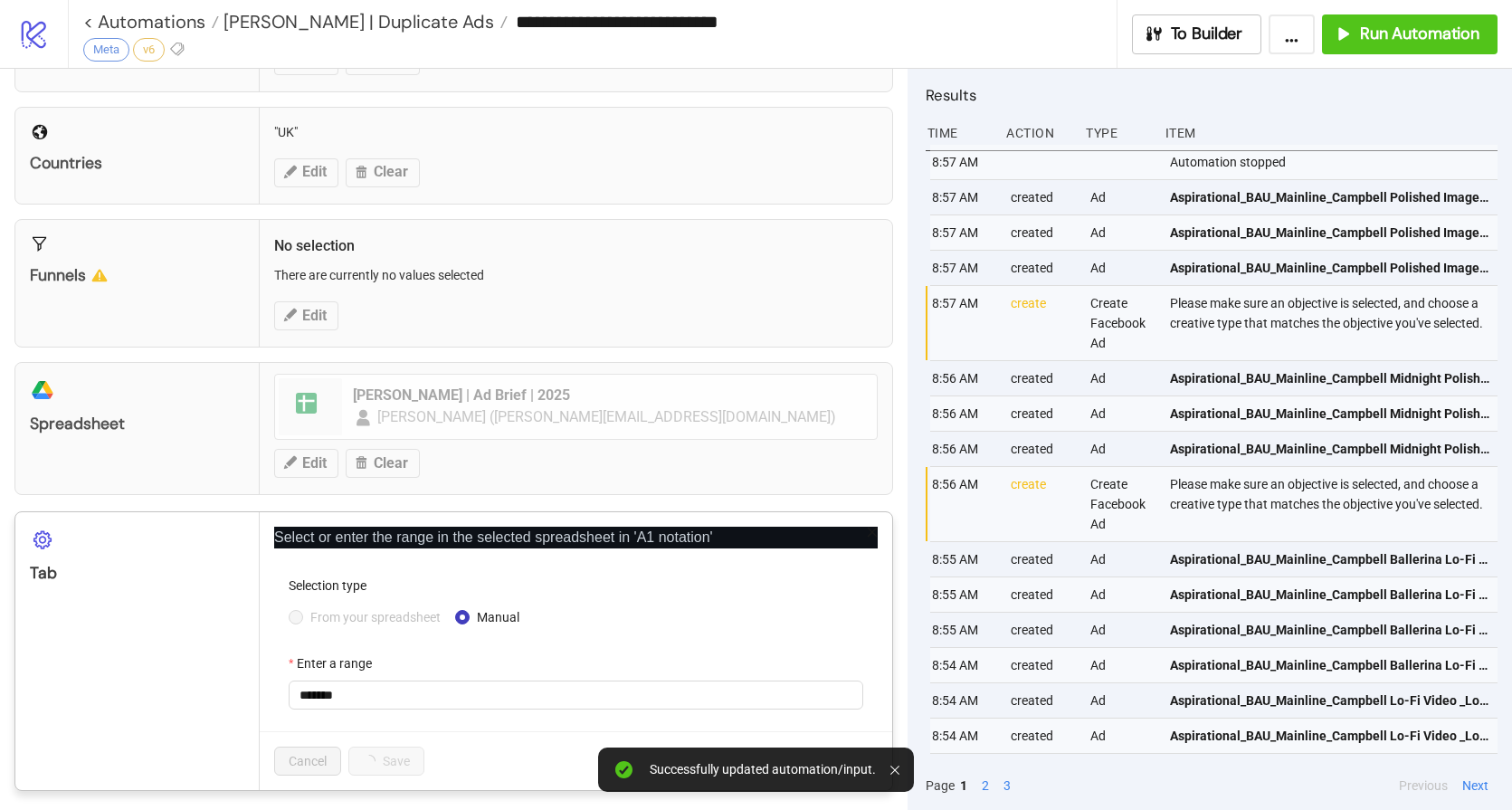
scroll to position [502, 0]
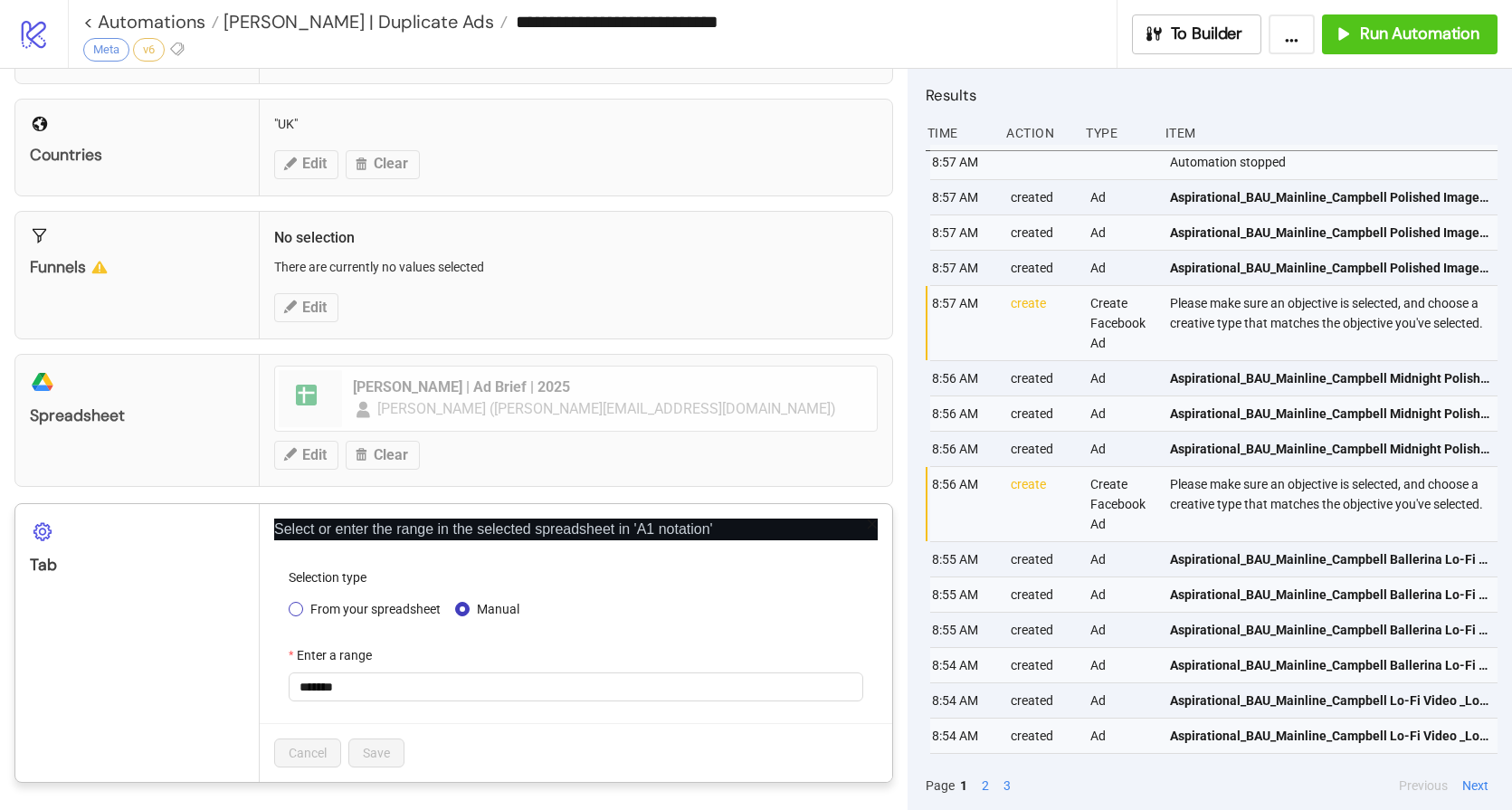
click at [403, 616] on span "From your spreadsheet" at bounding box center [375, 608] width 144 height 20
click at [364, 694] on span "Meta CA" at bounding box center [576, 686] width 553 height 27
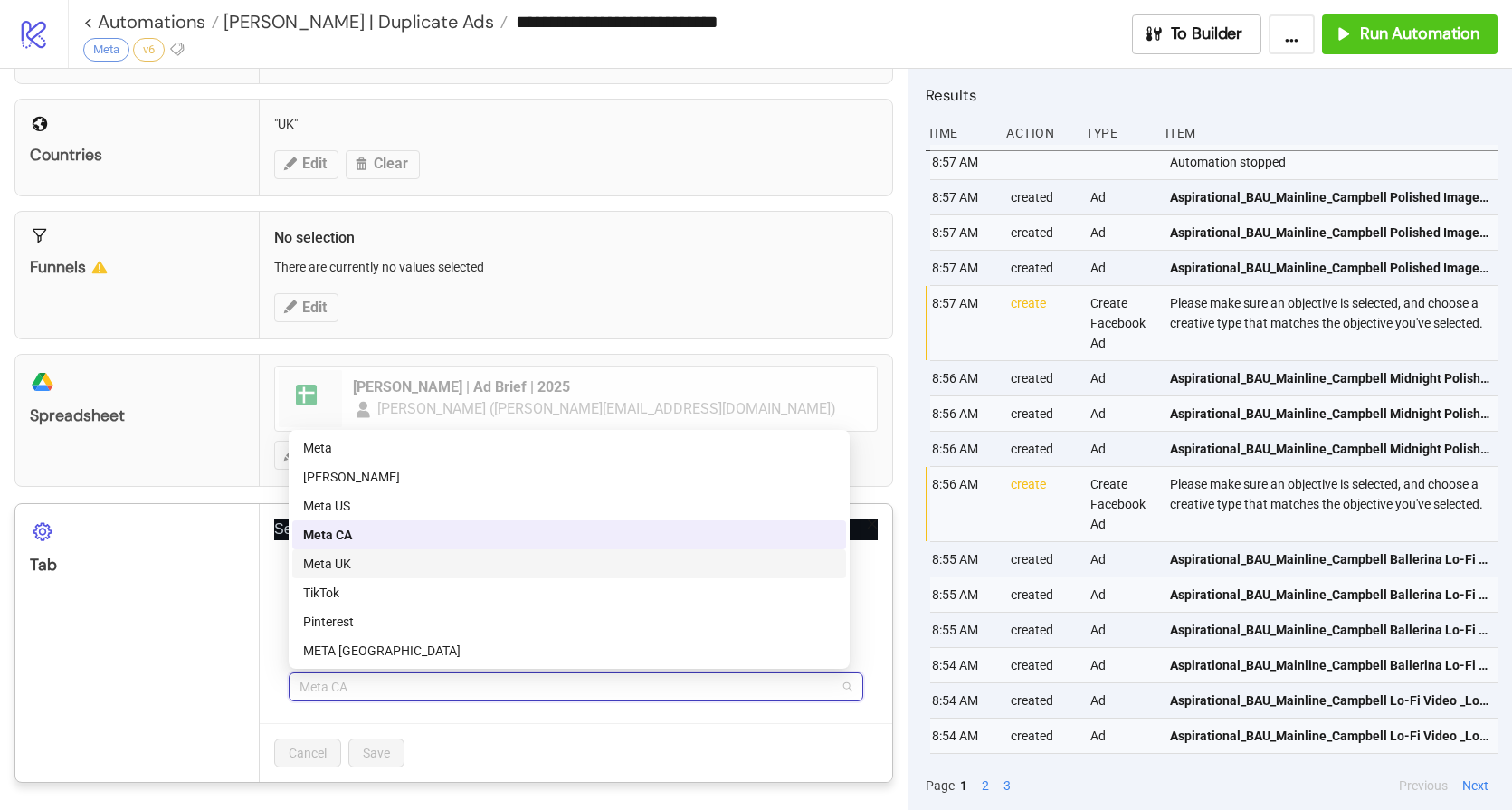
click at [368, 567] on div "Meta UK" at bounding box center [569, 563] width 532 height 20
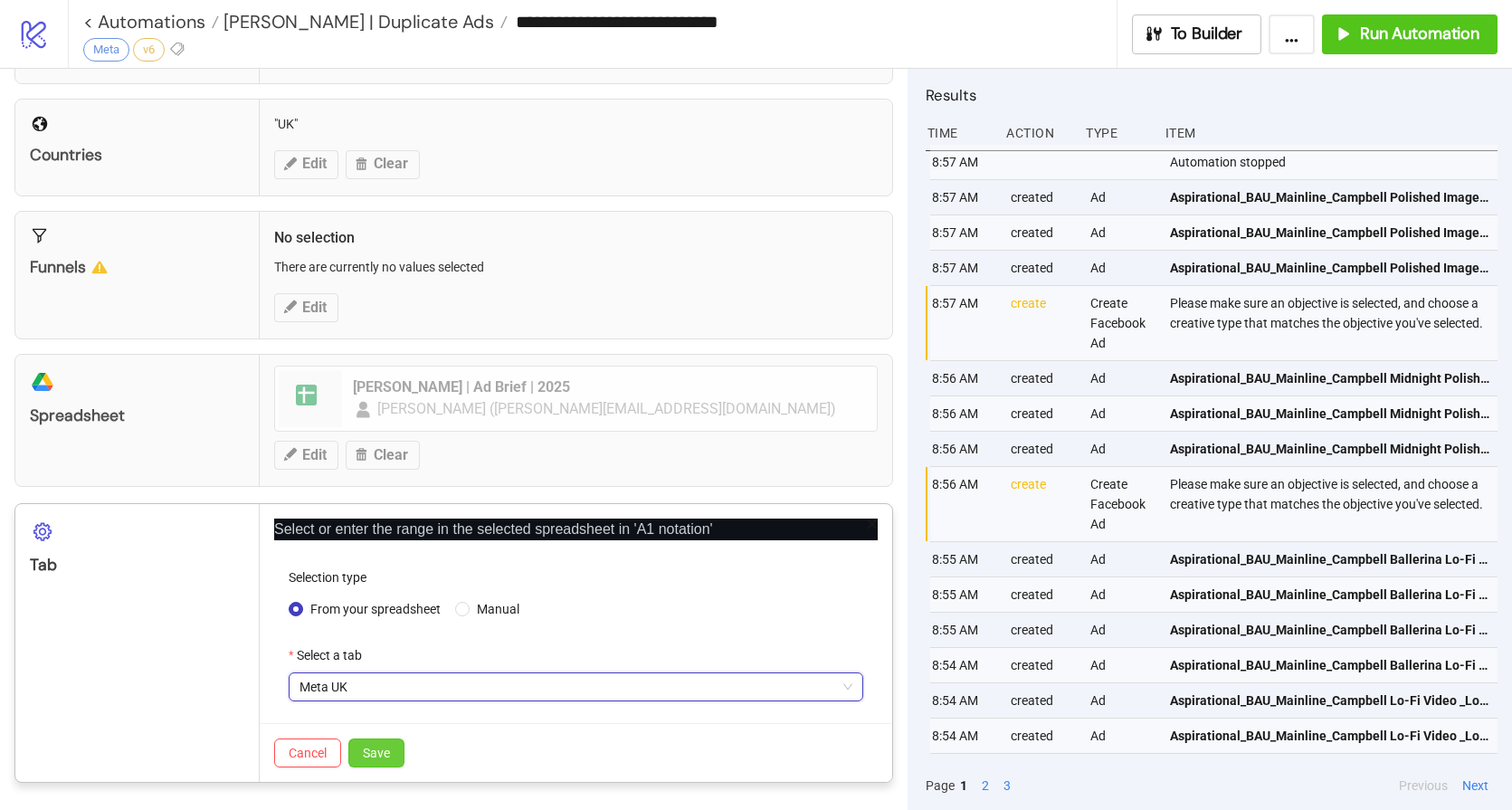
click at [397, 748] on button "Save" at bounding box center [377, 753] width 56 height 29
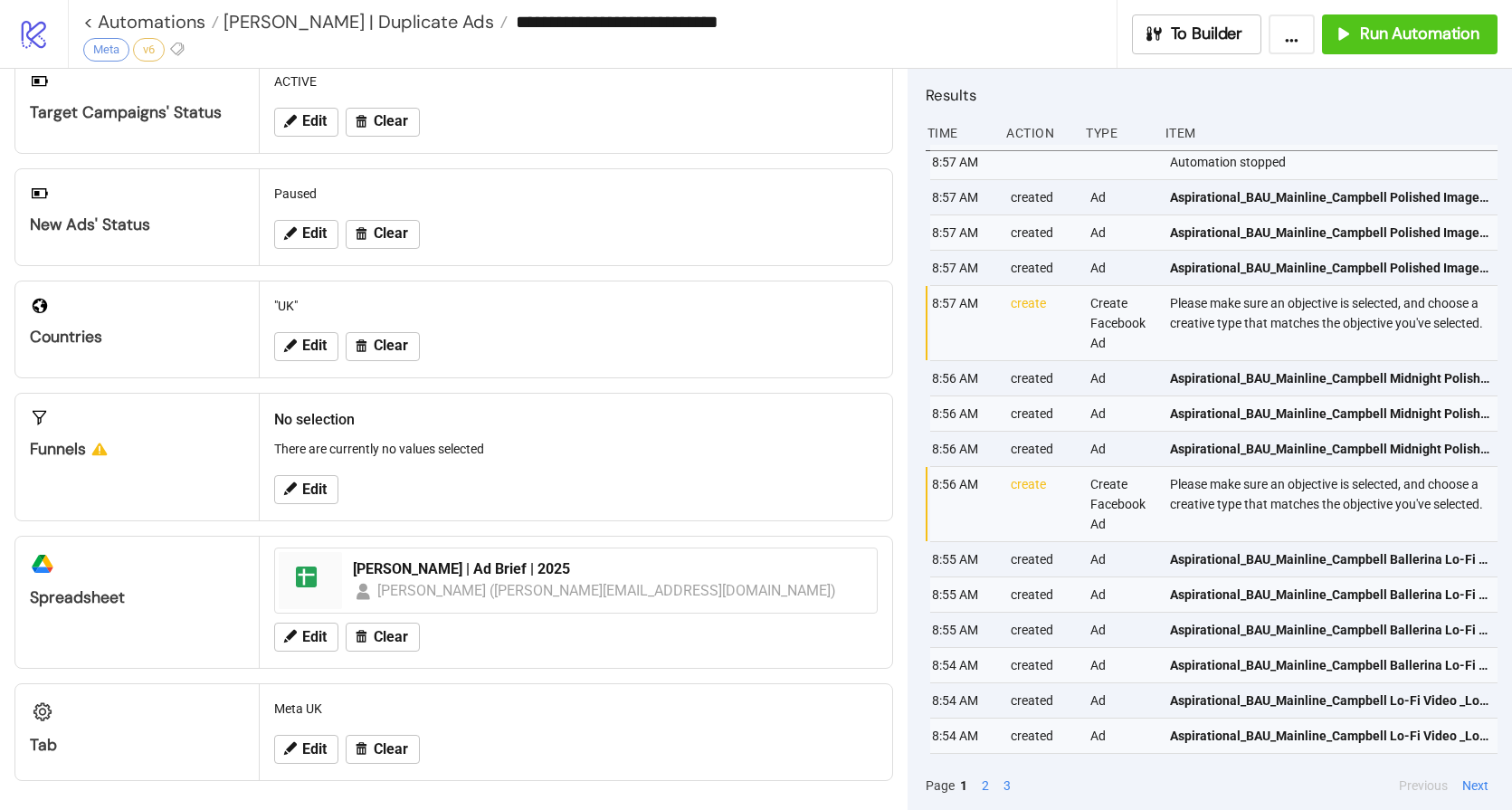
scroll to position [0, 0]
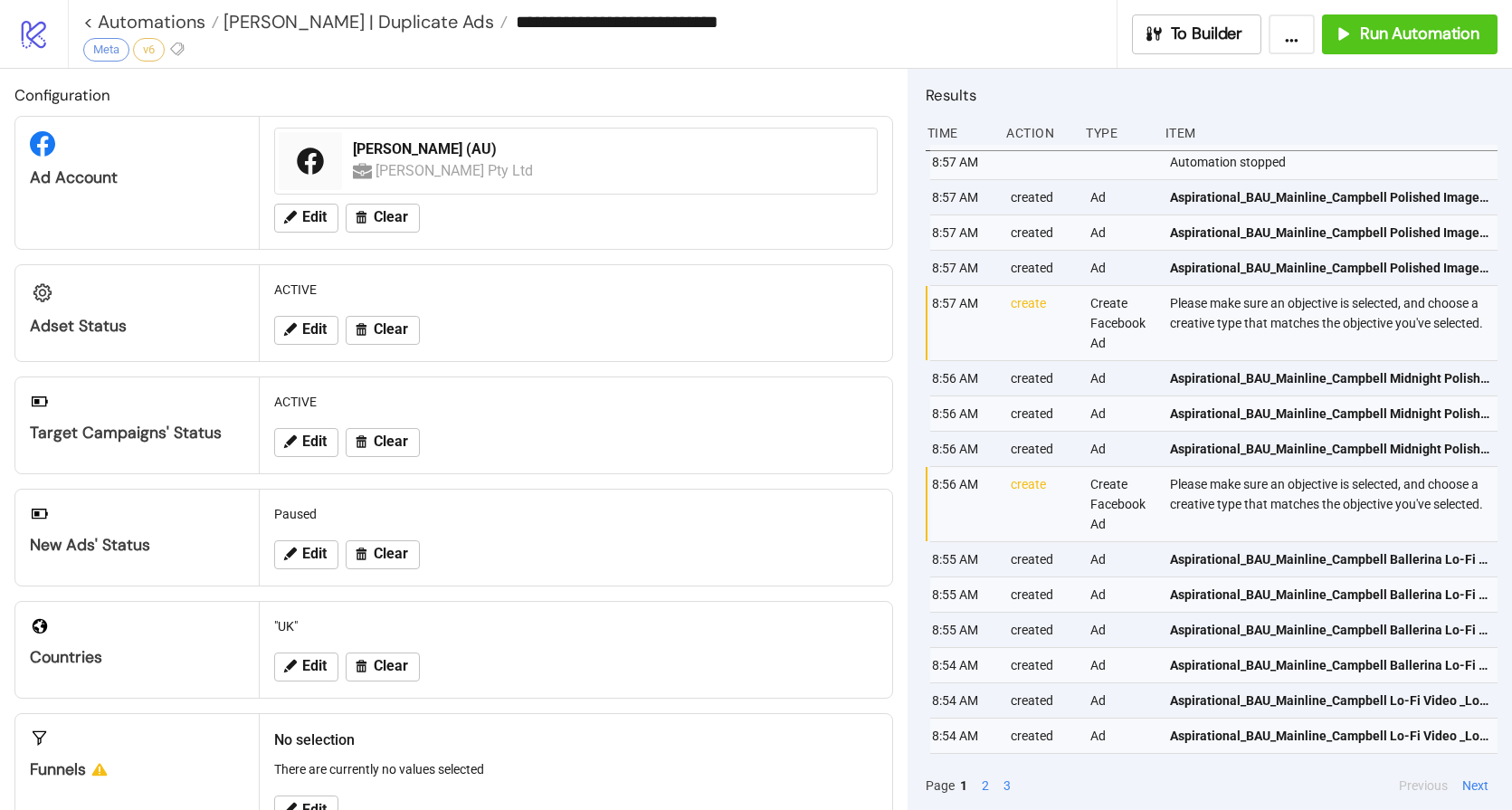
click at [495, 87] on h2 "Configuration" at bounding box center [453, 95] width 878 height 23
click at [1391, 26] on span "Run Automation" at bounding box center [1419, 34] width 119 height 21
